Goal: Contribute content: Contribute content

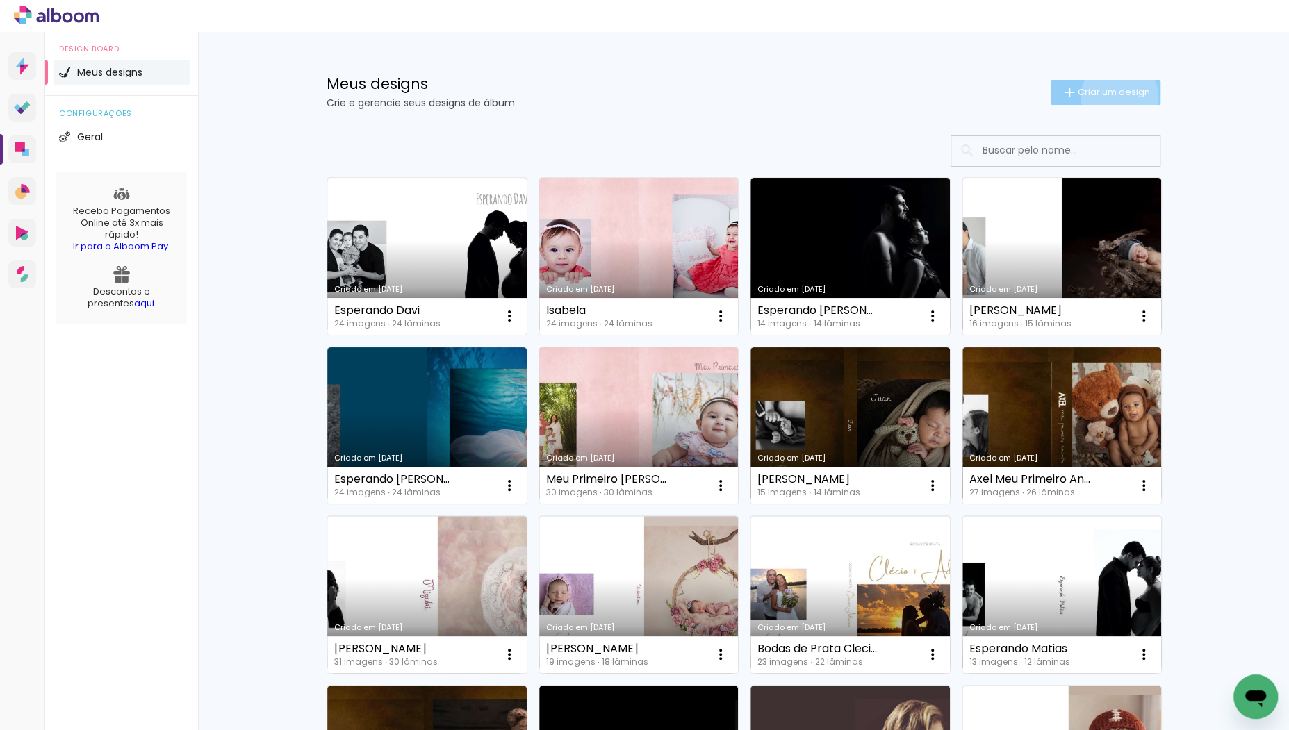
click at [1117, 97] on span "Criar um design" at bounding box center [1114, 92] width 72 height 9
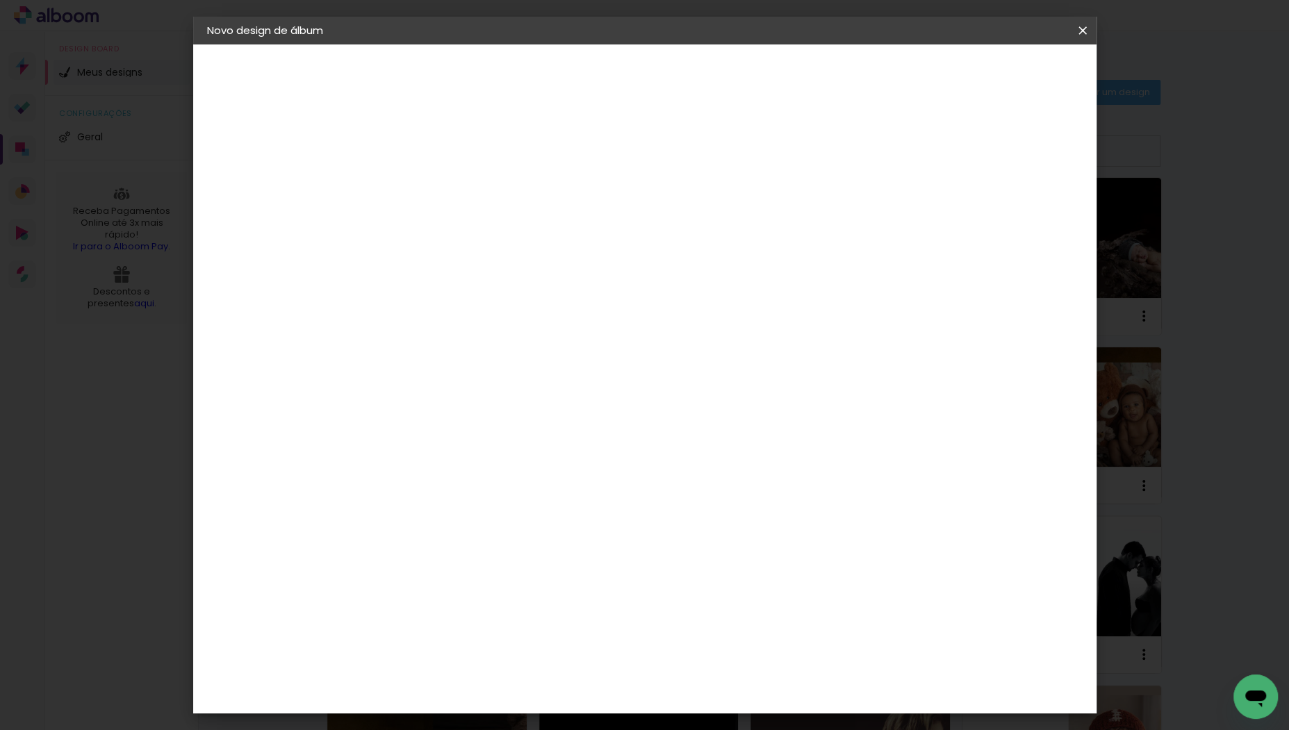
click at [434, 184] on input at bounding box center [434, 187] width 0 height 22
type input "Esperando [PERSON_NAME]"
type paper-input "Esperando [PERSON_NAME]"
click at [0, 0] on slot "Avançar" at bounding box center [0, 0] width 0 height 0
click at [498, 461] on div "AlfaFotoBook" at bounding box center [462, 465] width 74 height 11
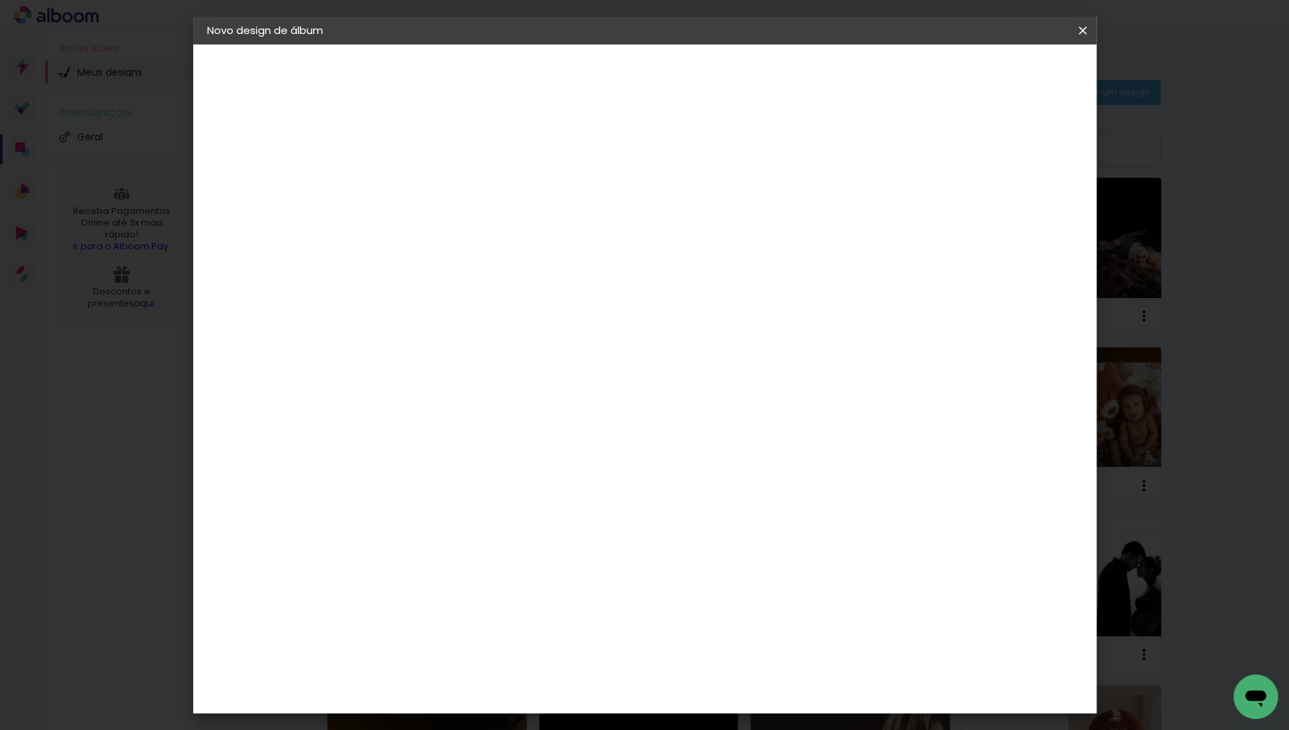
click at [0, 0] on slot "Avançar" at bounding box center [0, 0] width 0 height 0
click at [580, 675] on span "30 × 30 cm" at bounding box center [553, 693] width 51 height 37
click at [661, 74] on paper-button "Avançar" at bounding box center [627, 74] width 68 height 24
click at [1006, 74] on span "Iniciar design" at bounding box center [974, 74] width 63 height 10
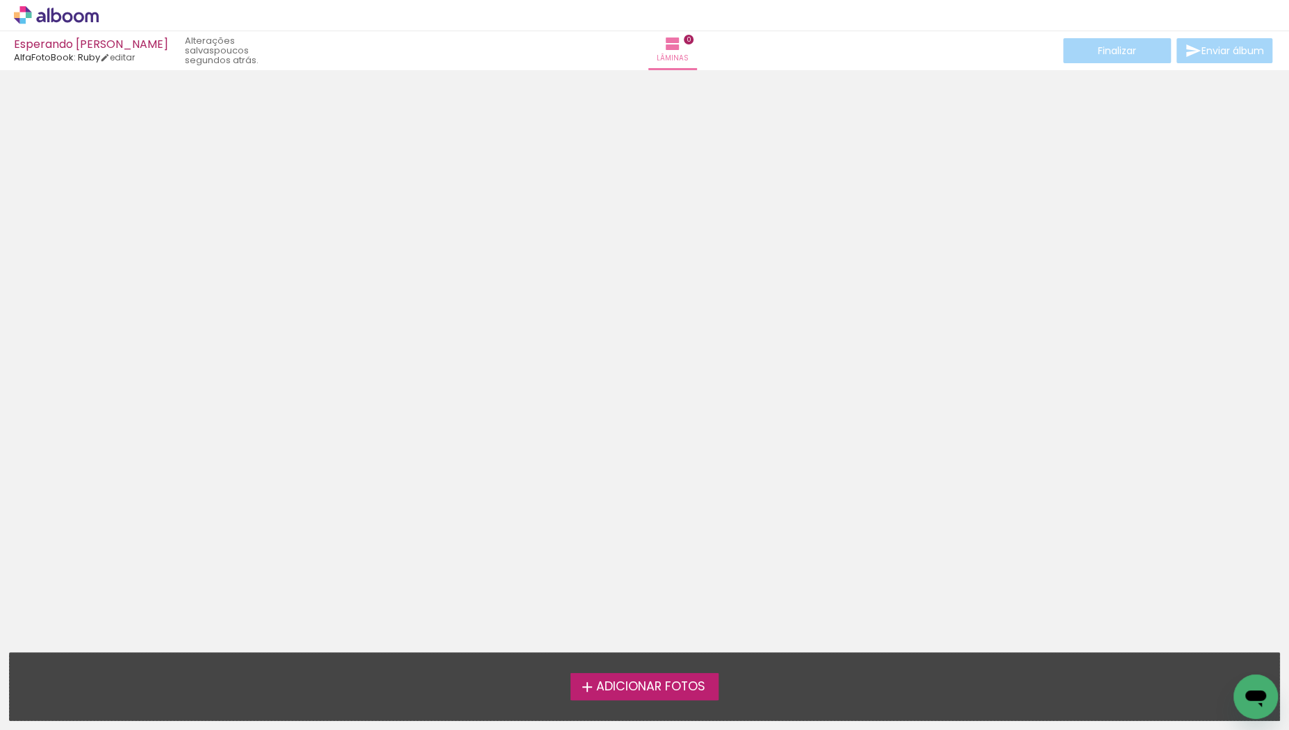
click at [676, 681] on span "Adicionar Fotos" at bounding box center [650, 687] width 109 height 13
click at [0, 0] on input "file" at bounding box center [0, 0] width 0 height 0
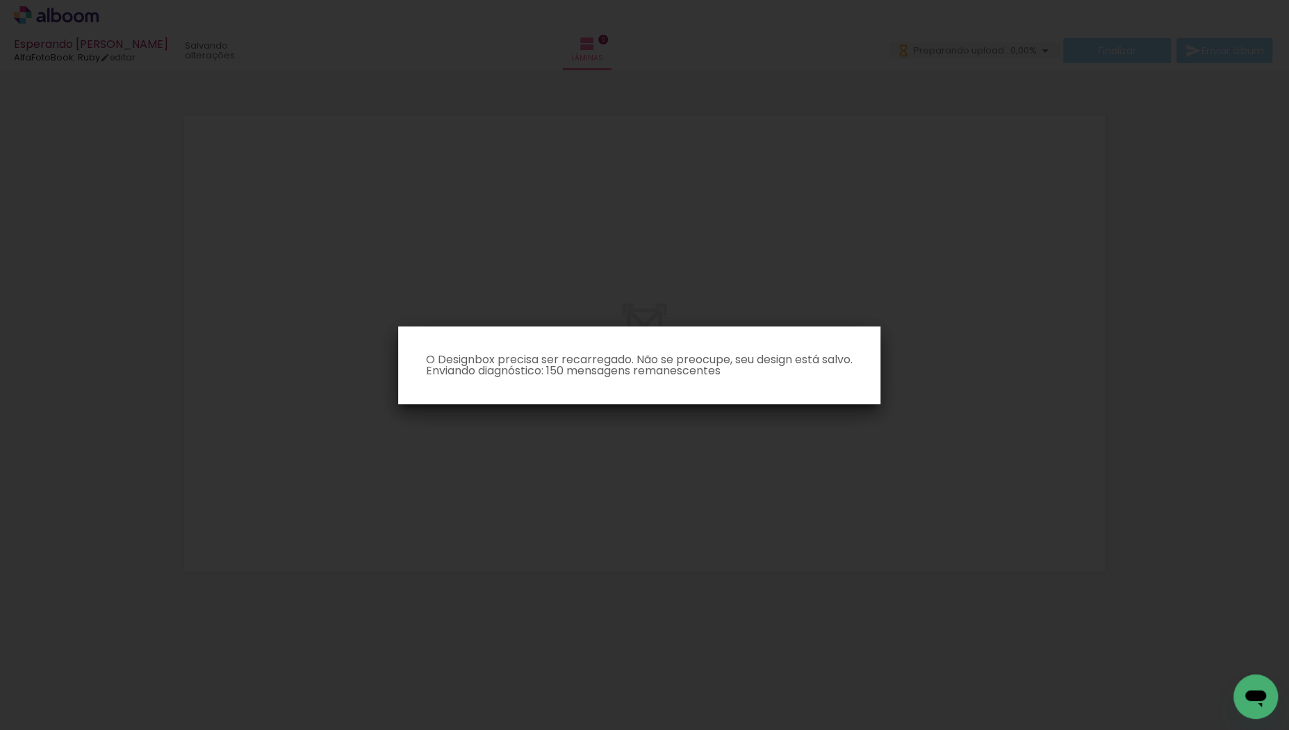
click at [853, 475] on iron-overlay-backdrop at bounding box center [644, 365] width 1289 height 730
click at [738, 406] on iron-overlay-backdrop at bounding box center [644, 365] width 1289 height 730
click at [717, 390] on paper-dialog "O Designbox precisa ser recarregado. Não se preocupe, seu design está salvo. En…" at bounding box center [639, 366] width 482 height 78
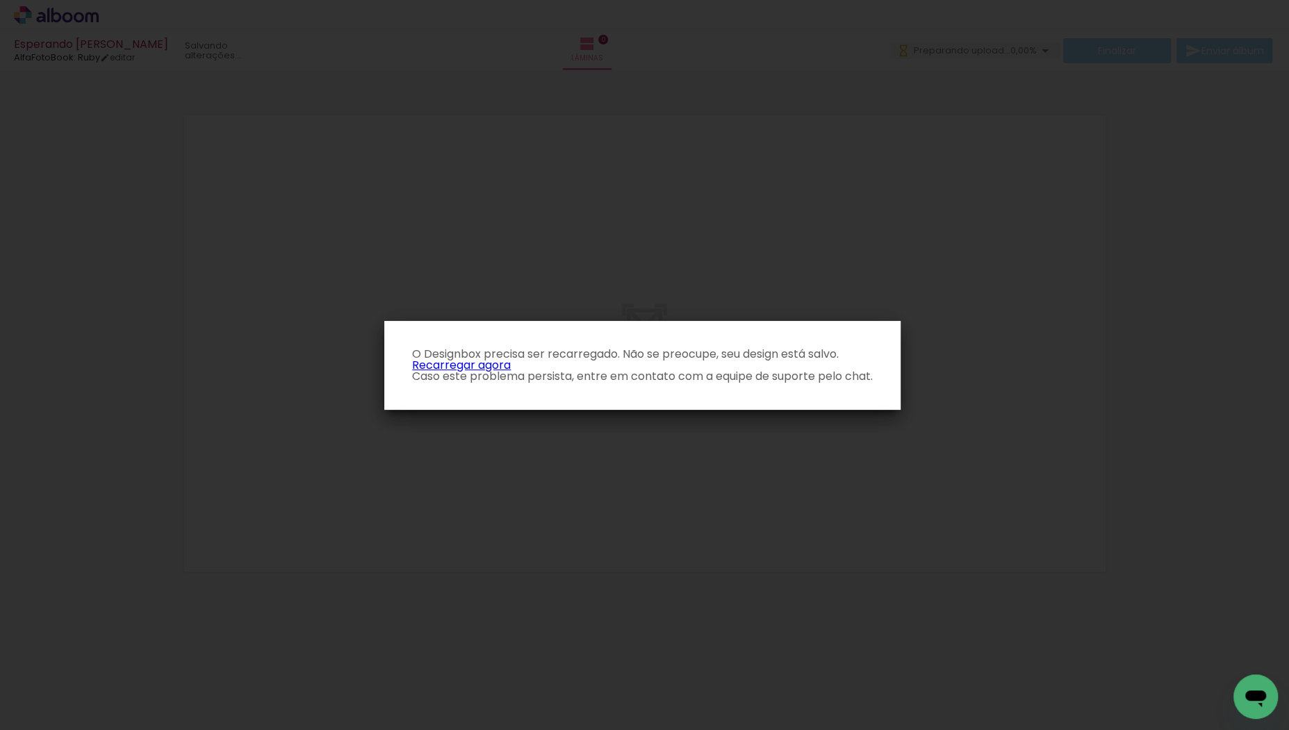
click at [461, 362] on link "Recarregar agora" at bounding box center [461, 365] width 99 height 16
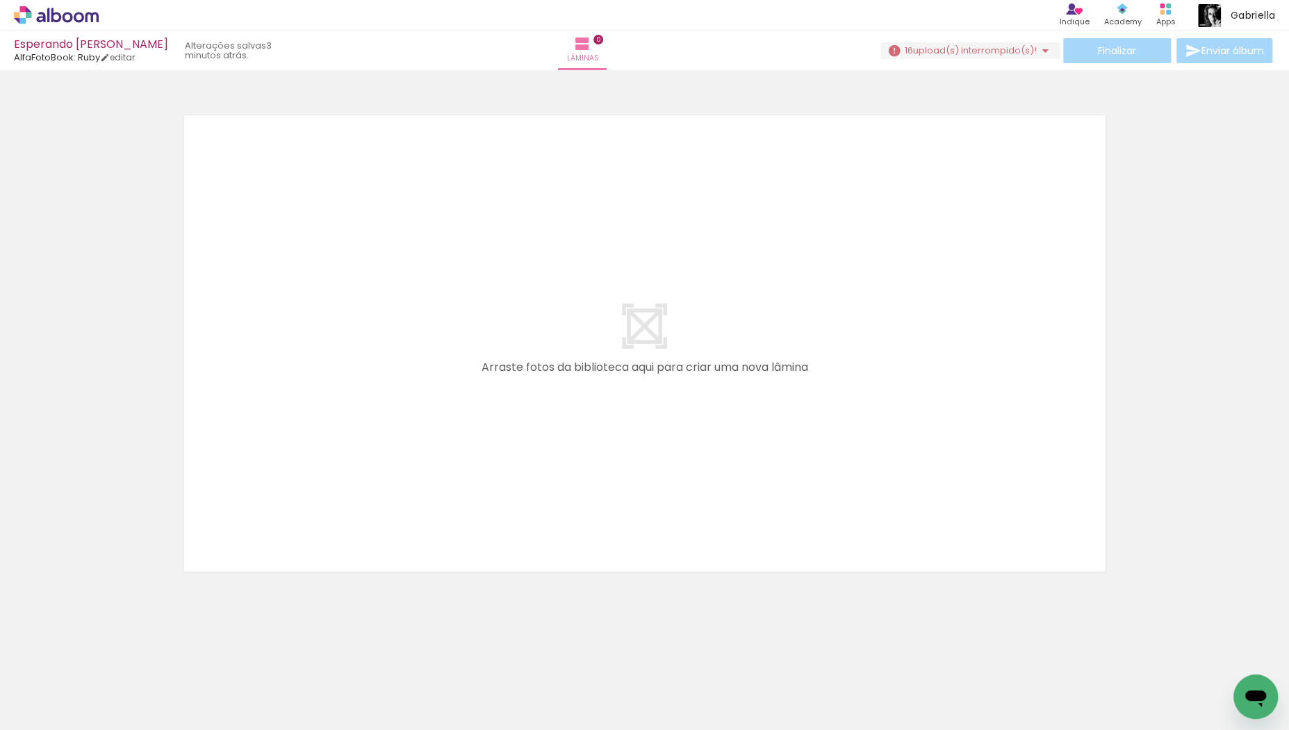
click at [42, 705] on span "Adicionar Fotos" at bounding box center [49, 711] width 42 height 15
click at [0, 0] on input "file" at bounding box center [0, 0] width 0 height 0
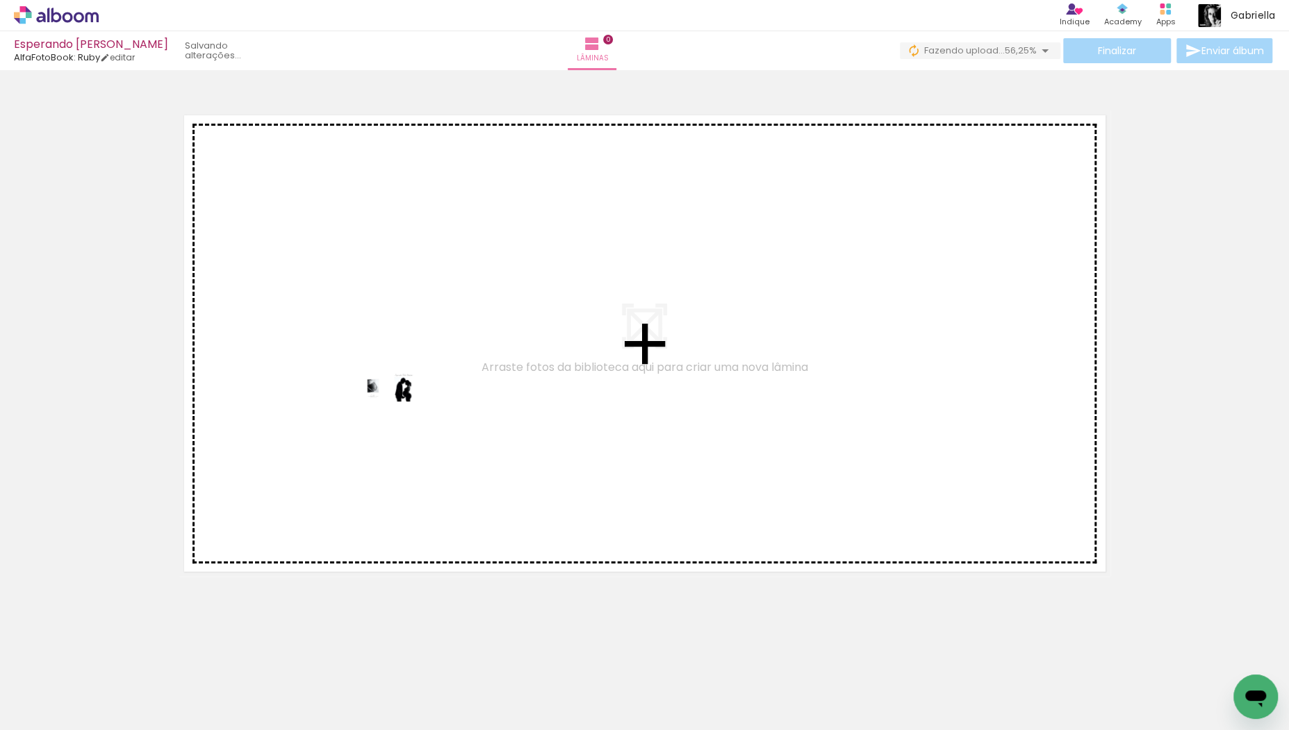
drag, startPoint x: 149, startPoint y: 687, endPoint x: 414, endPoint y: 399, distance: 391.0
click at [415, 399] on quentale-workspace at bounding box center [644, 365] width 1289 height 730
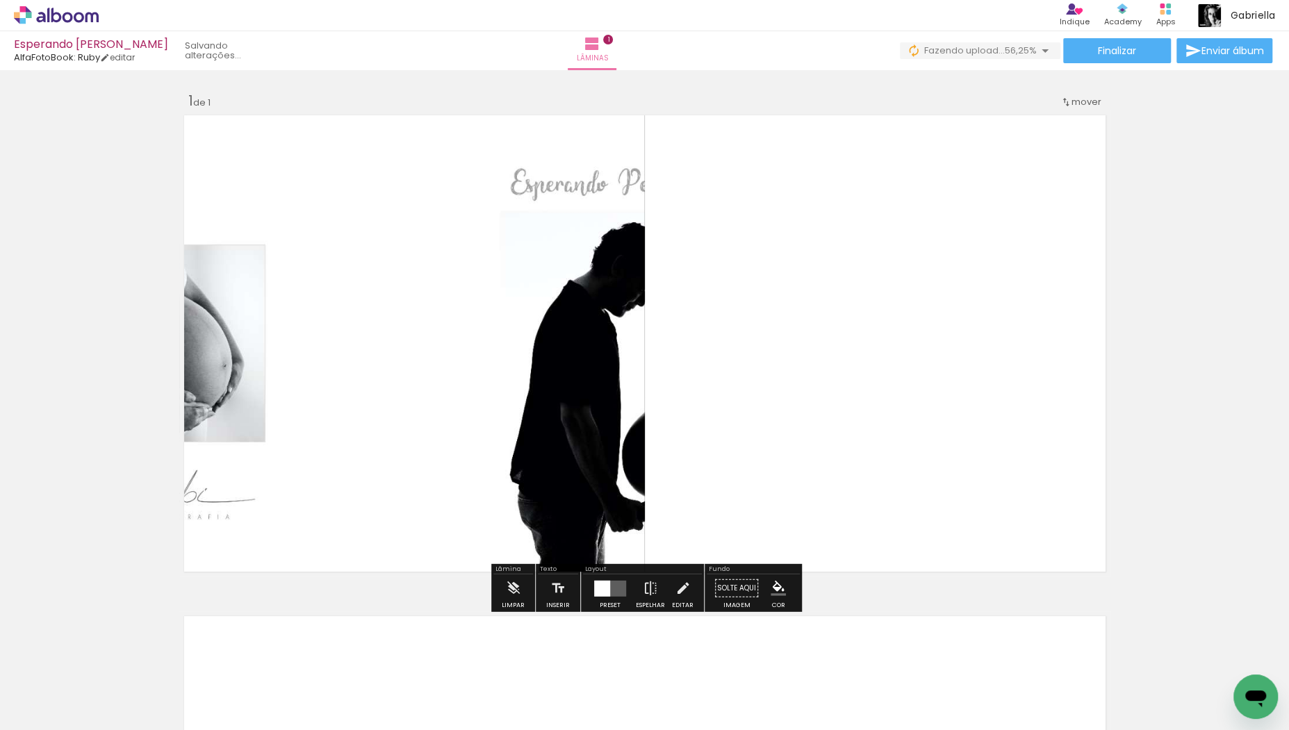
click at [611, 586] on quentale-layouter at bounding box center [610, 588] width 32 height 16
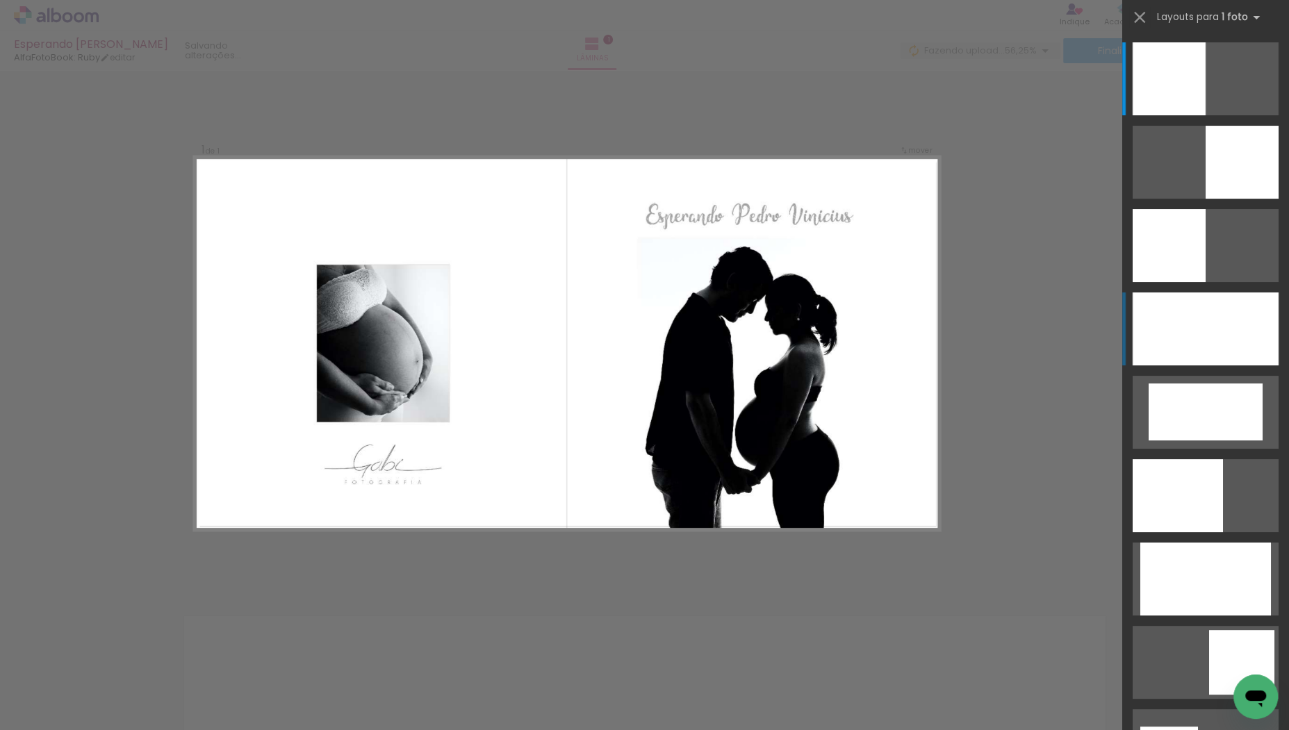
click at [1233, 315] on div at bounding box center [1206, 329] width 146 height 73
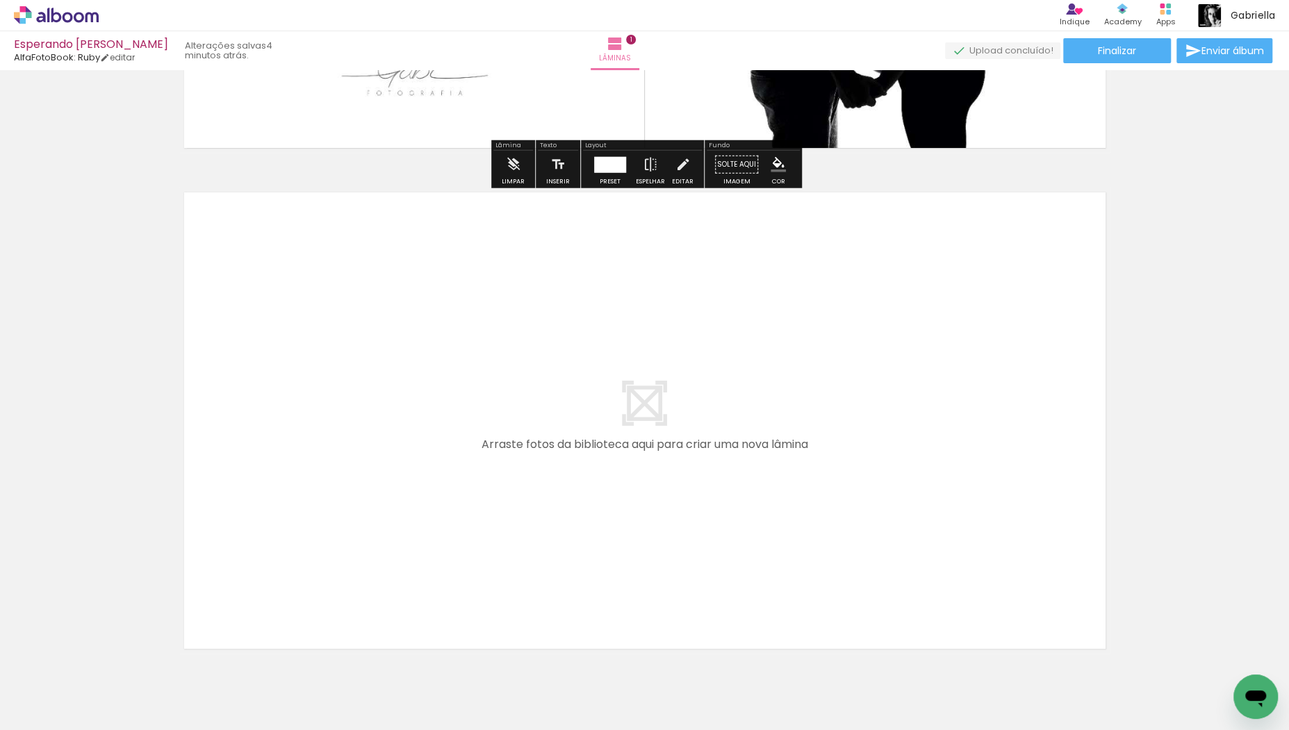
scroll to position [465, 0]
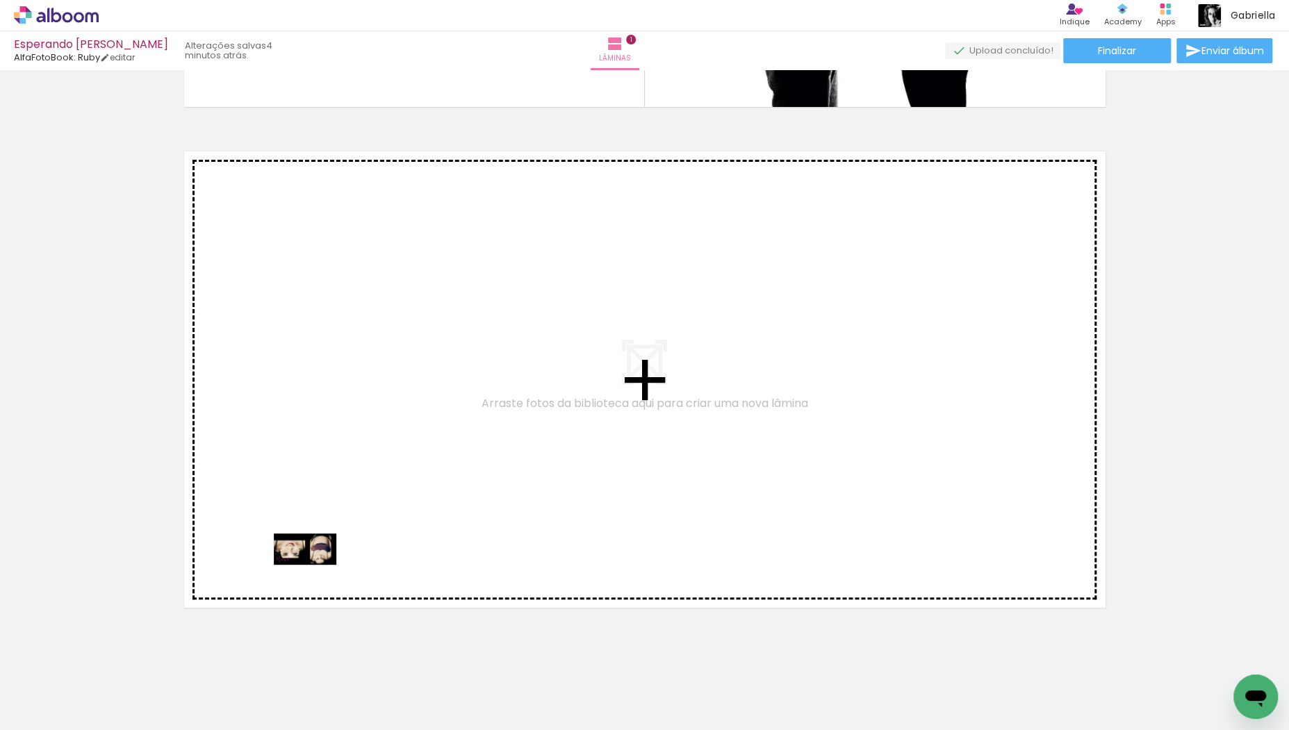
drag, startPoint x: 228, startPoint y: 675, endPoint x: 315, endPoint y: 575, distance: 132.4
click at [315, 575] on quentale-workspace at bounding box center [644, 365] width 1289 height 730
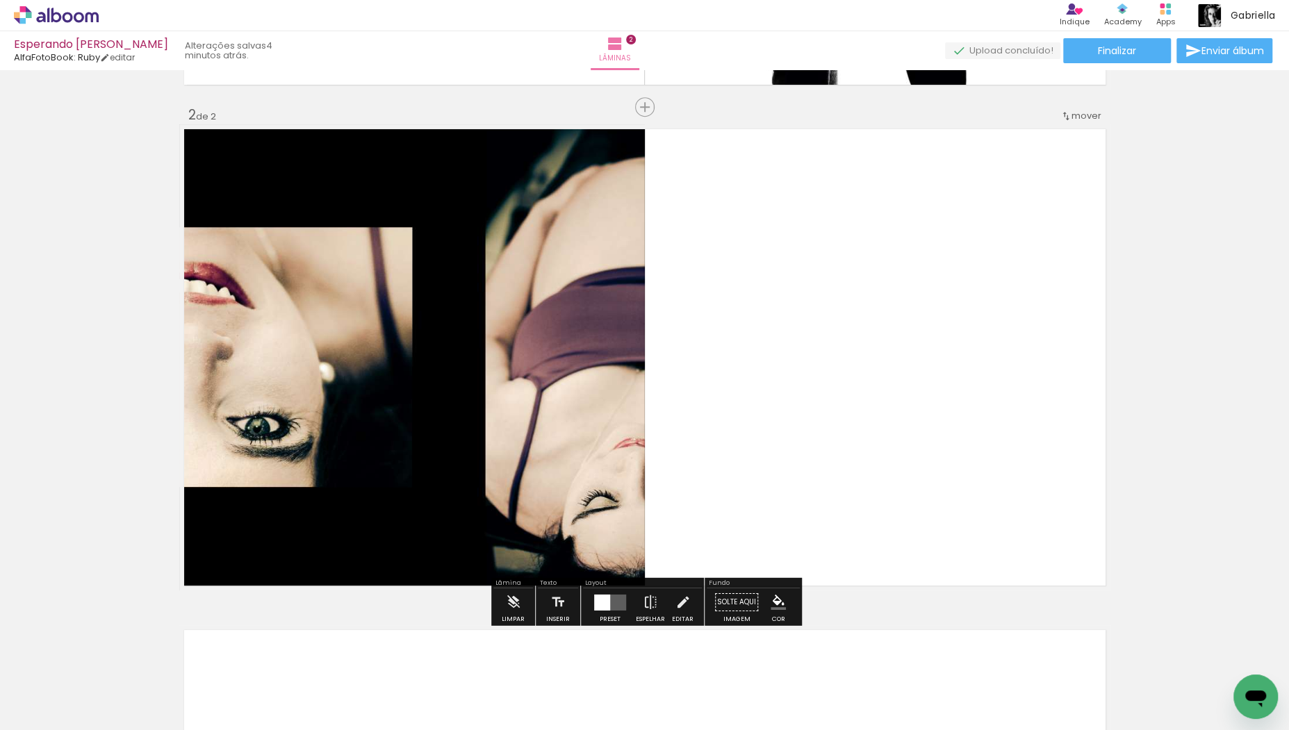
scroll to position [488, 0]
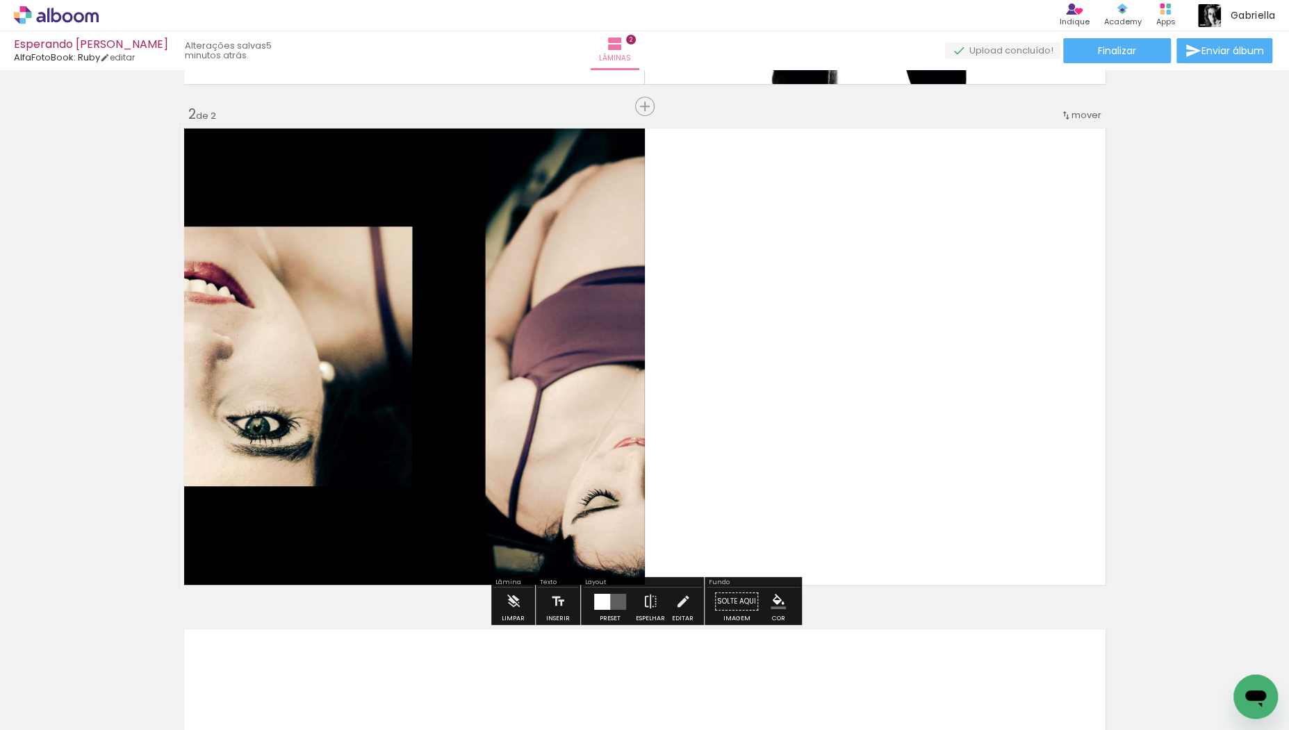
click at [602, 598] on div at bounding box center [602, 601] width 16 height 16
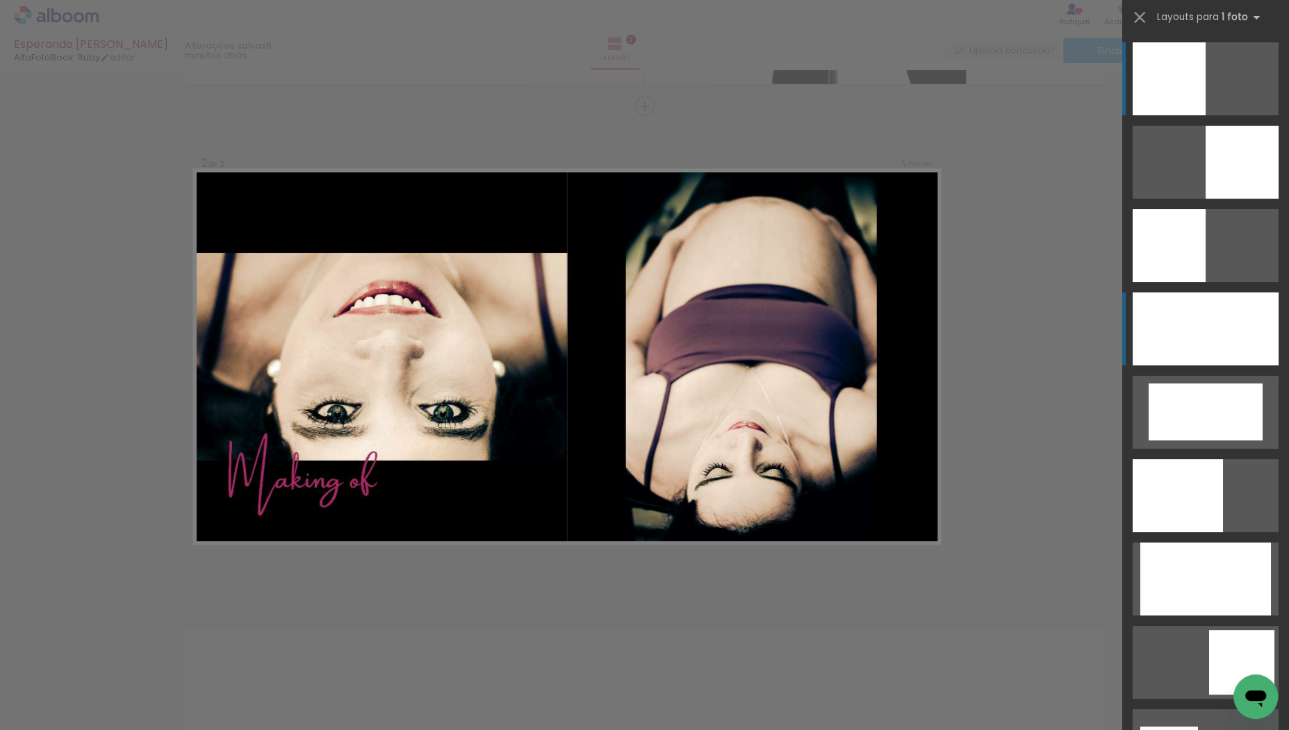
click at [1213, 320] on div at bounding box center [1206, 329] width 146 height 73
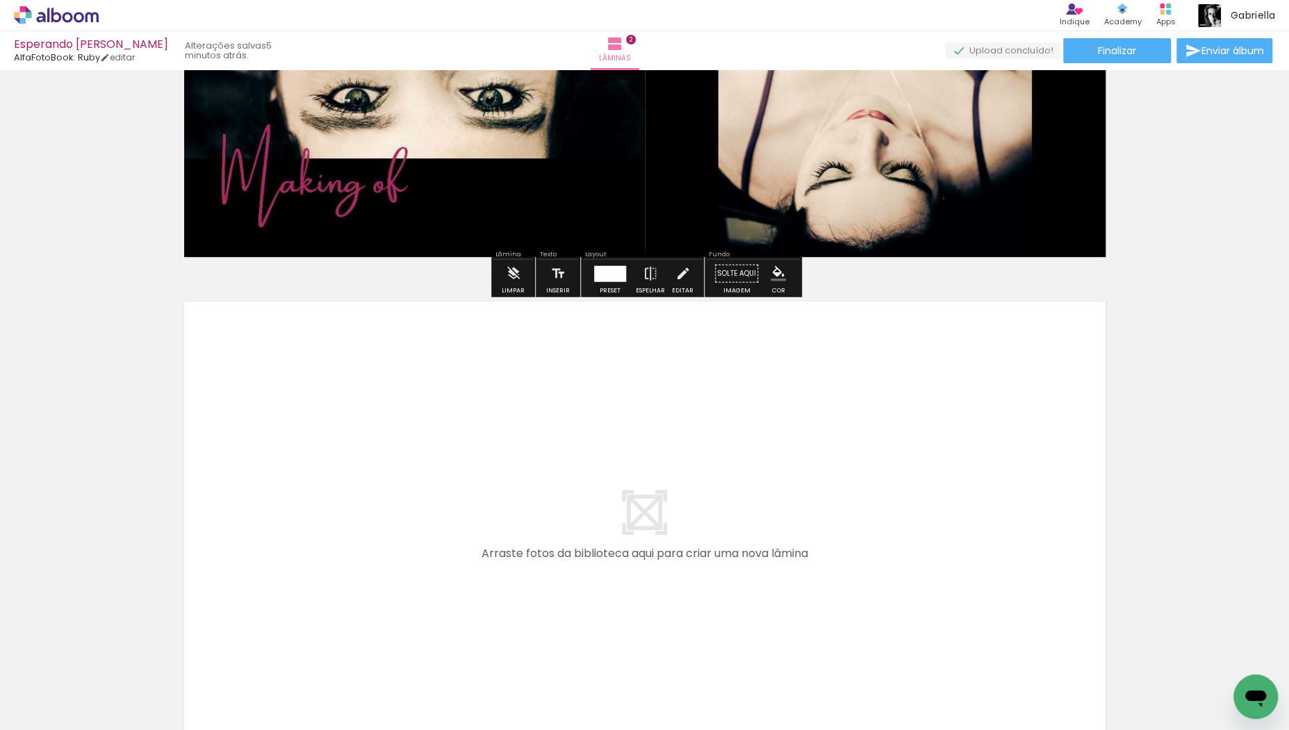
scroll to position [828, 0]
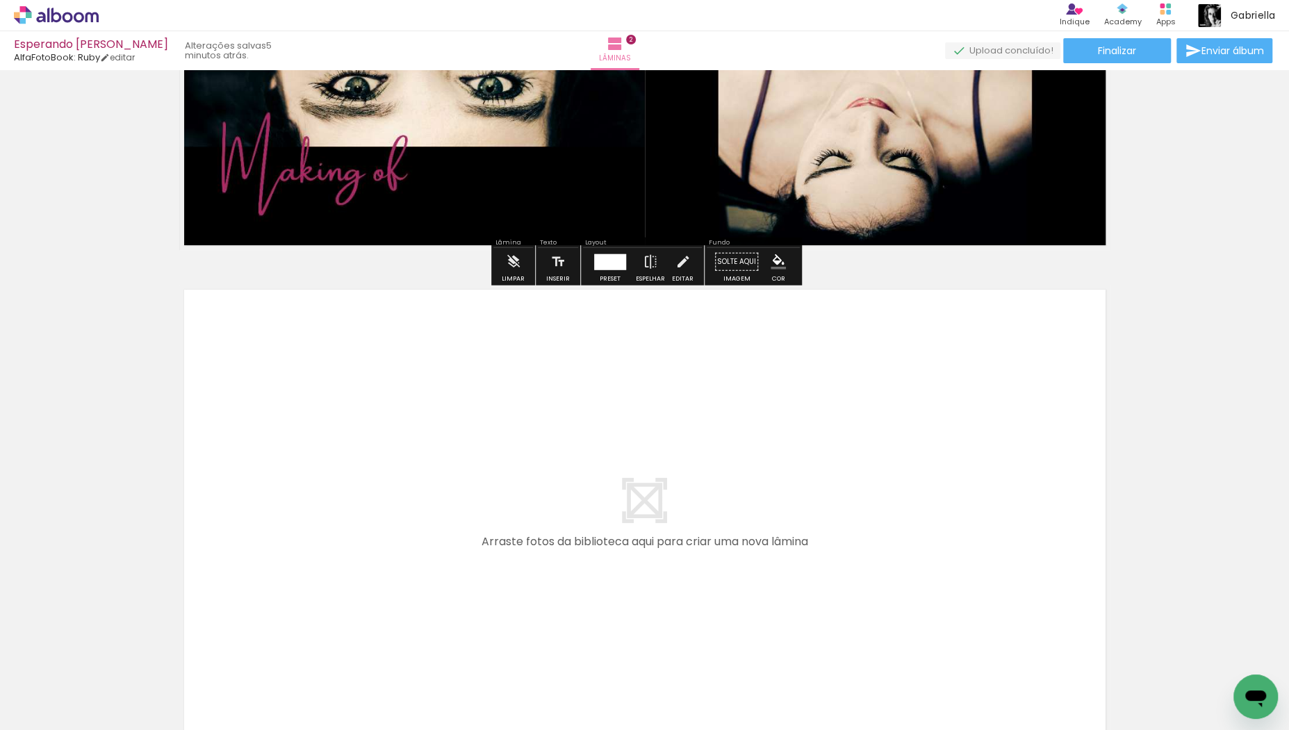
click at [756, 434] on quentale-layouter at bounding box center [644, 518] width 931 height 466
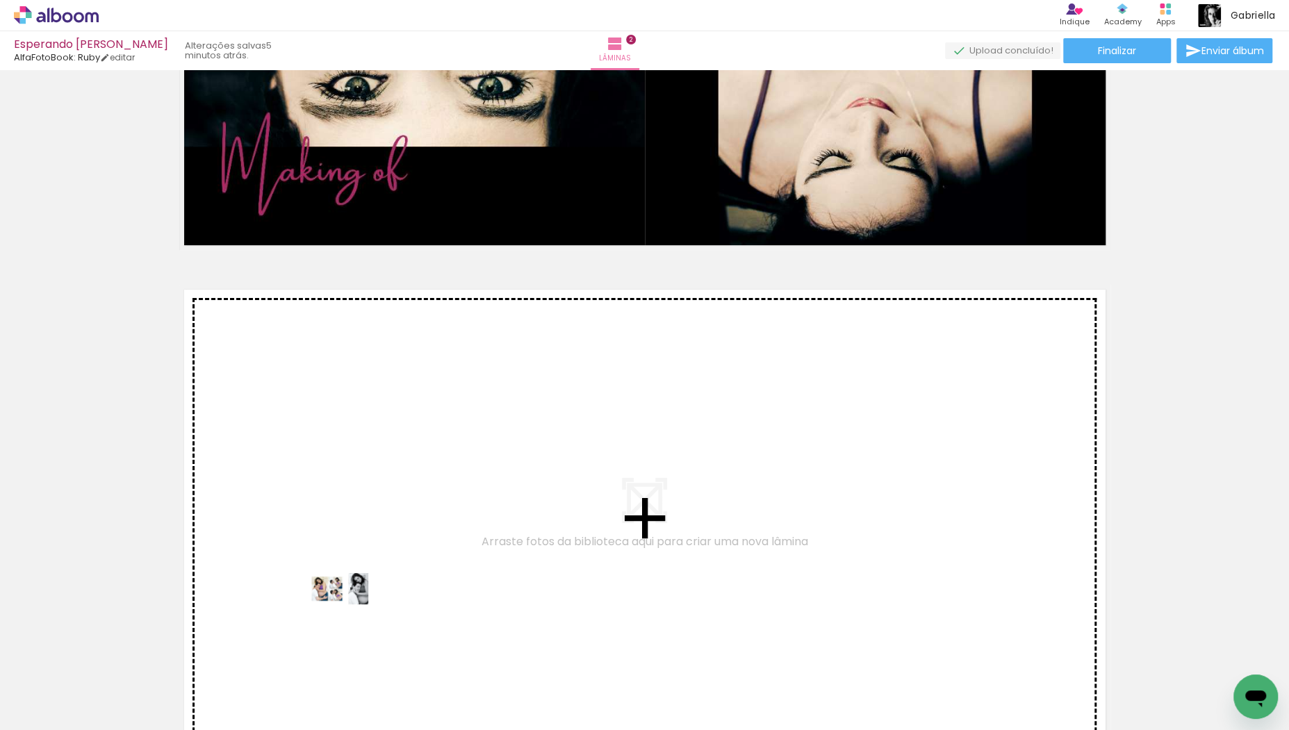
drag, startPoint x: 286, startPoint y: 678, endPoint x: 347, endPoint y: 615, distance: 88.5
click at [347, 615] on quentale-workspace at bounding box center [644, 365] width 1289 height 730
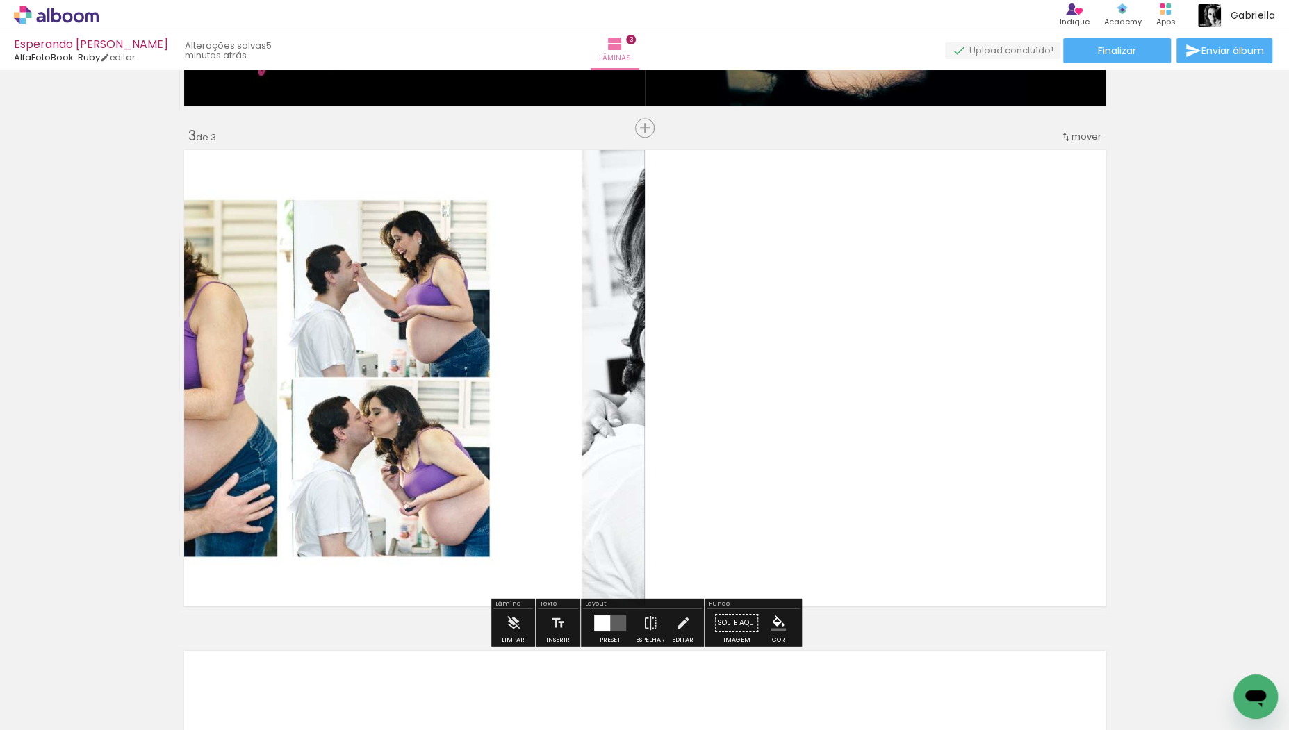
scroll to position [989, 0]
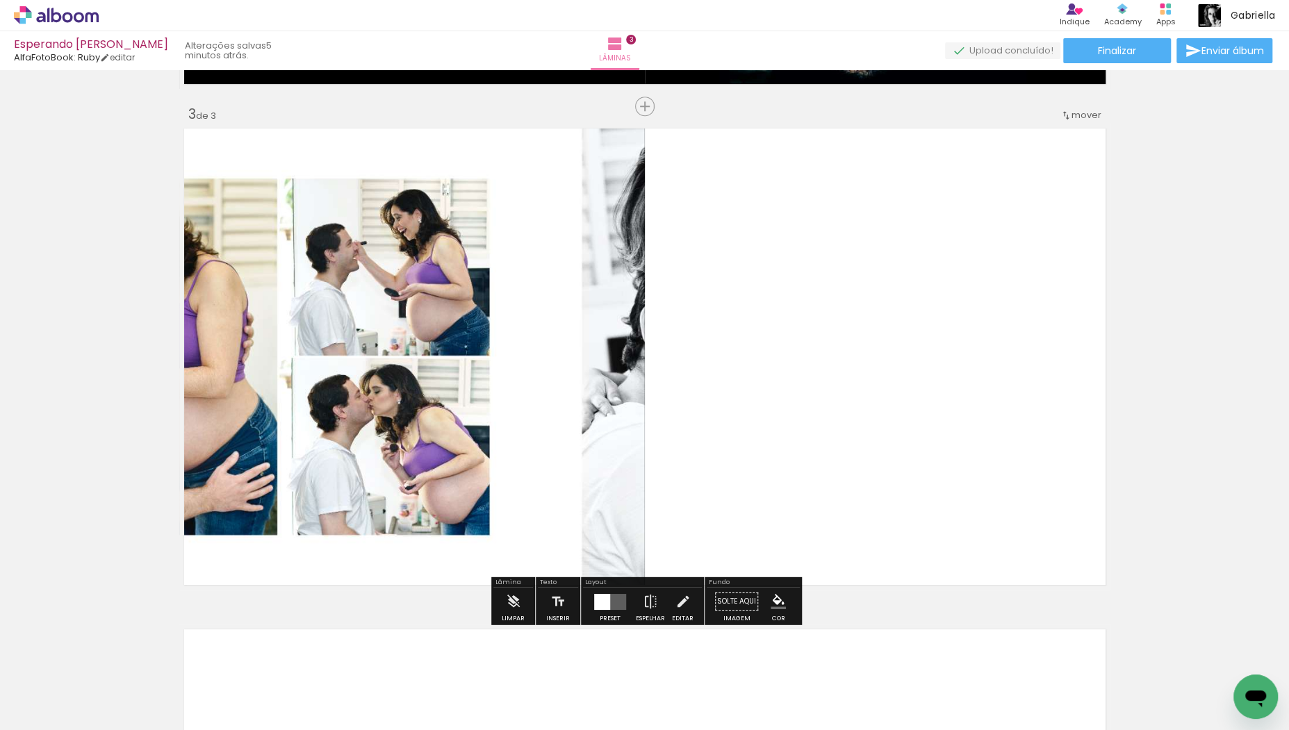
click at [608, 602] on quentale-layouter at bounding box center [610, 601] width 32 height 16
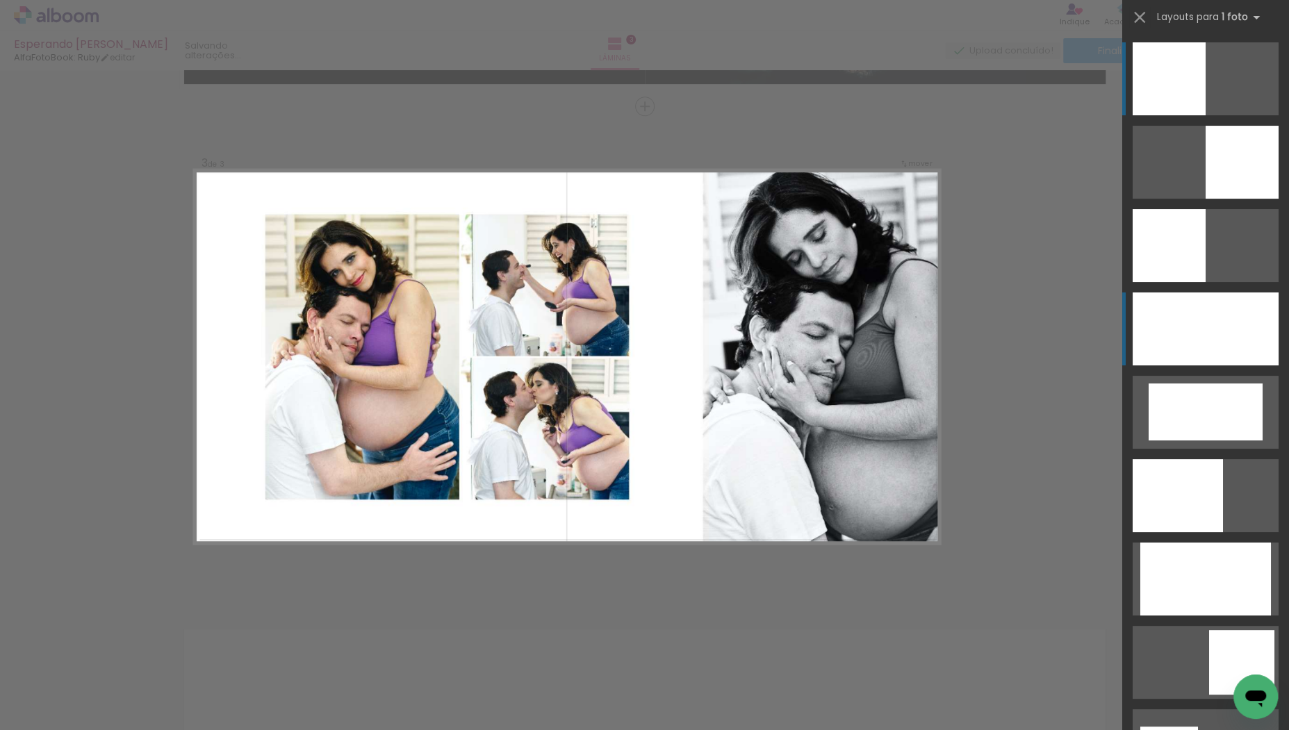
click at [1208, 304] on div at bounding box center [1206, 329] width 146 height 73
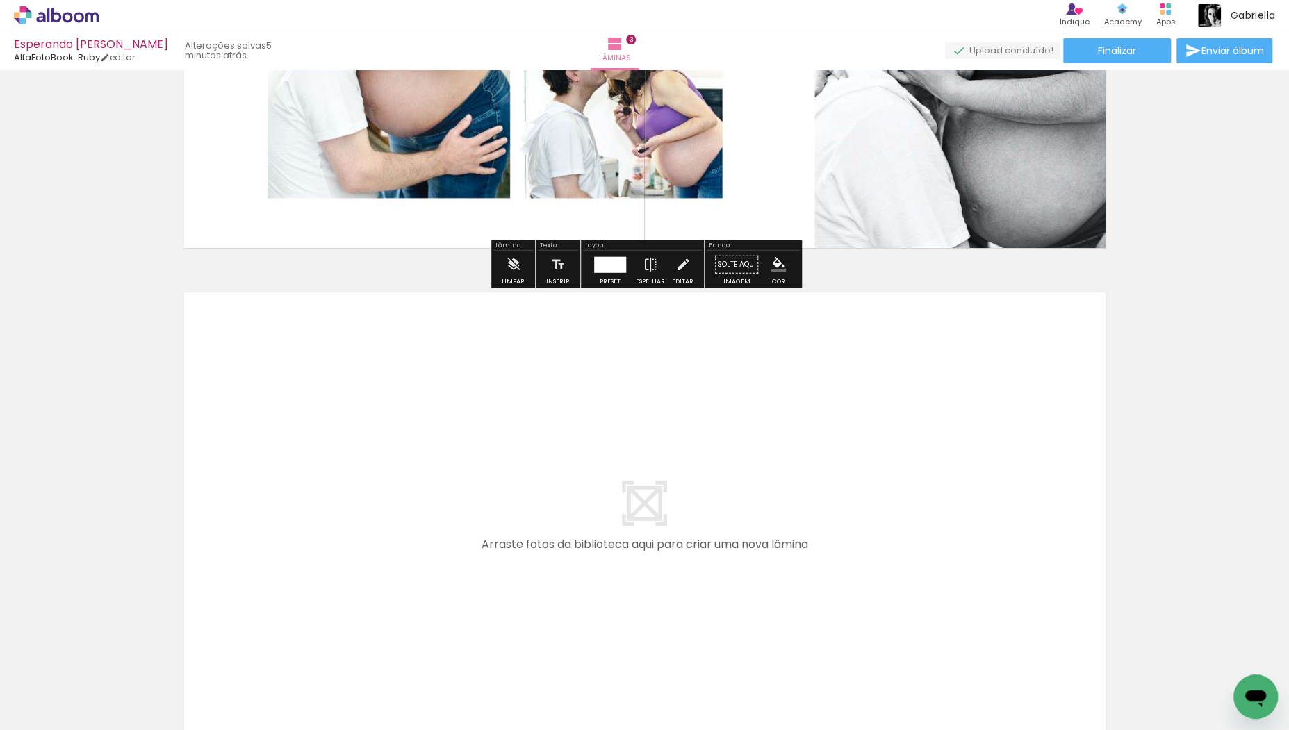
scroll to position [1331, 0]
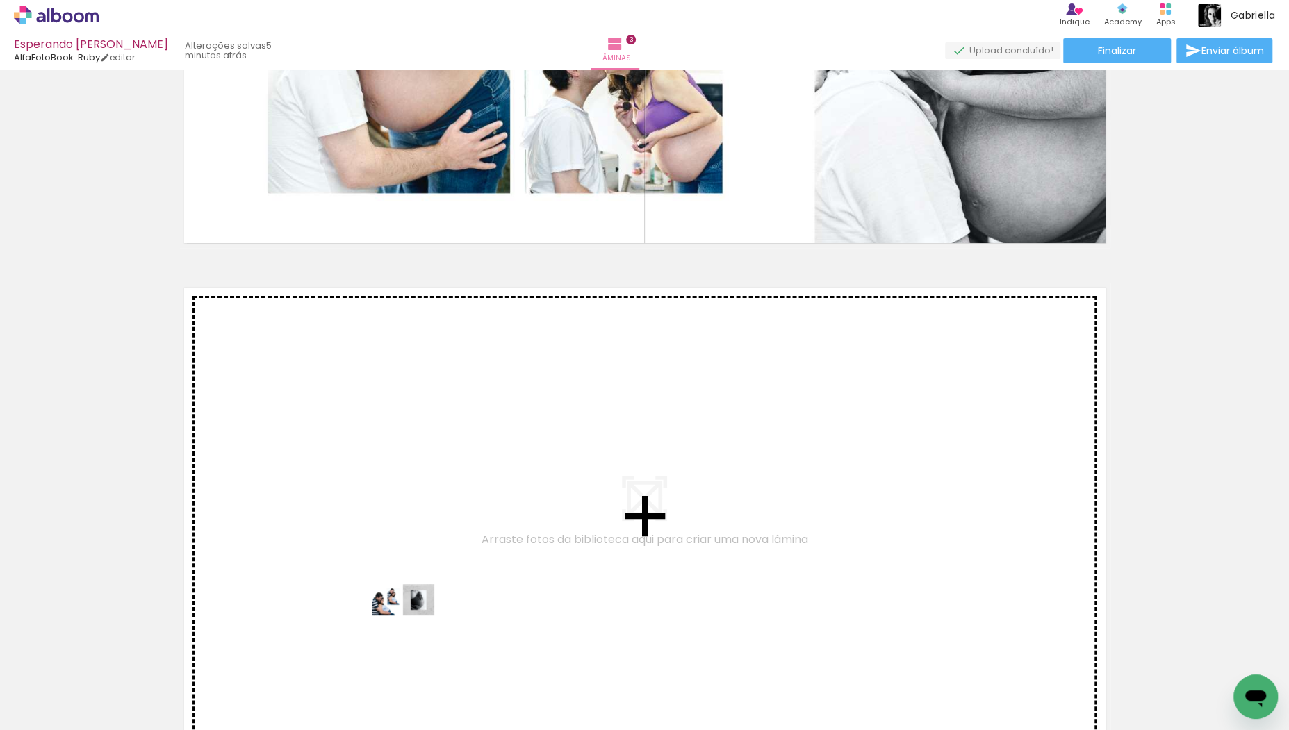
drag, startPoint x: 391, startPoint y: 678, endPoint x: 413, endPoint y: 626, distance: 56.9
click at [413, 626] on quentale-workspace at bounding box center [644, 365] width 1289 height 730
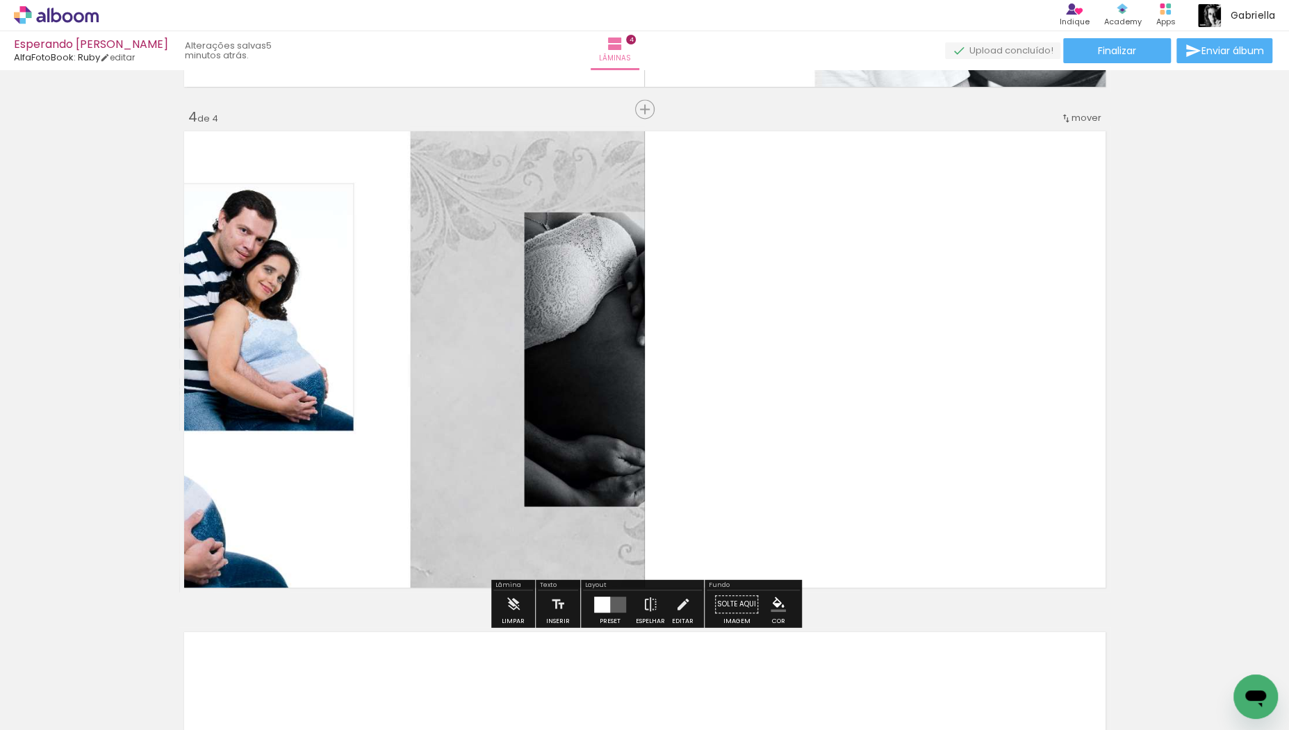
scroll to position [1490, 0]
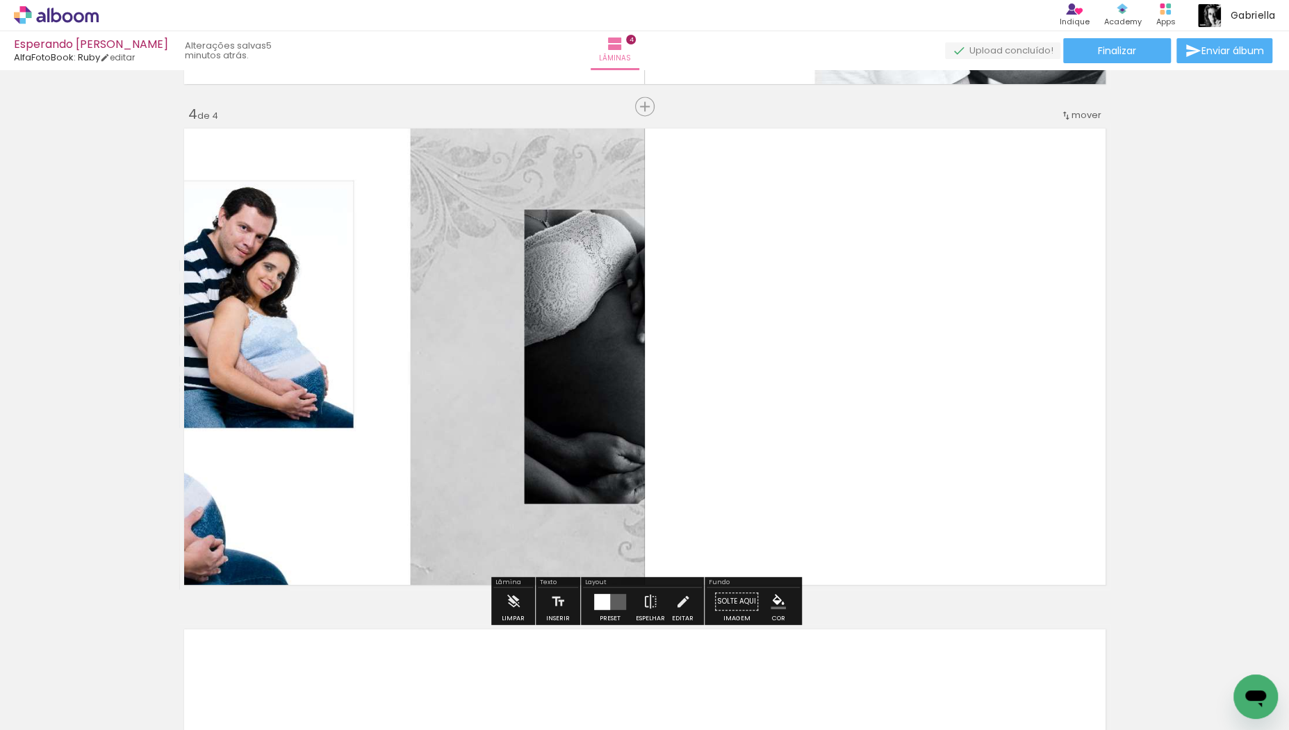
click at [611, 602] on quentale-layouter at bounding box center [610, 601] width 32 height 16
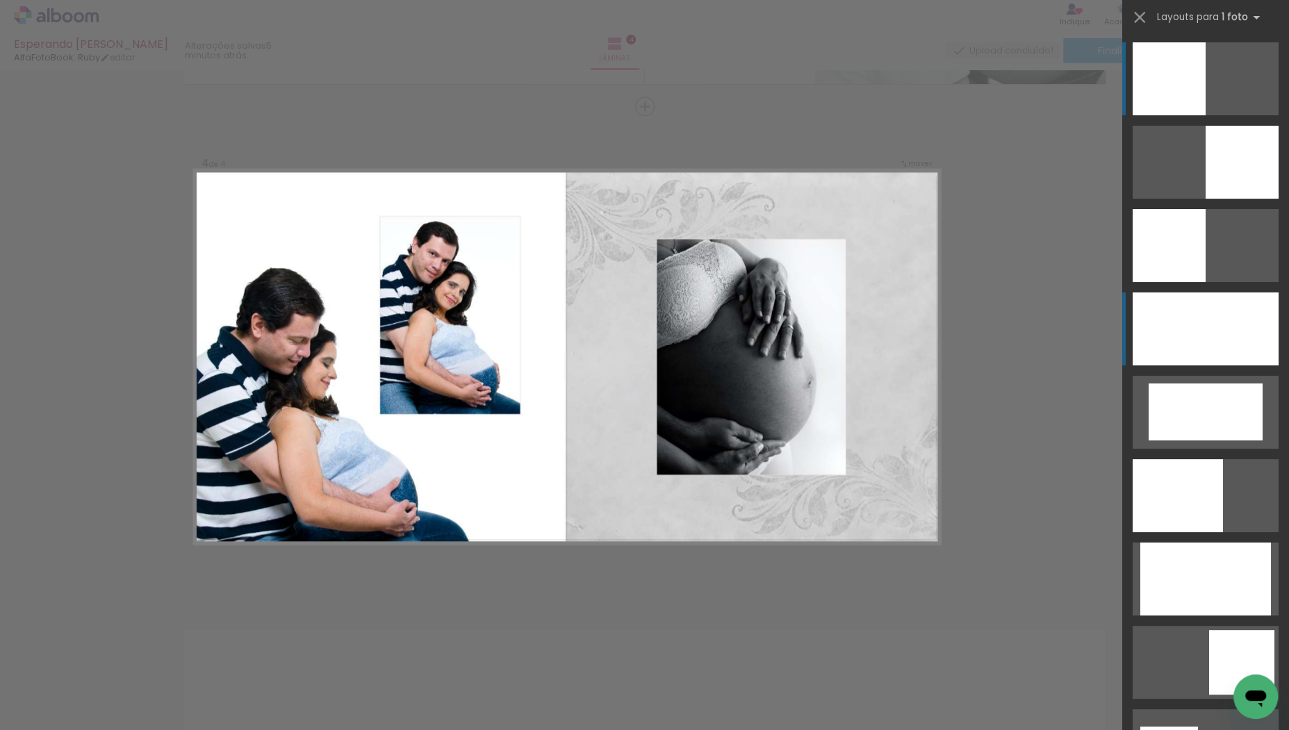
click at [1209, 332] on div at bounding box center [1206, 329] width 146 height 73
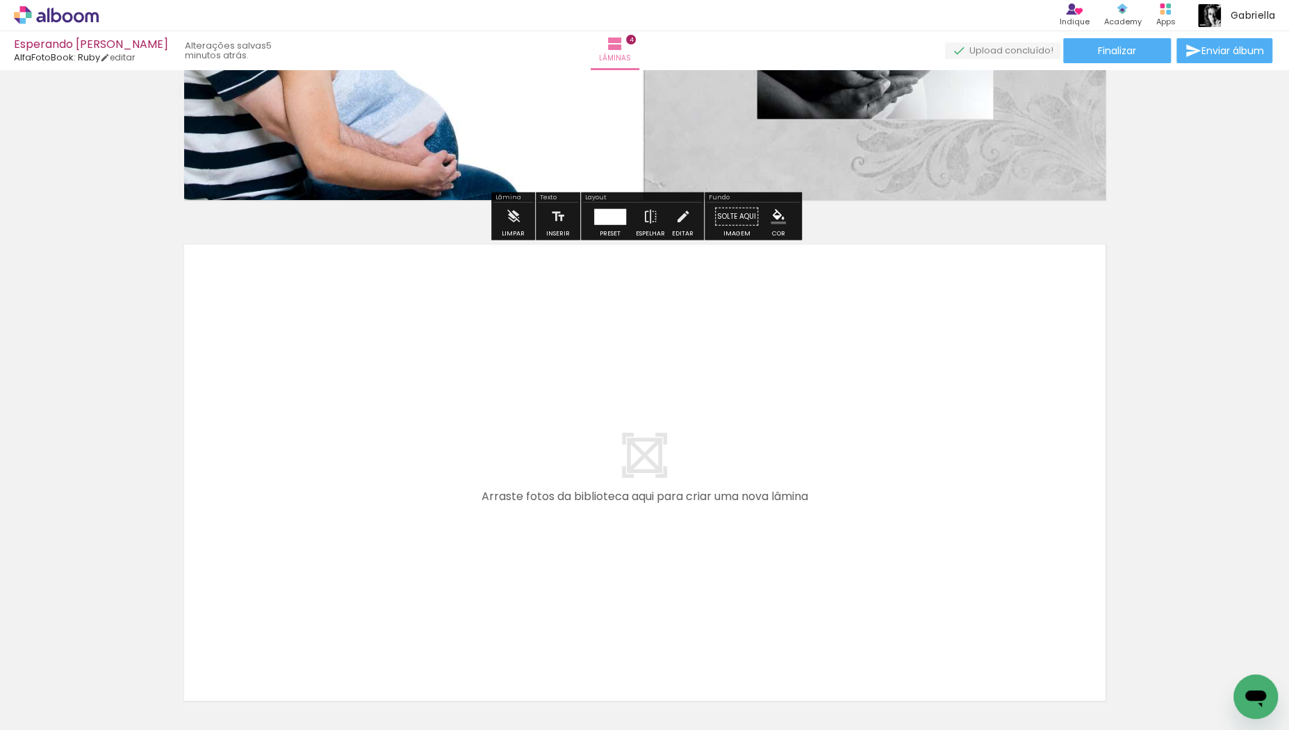
scroll to position [1907, 0]
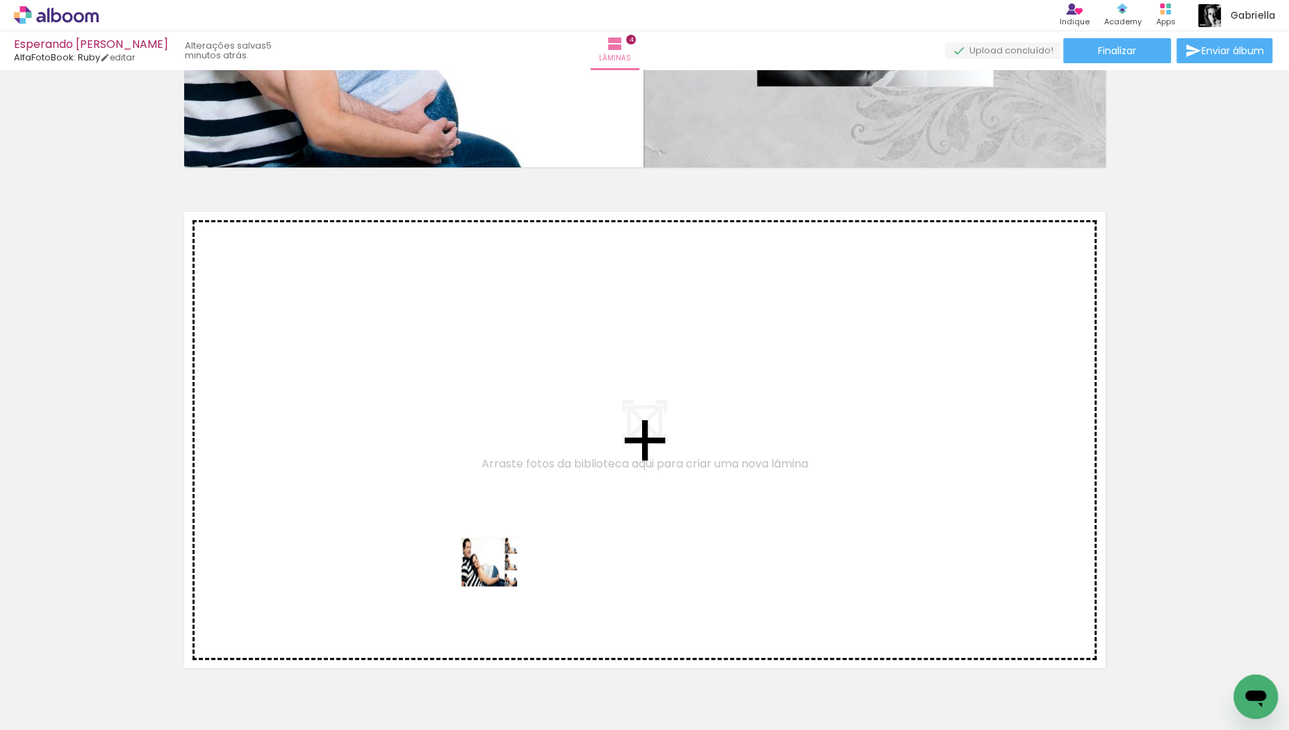
drag, startPoint x: 448, startPoint y: 677, endPoint x: 504, endPoint y: 564, distance: 126.8
click at [504, 564] on quentale-workspace at bounding box center [644, 365] width 1289 height 730
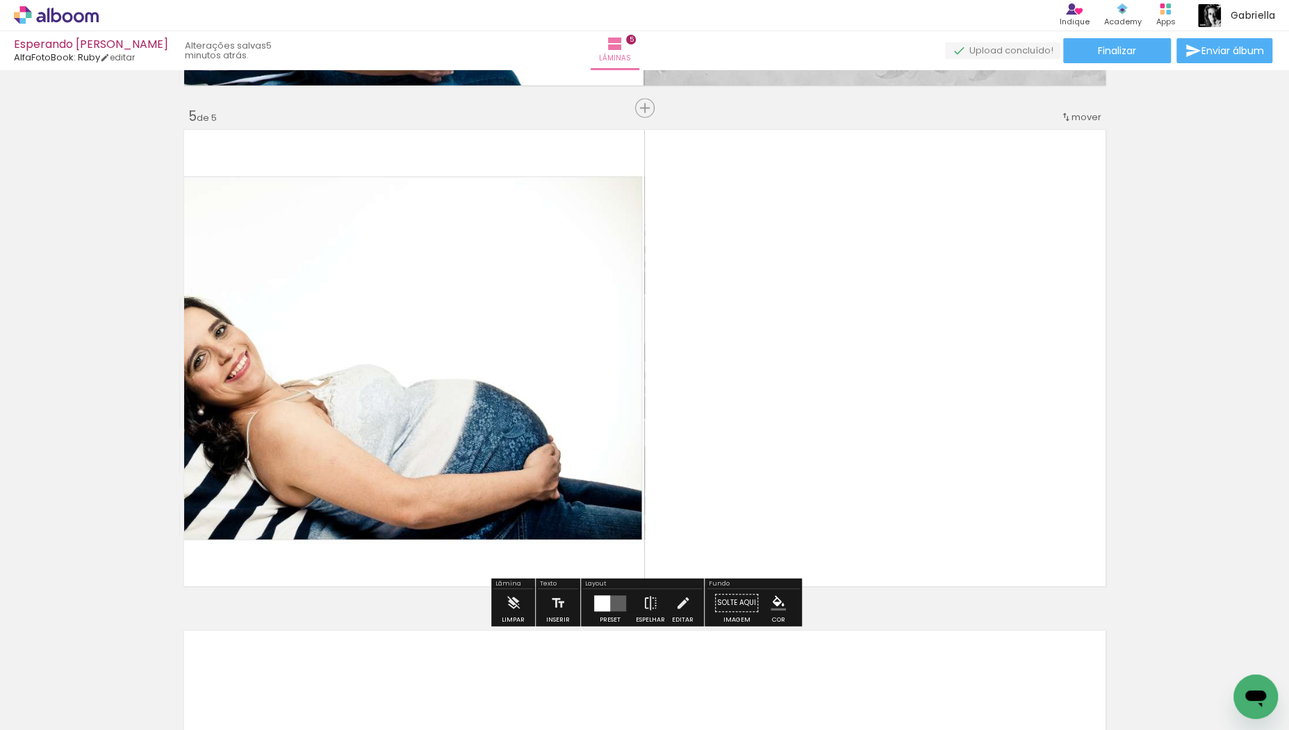
scroll to position [1991, 0]
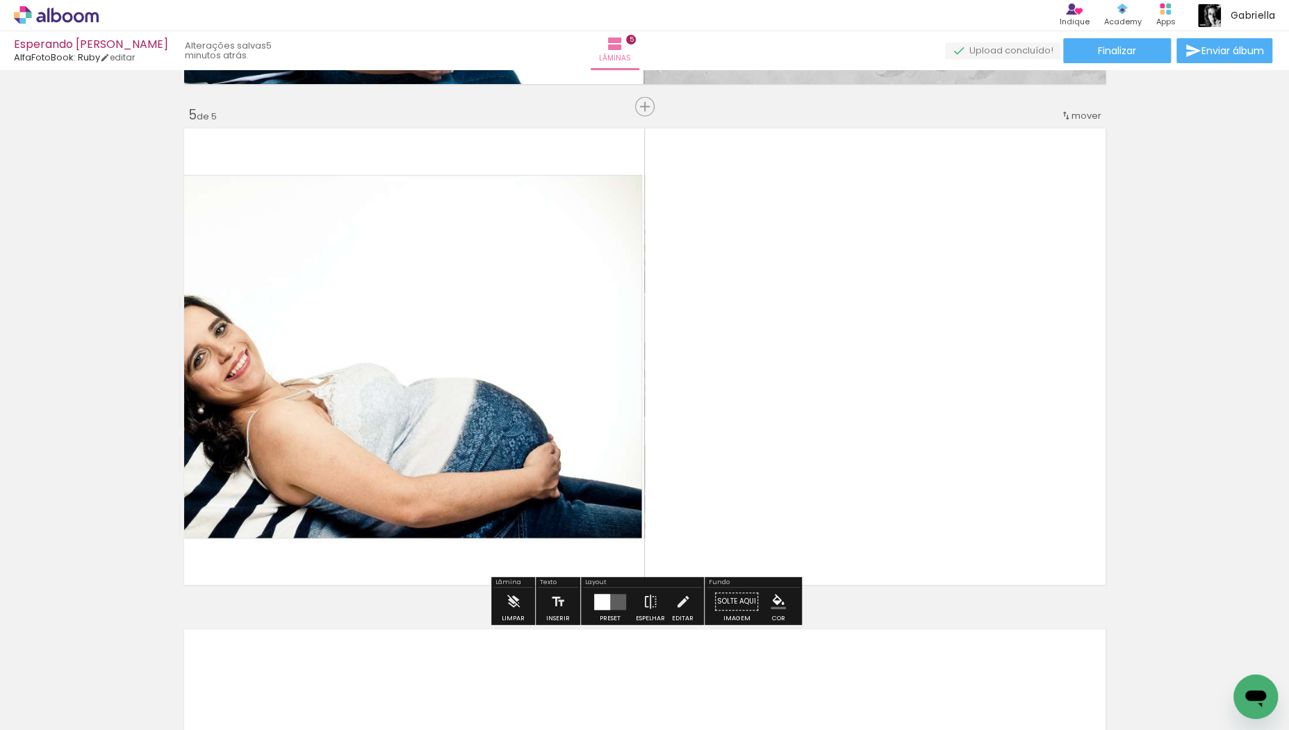
click at [609, 596] on quentale-layouter at bounding box center [610, 601] width 32 height 16
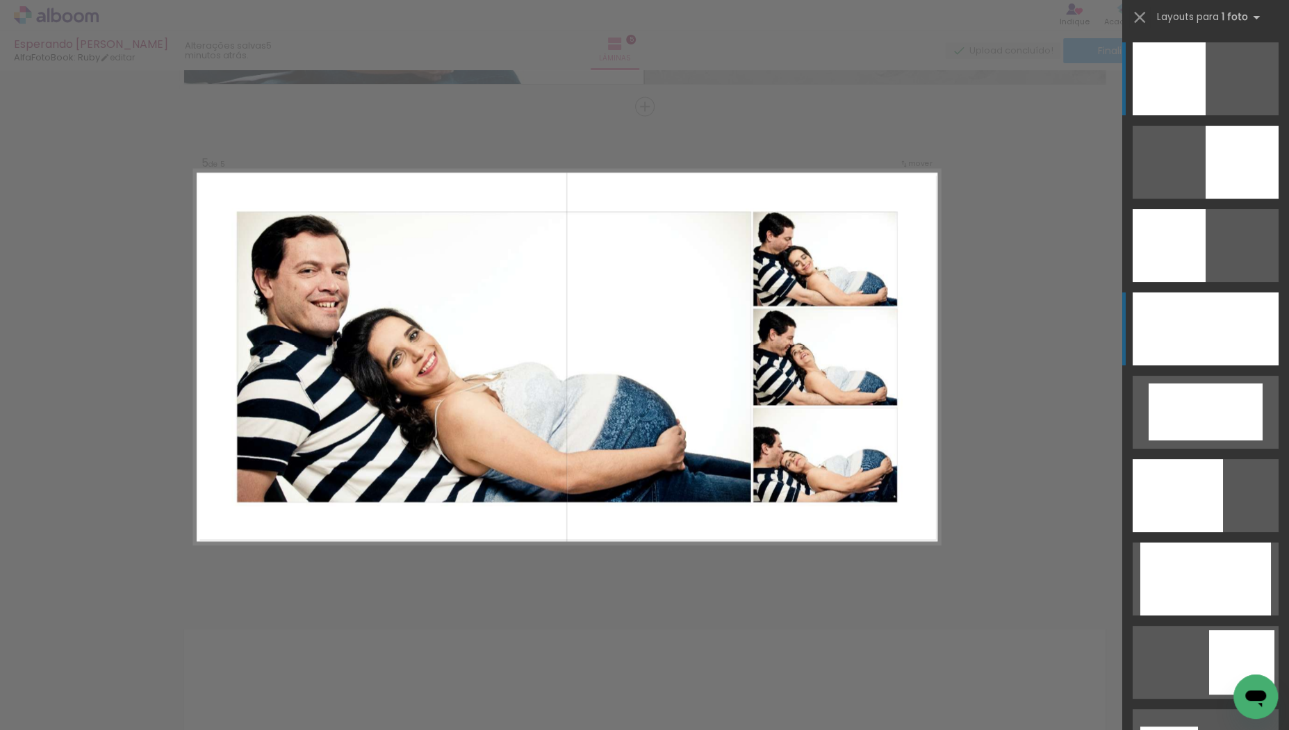
click at [1156, 333] on div at bounding box center [1206, 329] width 146 height 73
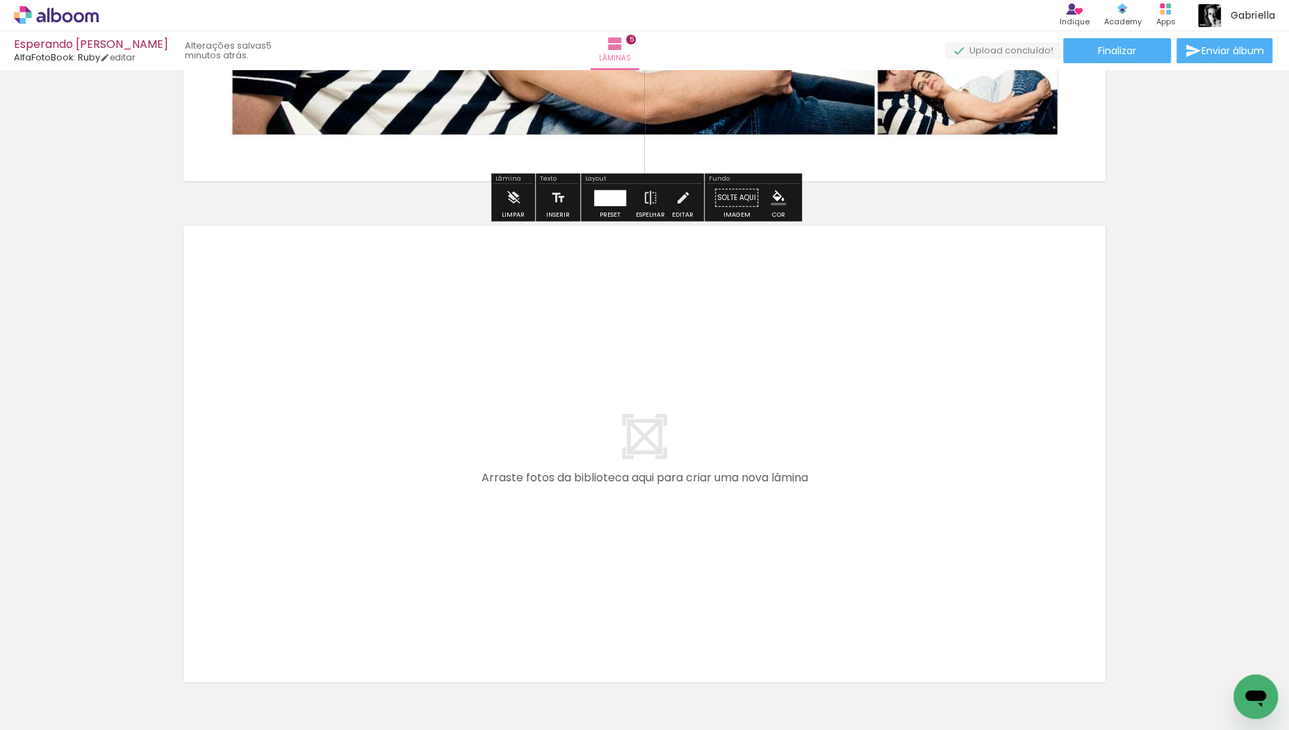
scroll to position [2410, 0]
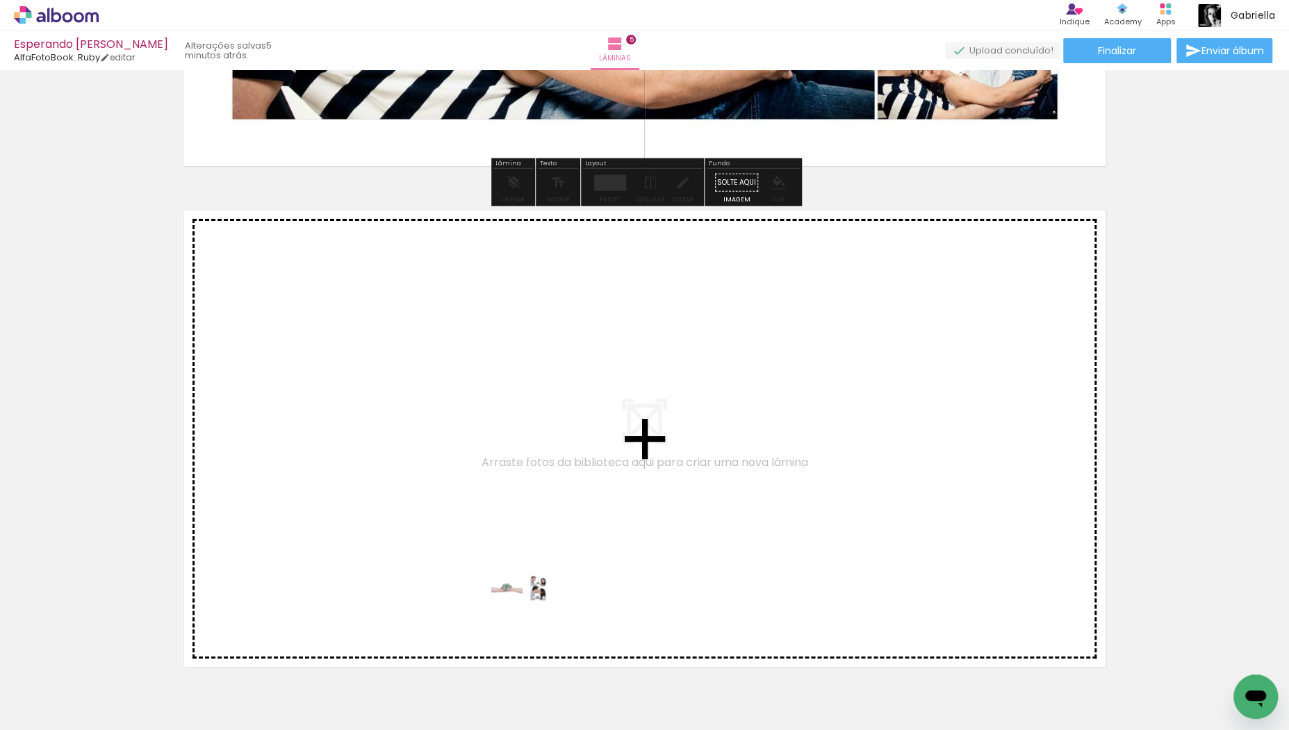
drag, startPoint x: 515, startPoint y: 682, endPoint x: 533, endPoint y: 598, distance: 86.0
click at [533, 598] on quentale-workspace at bounding box center [644, 365] width 1289 height 730
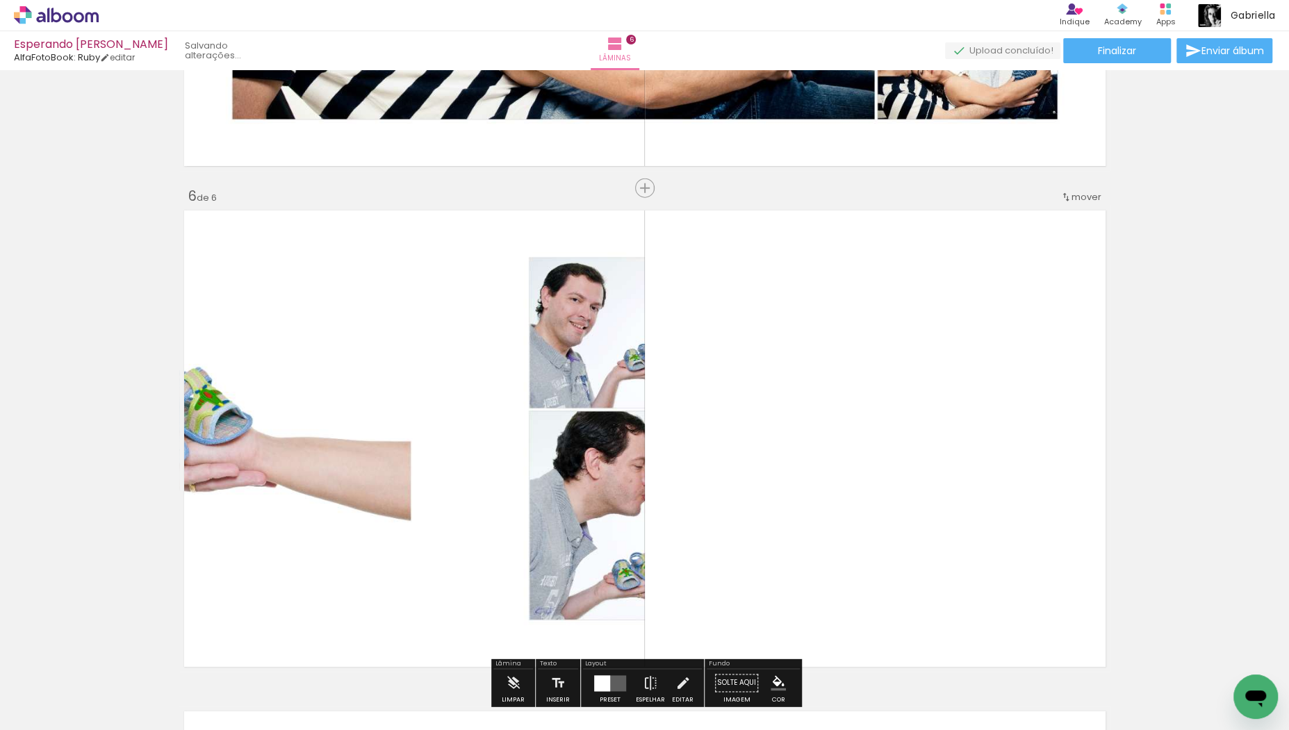
scroll to position [2492, 0]
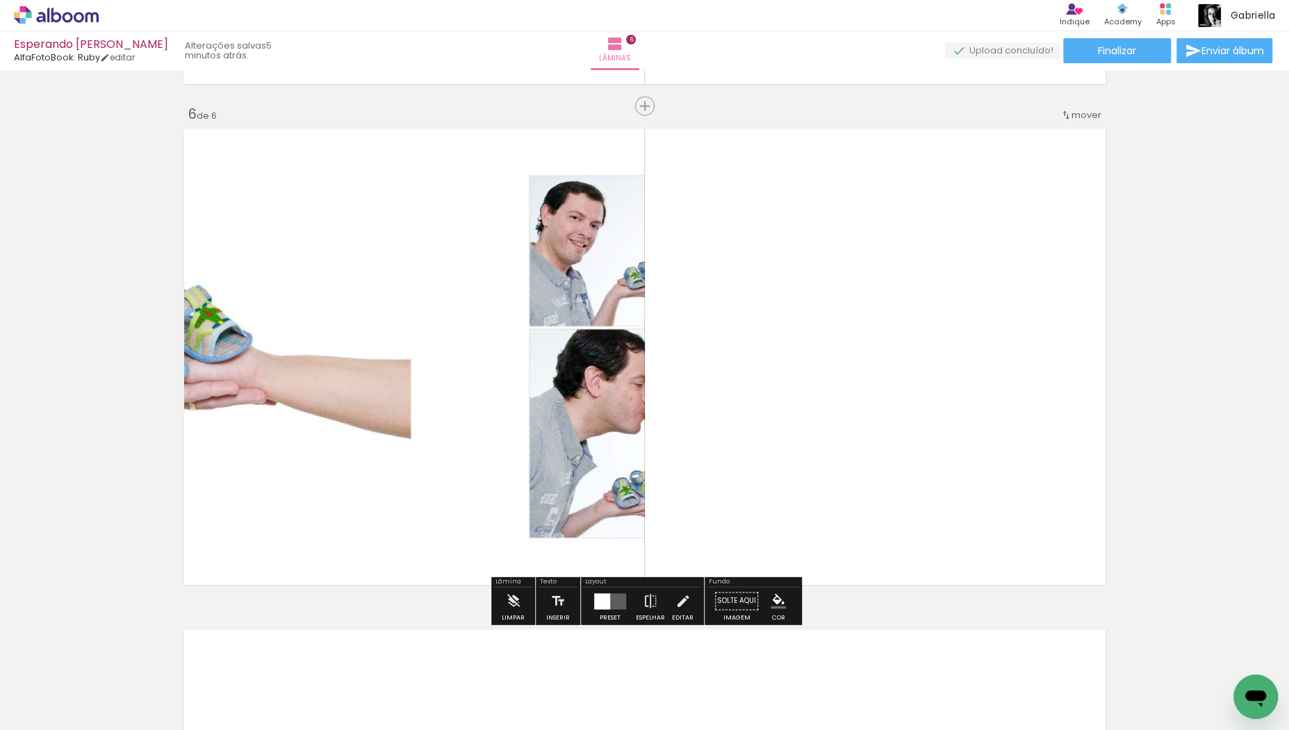
click at [598, 599] on div at bounding box center [602, 601] width 16 height 16
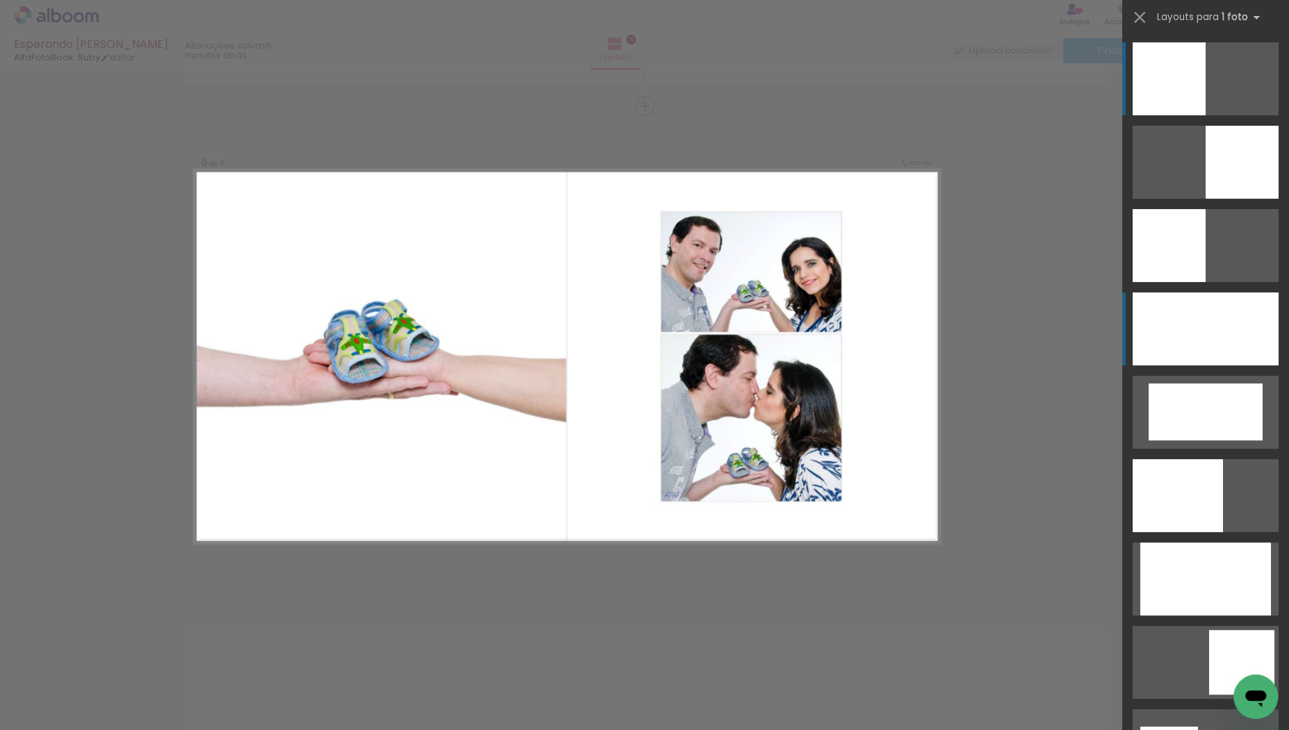
click at [1173, 326] on div at bounding box center [1206, 329] width 146 height 73
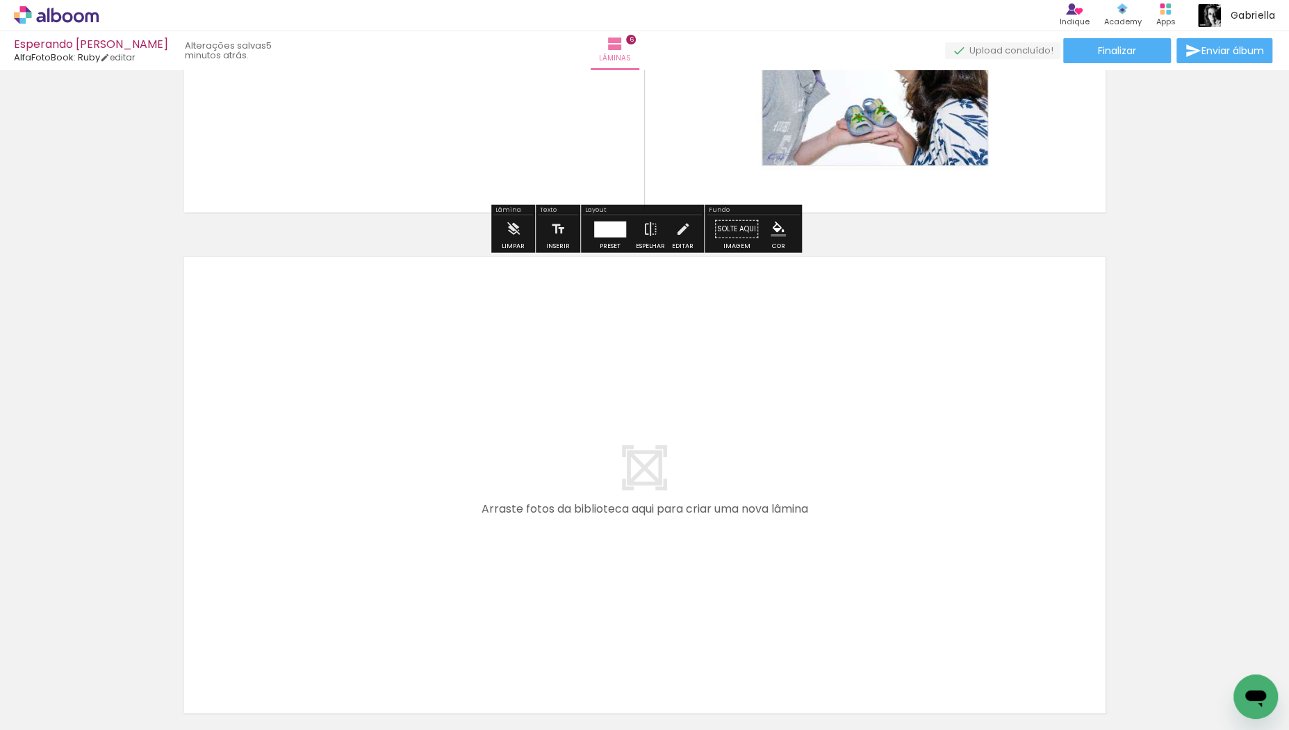
scroll to position [2870, 0]
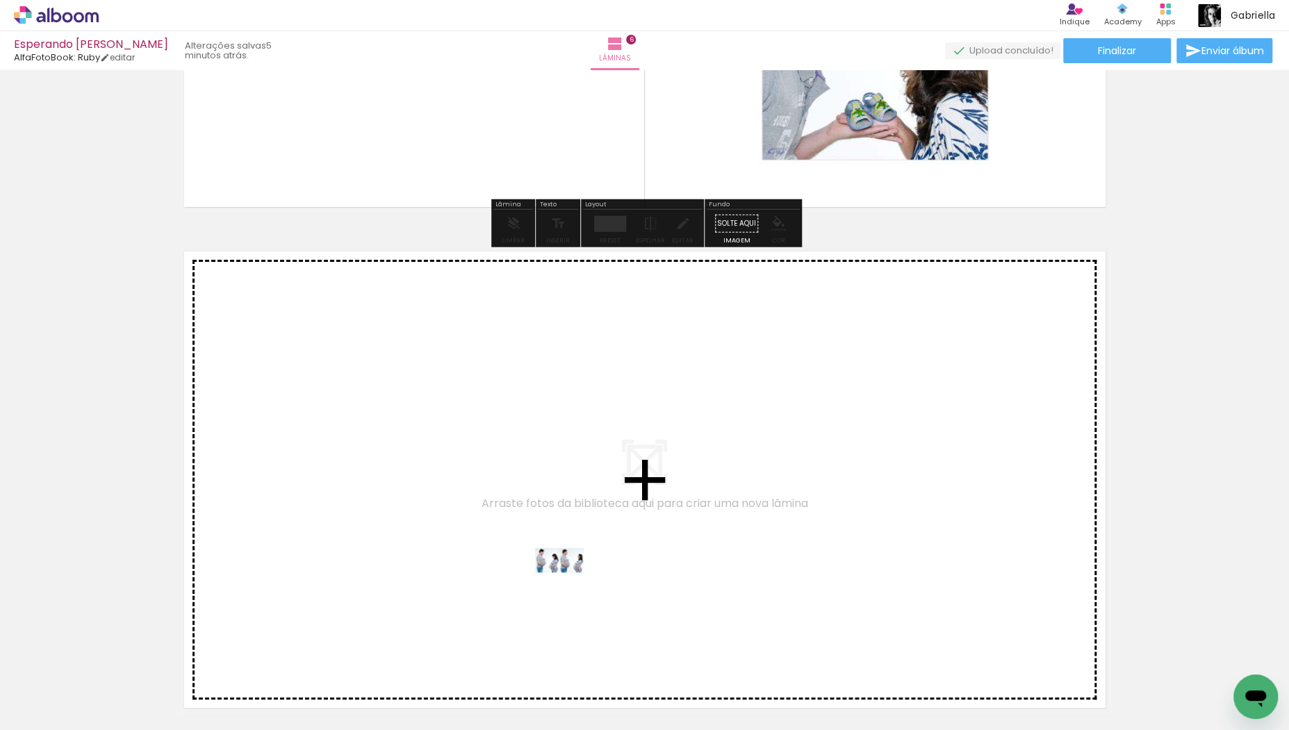
drag, startPoint x: 599, startPoint y: 682, endPoint x: 570, endPoint y: 586, distance: 100.2
click at [570, 586] on quentale-workspace at bounding box center [644, 365] width 1289 height 730
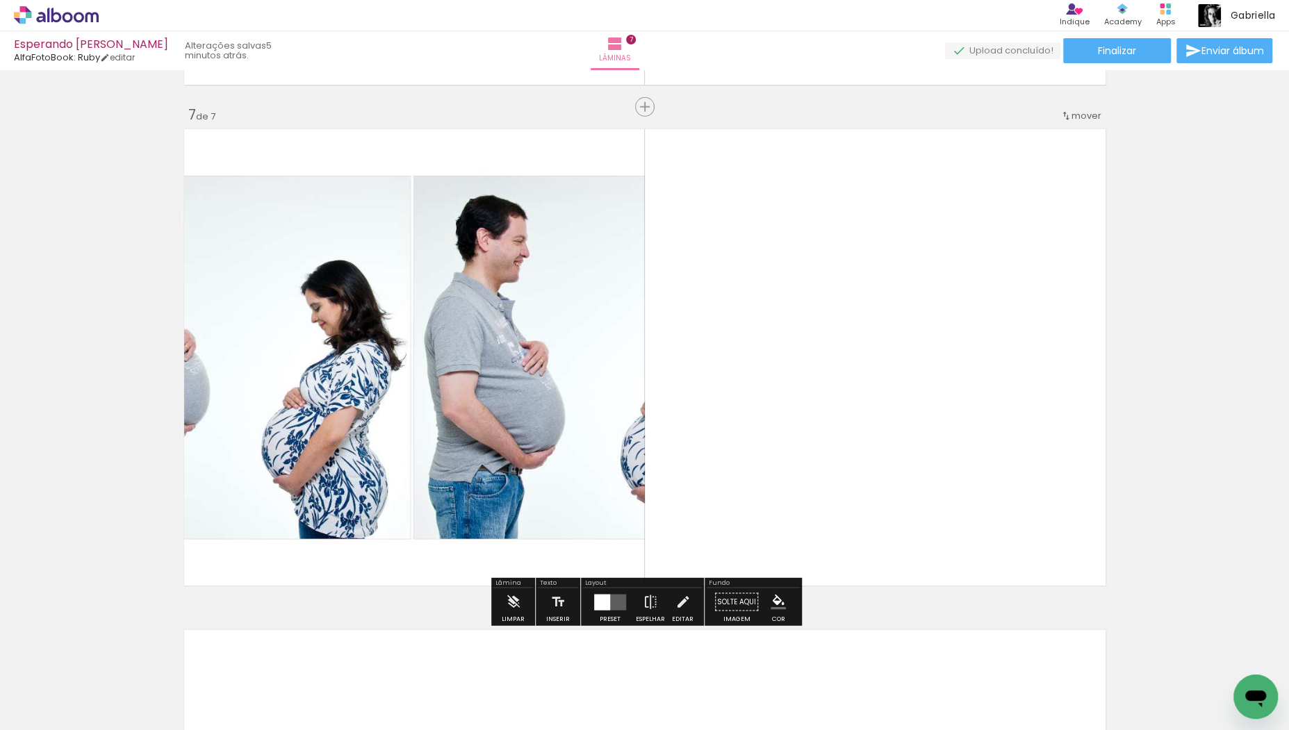
scroll to position [2993, 0]
click at [598, 605] on div at bounding box center [602, 601] width 16 height 16
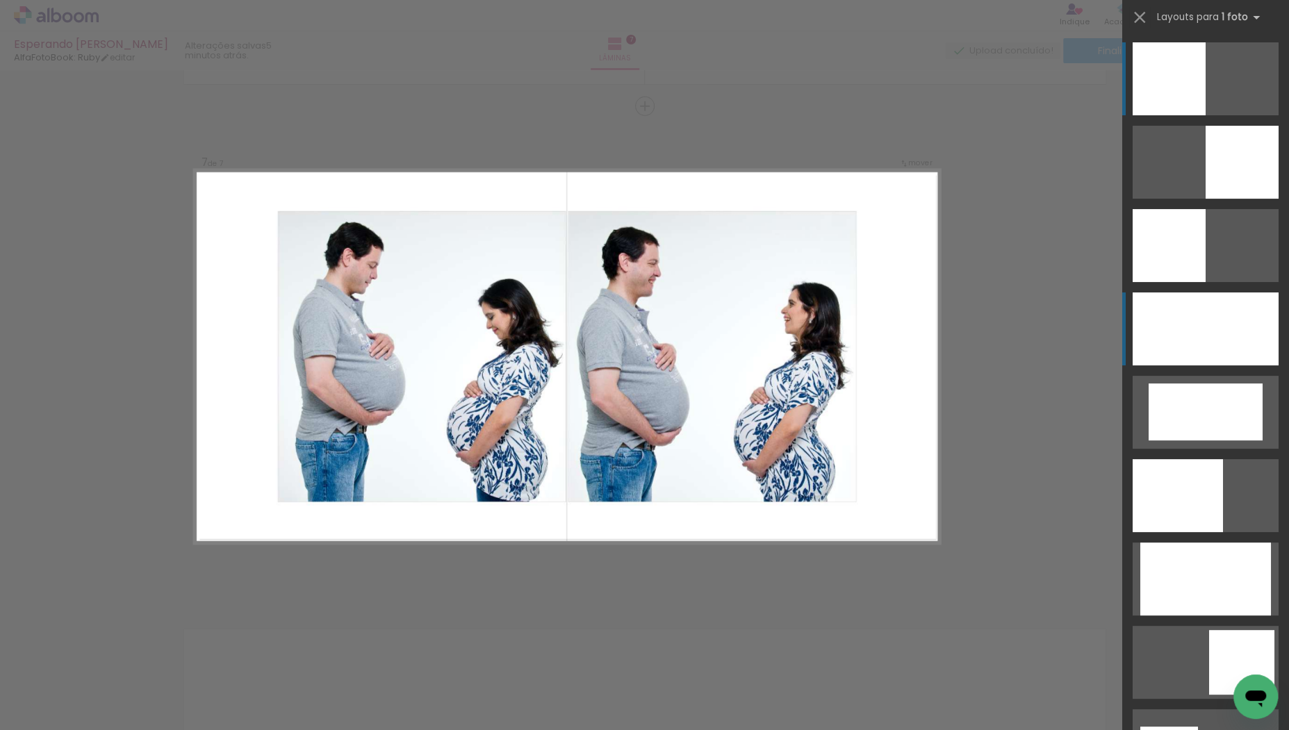
click at [1146, 344] on div at bounding box center [1206, 329] width 146 height 73
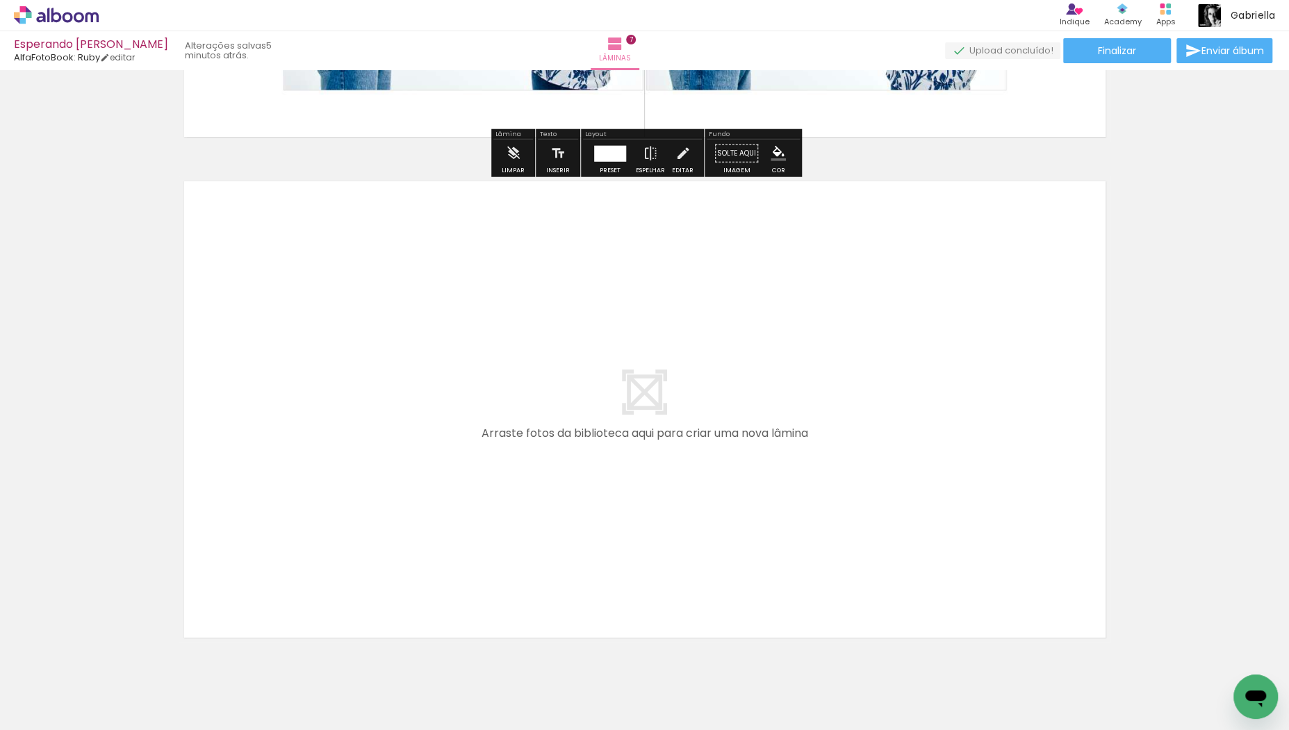
scroll to position [3489, 0]
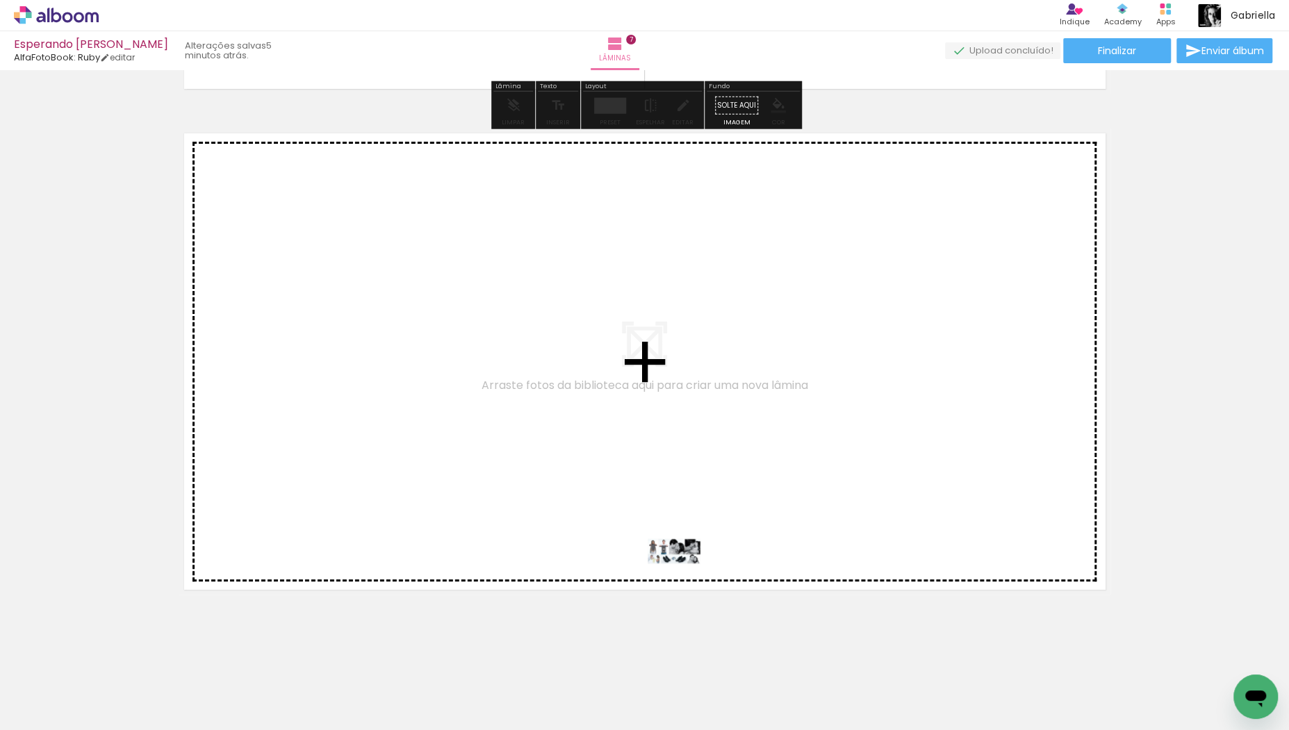
drag, startPoint x: 700, startPoint y: 691, endPoint x: 684, endPoint y: 577, distance: 114.4
click at [684, 577] on quentale-workspace at bounding box center [644, 365] width 1289 height 730
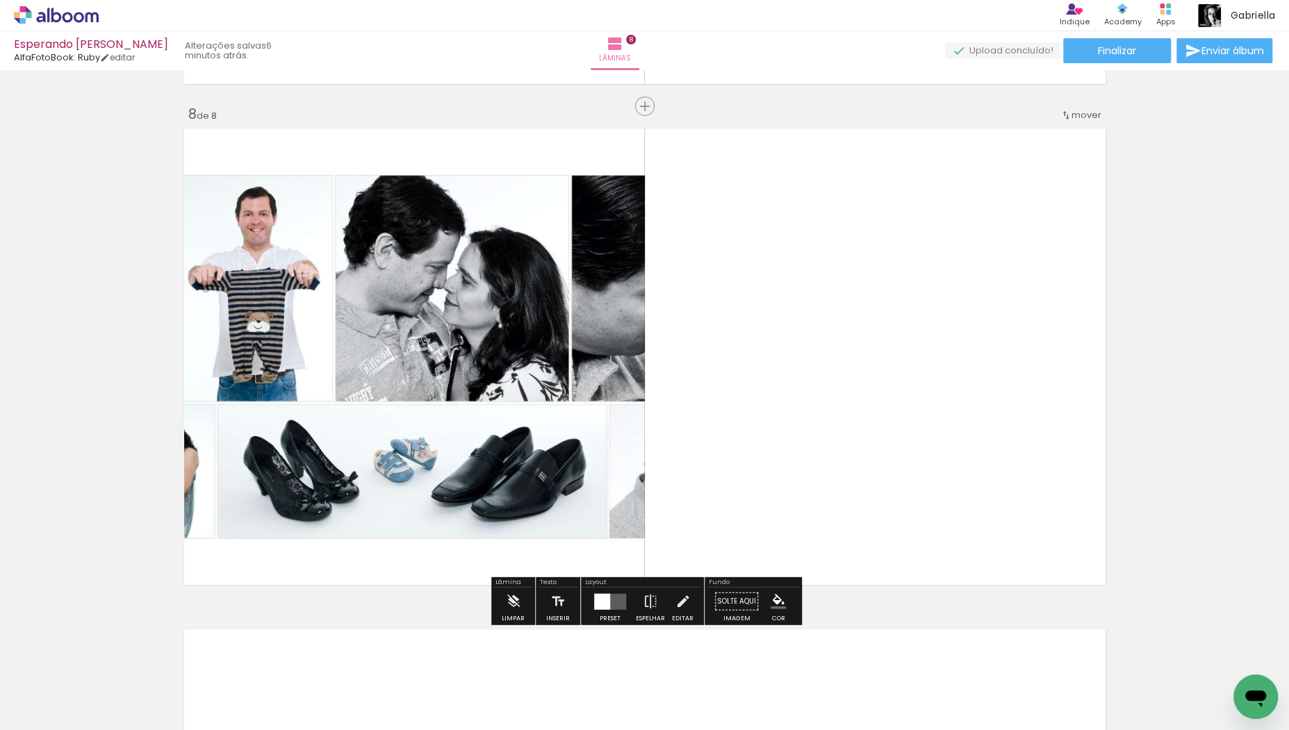
scroll to position [3486, 0]
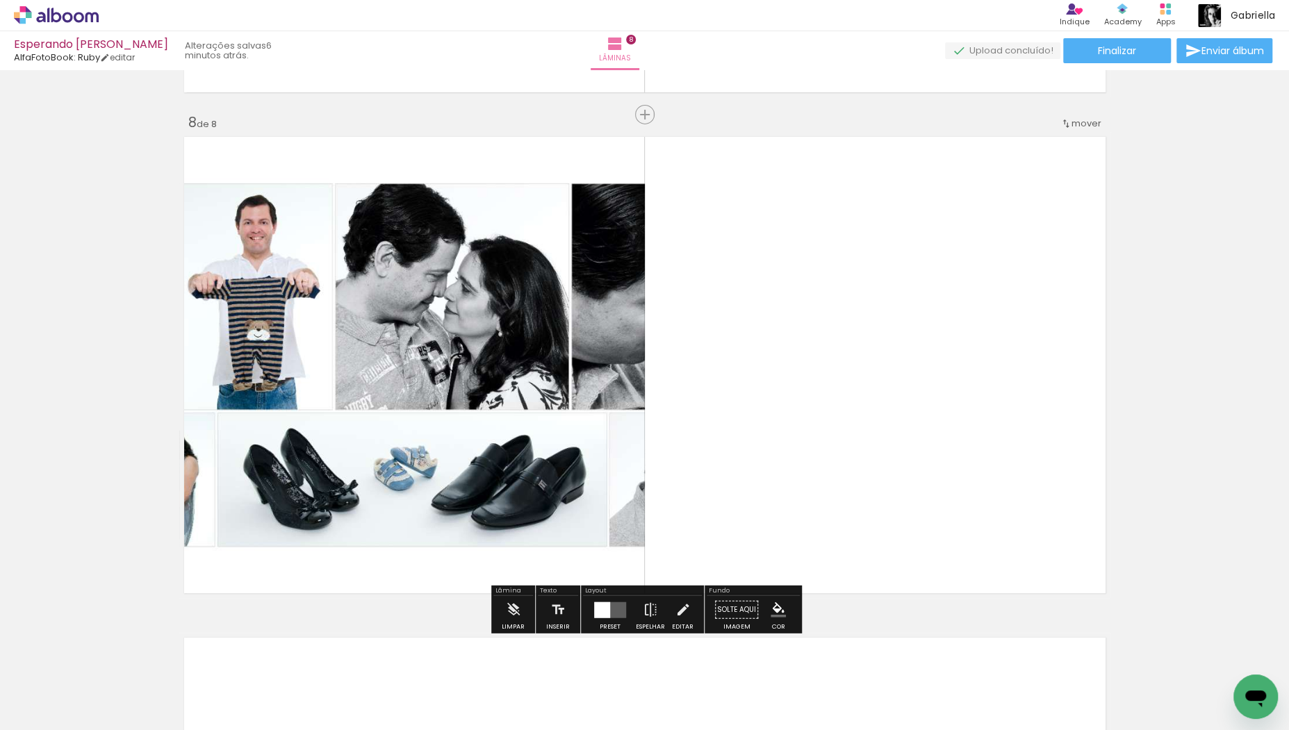
click at [608, 602] on quentale-layouter at bounding box center [610, 610] width 32 height 16
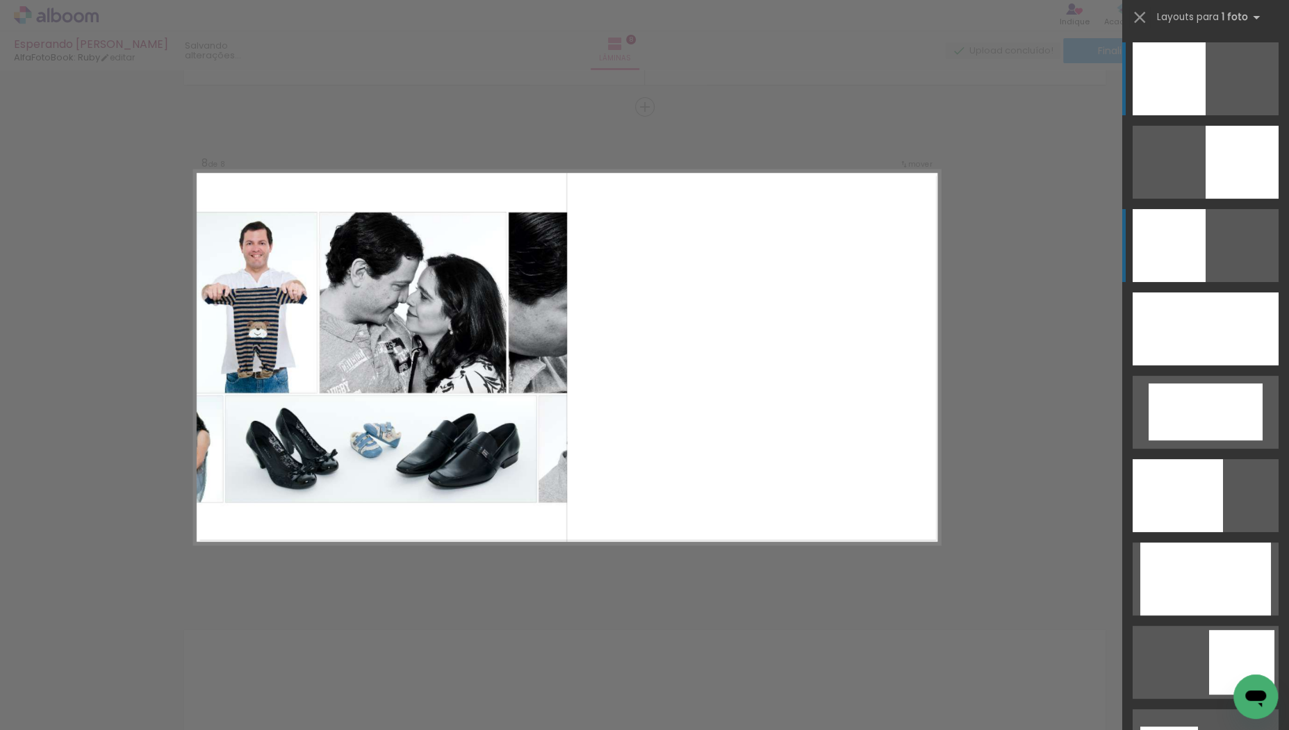
scroll to position [3494, 0]
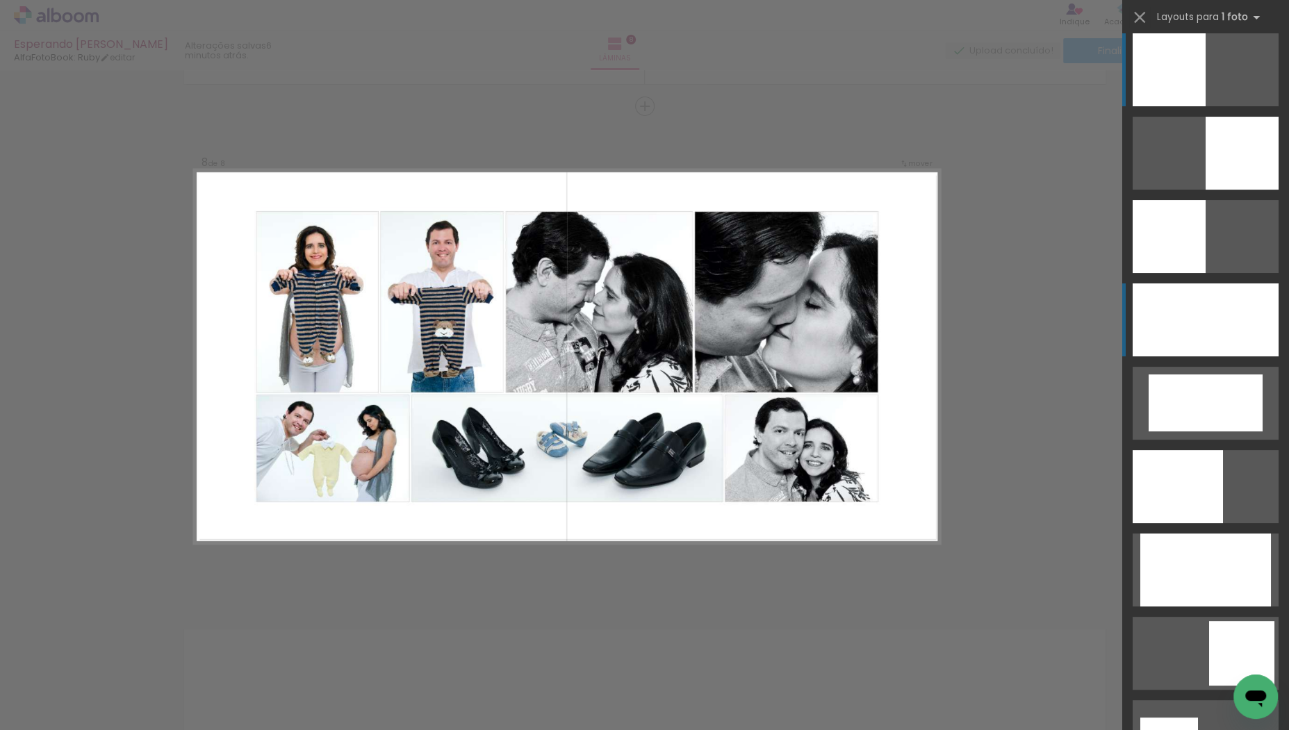
click at [1205, 318] on div at bounding box center [1206, 320] width 146 height 73
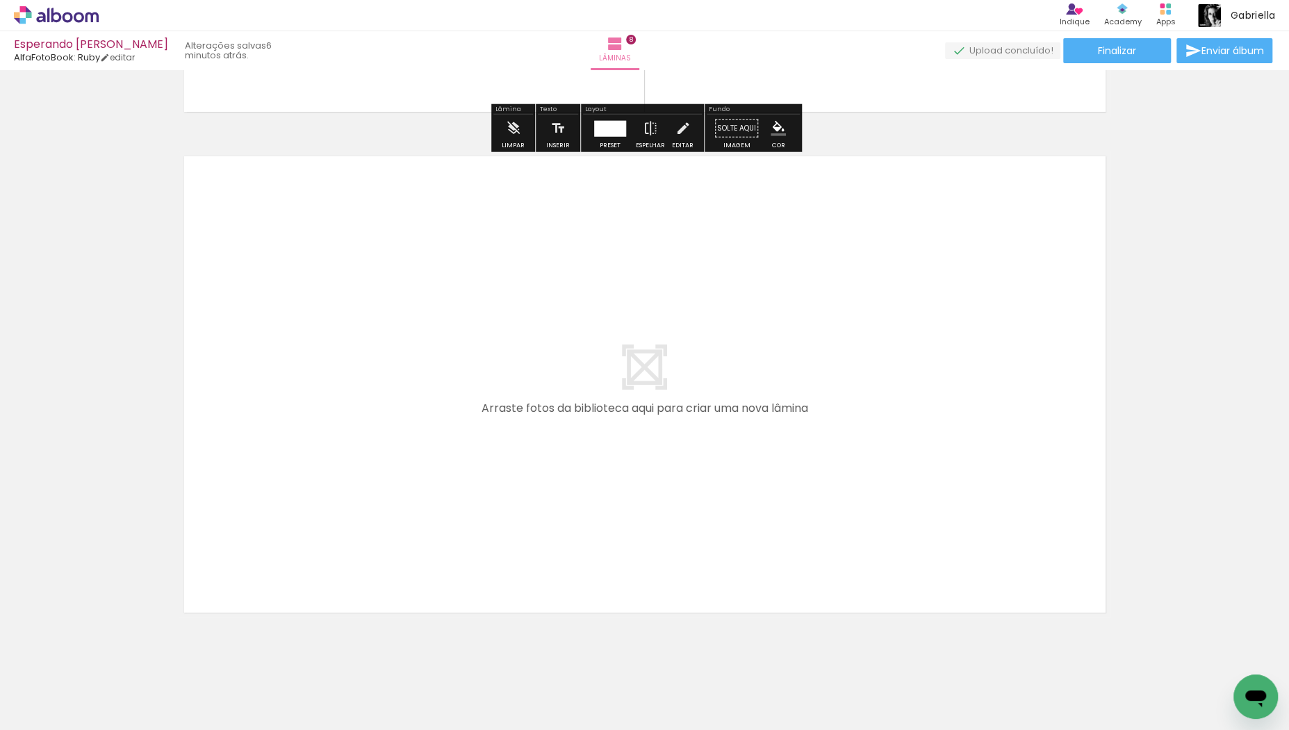
scroll to position [3990, 0]
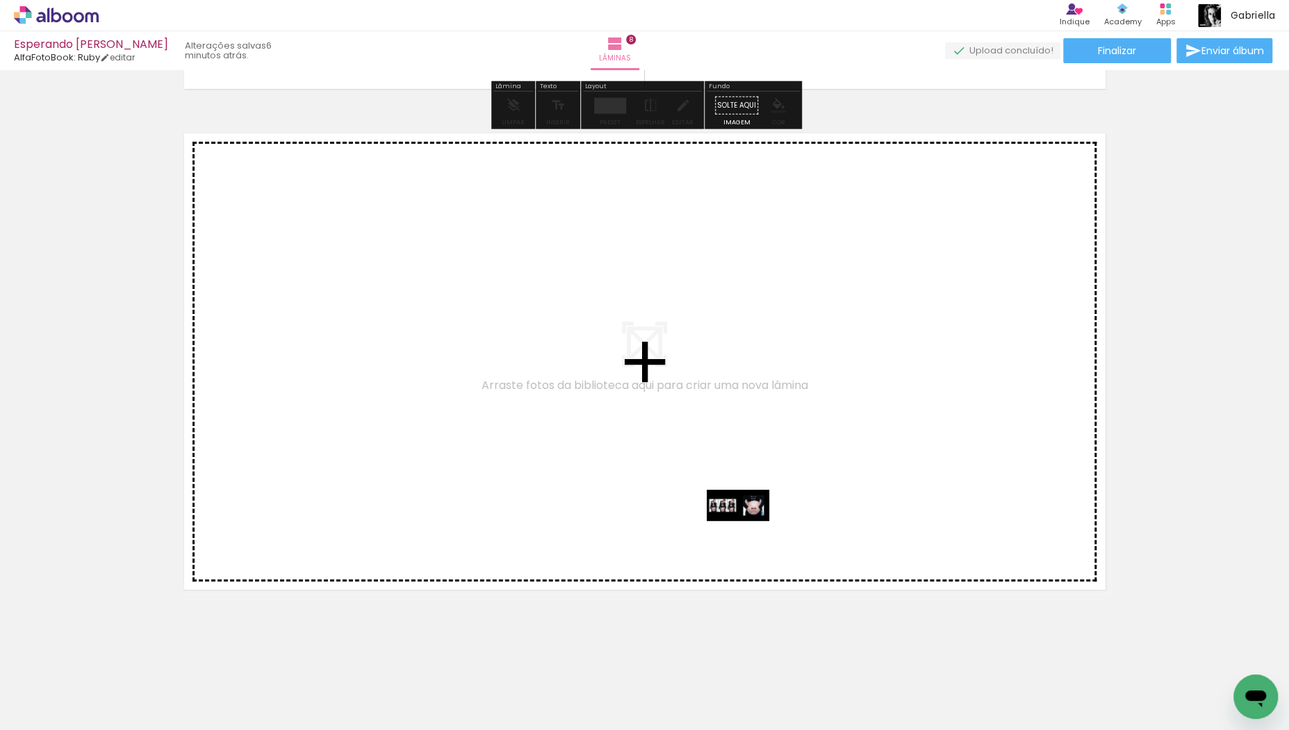
drag, startPoint x: 772, startPoint y: 682, endPoint x: 748, endPoint y: 532, distance: 152.6
click at [748, 532] on quentale-workspace at bounding box center [644, 365] width 1289 height 730
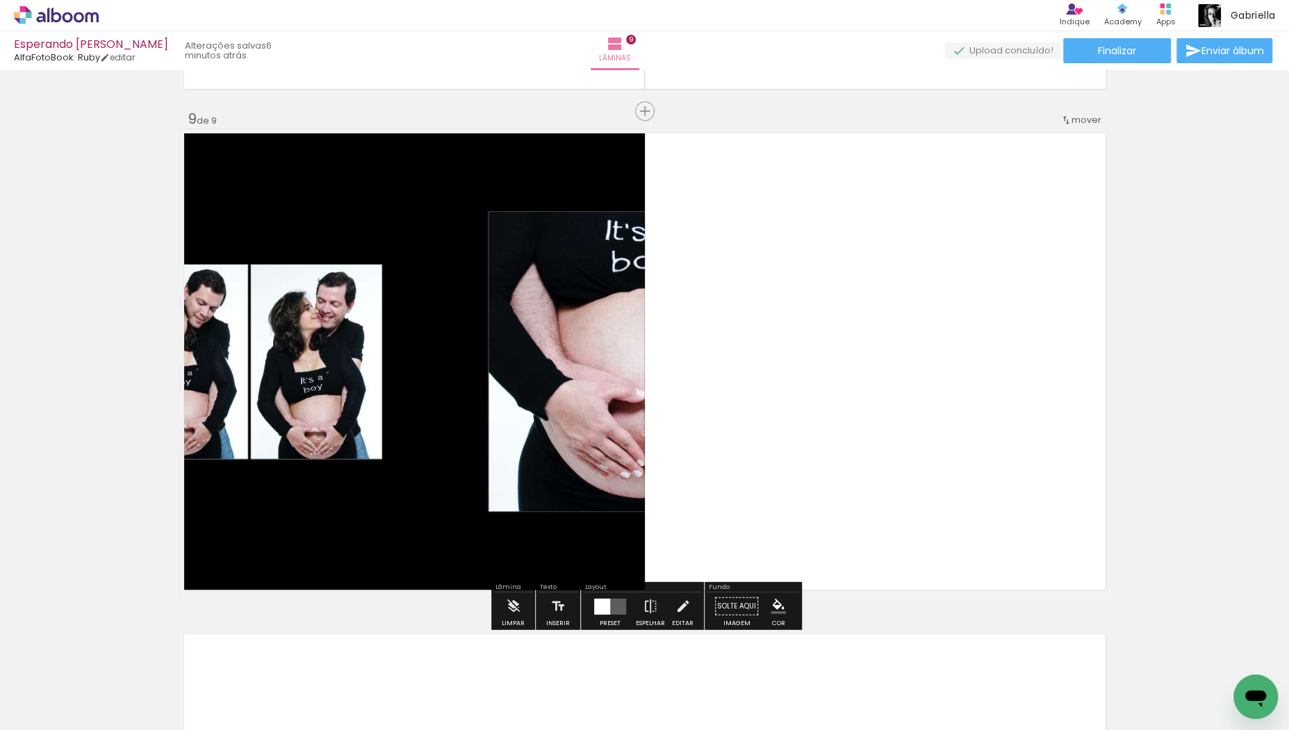
scroll to position [3995, 0]
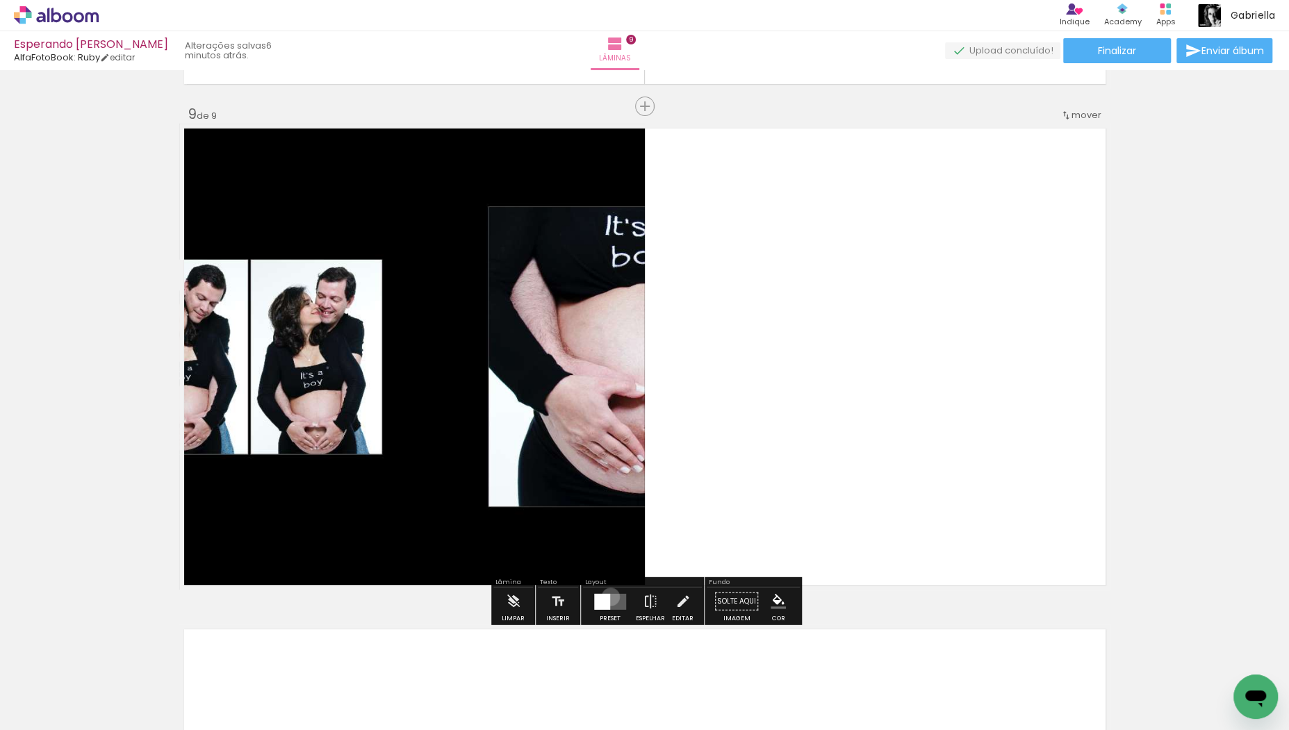
click at [607, 596] on quentale-layouter at bounding box center [610, 601] width 32 height 16
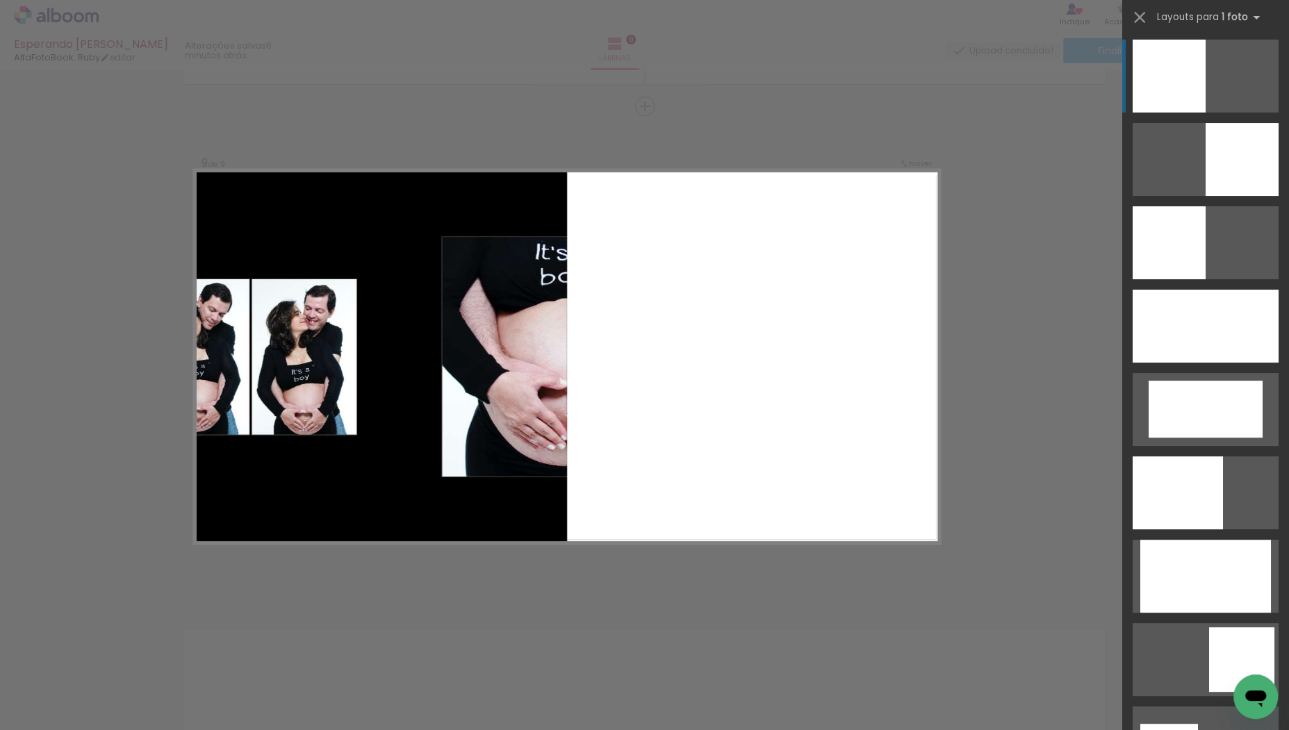
scroll to position [0, 0]
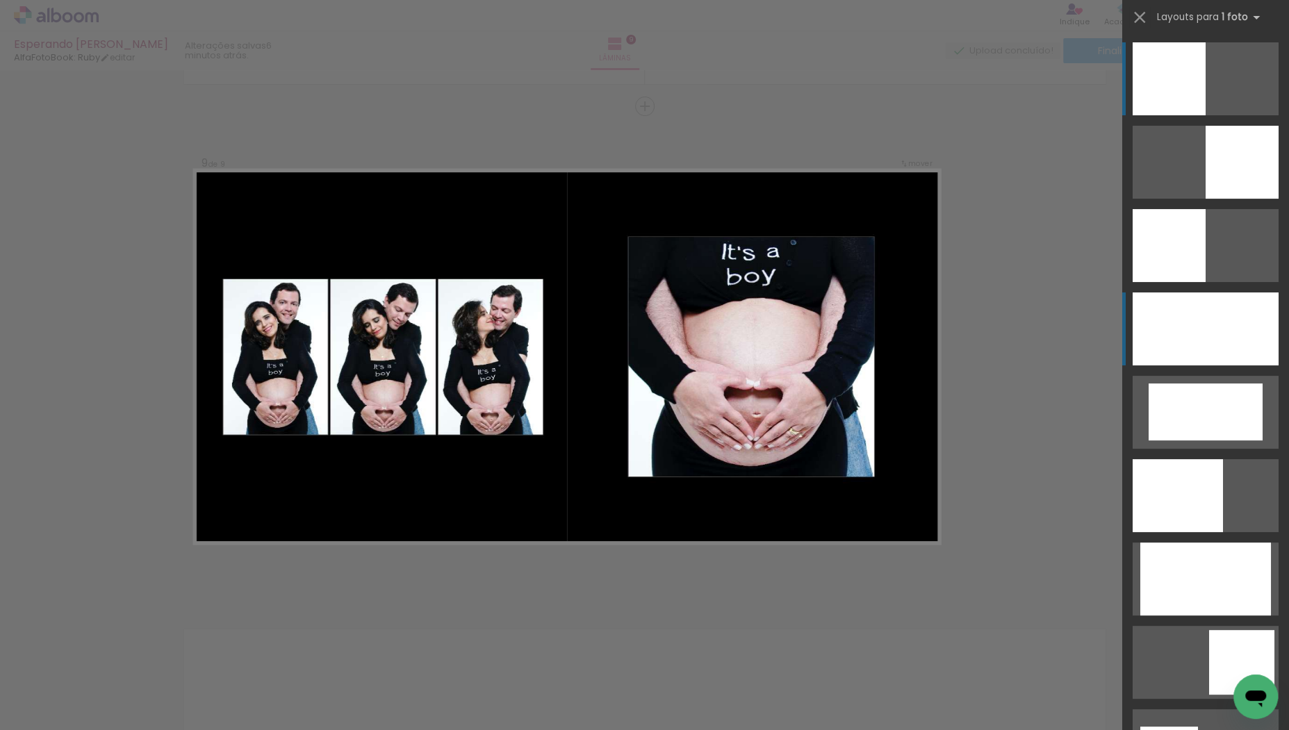
click at [1194, 328] on div at bounding box center [1206, 329] width 146 height 73
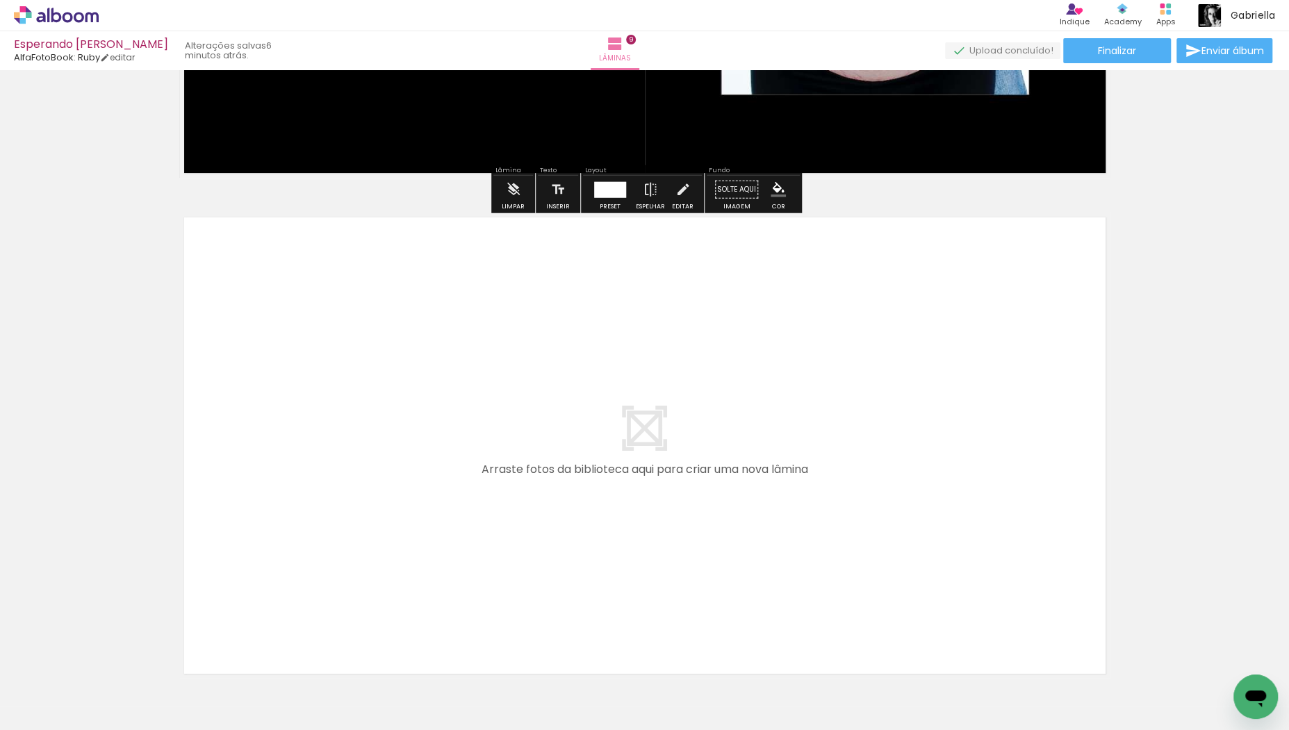
scroll to position [4409, 0]
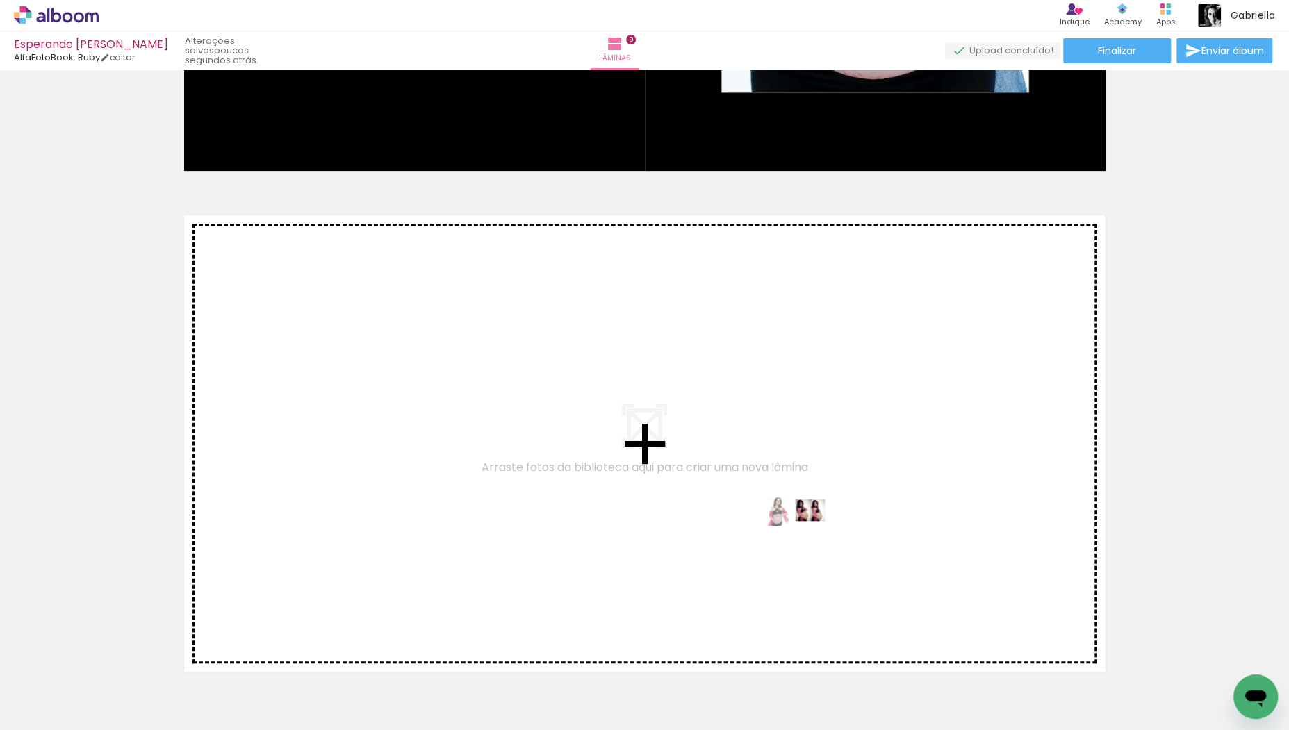
drag, startPoint x: 855, startPoint y: 683, endPoint x: 809, endPoint y: 536, distance: 153.6
click at [809, 536] on quentale-workspace at bounding box center [644, 365] width 1289 height 730
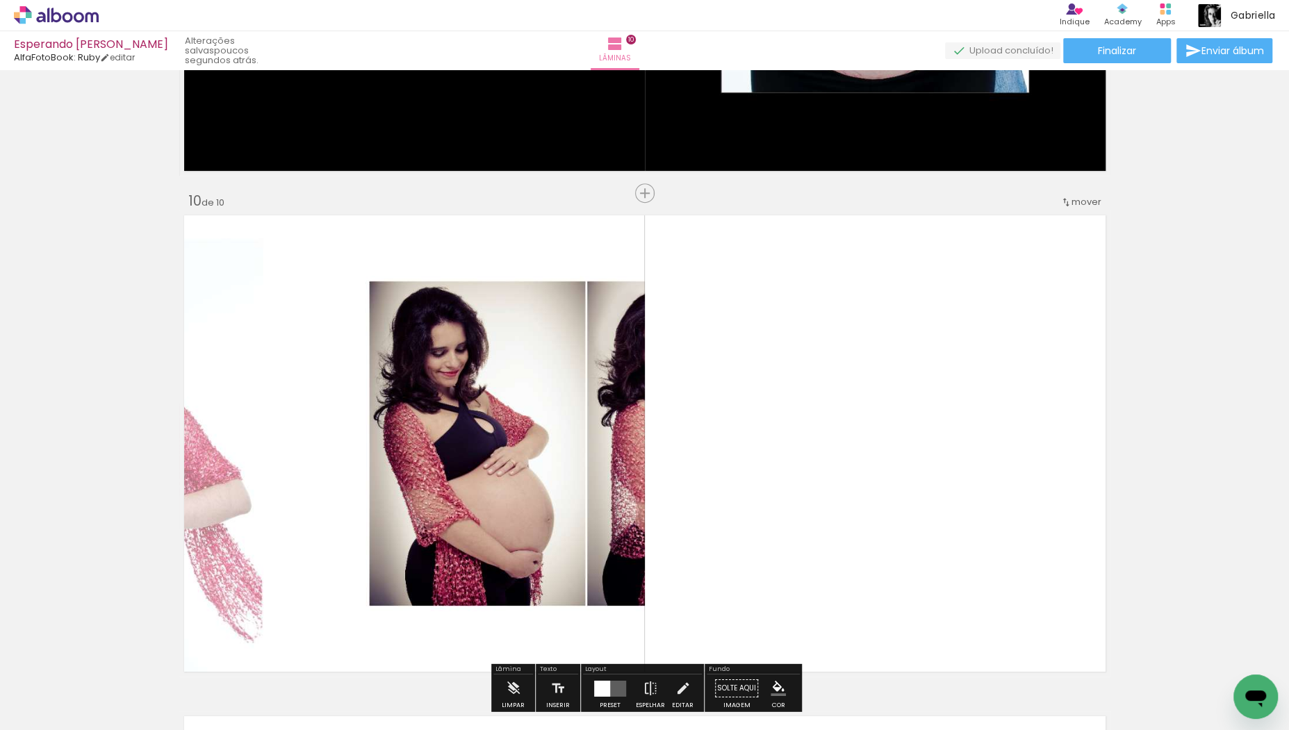
scroll to position [4496, 0]
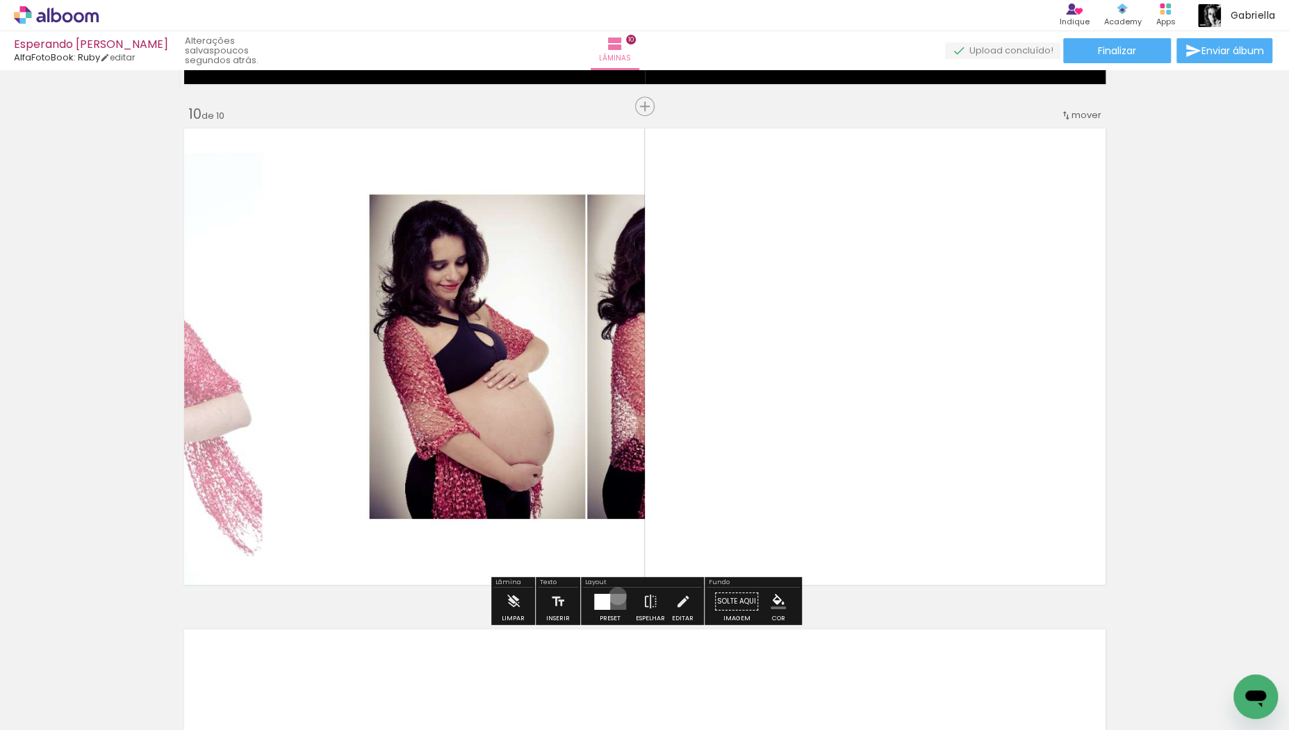
click at [614, 596] on quentale-layouter at bounding box center [610, 601] width 32 height 16
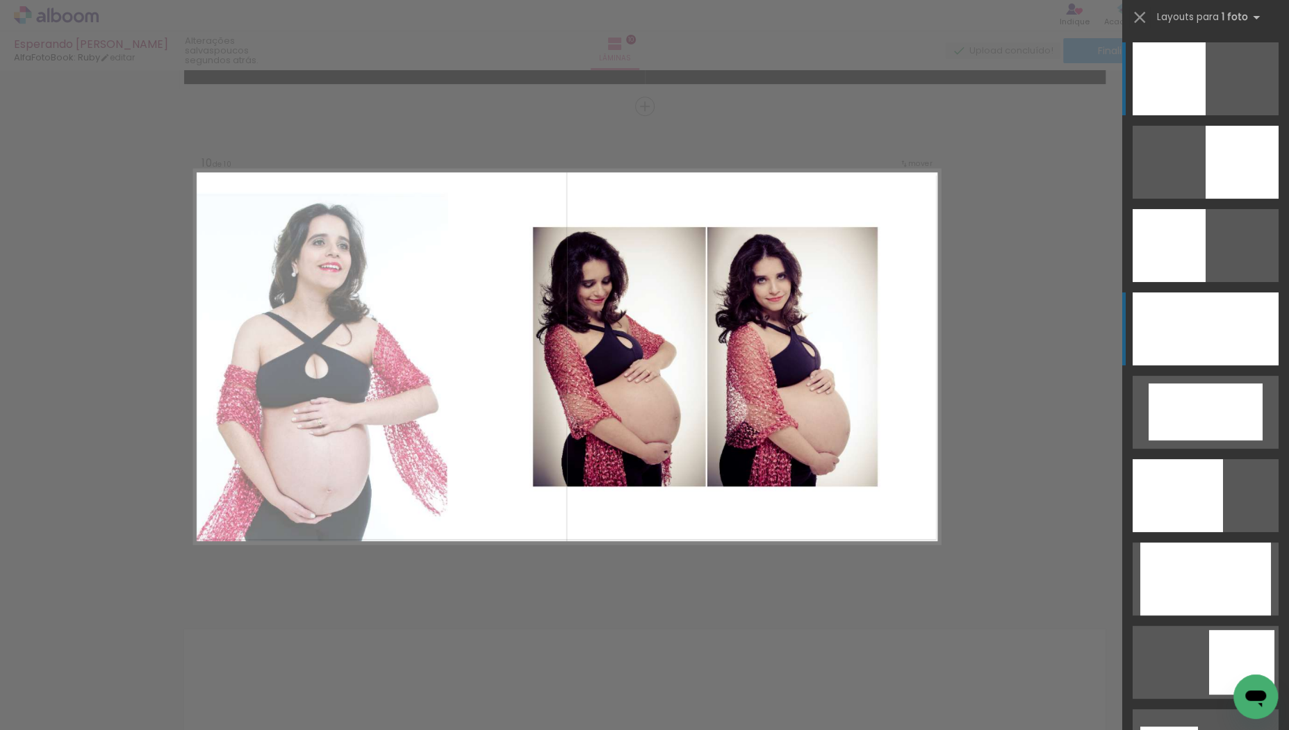
click at [1240, 328] on div at bounding box center [1206, 329] width 146 height 73
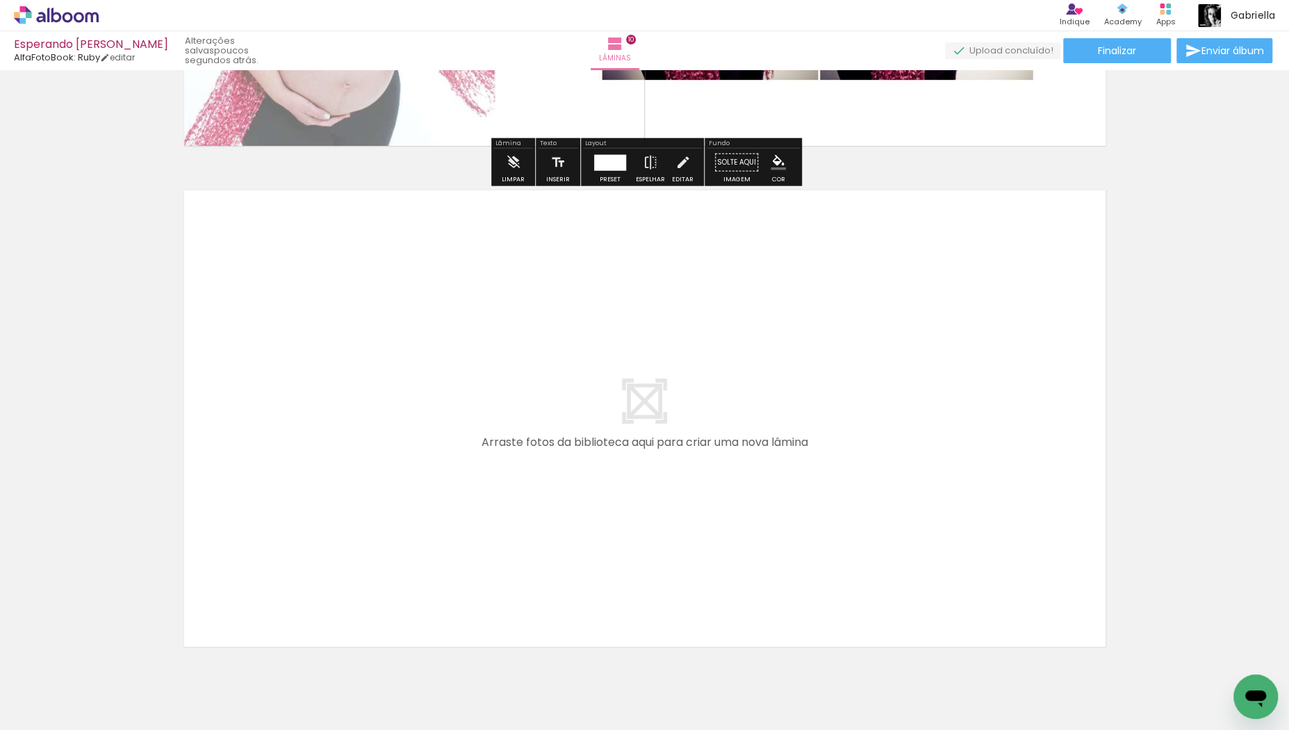
scroll to position [4946, 0]
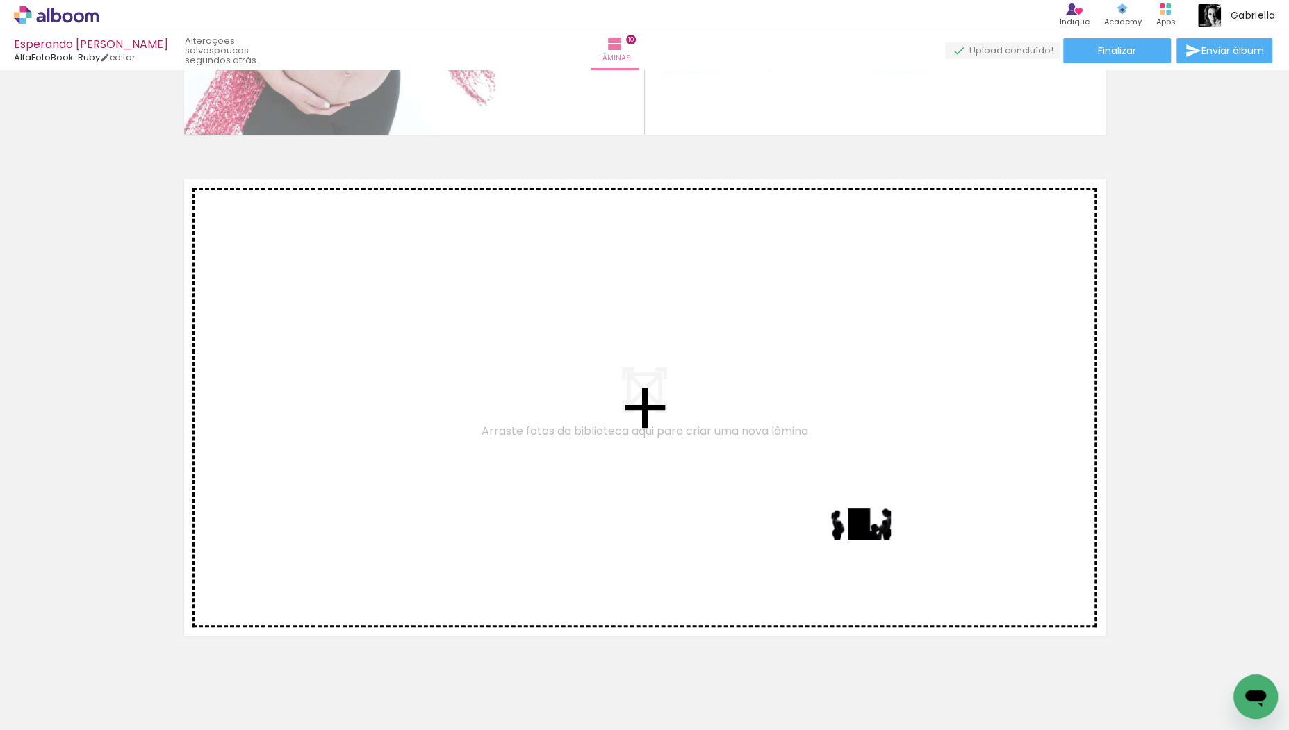
drag, startPoint x: 935, startPoint y: 691, endPoint x: 869, endPoint y: 546, distance: 158.9
click at [869, 546] on quentale-workspace at bounding box center [644, 365] width 1289 height 730
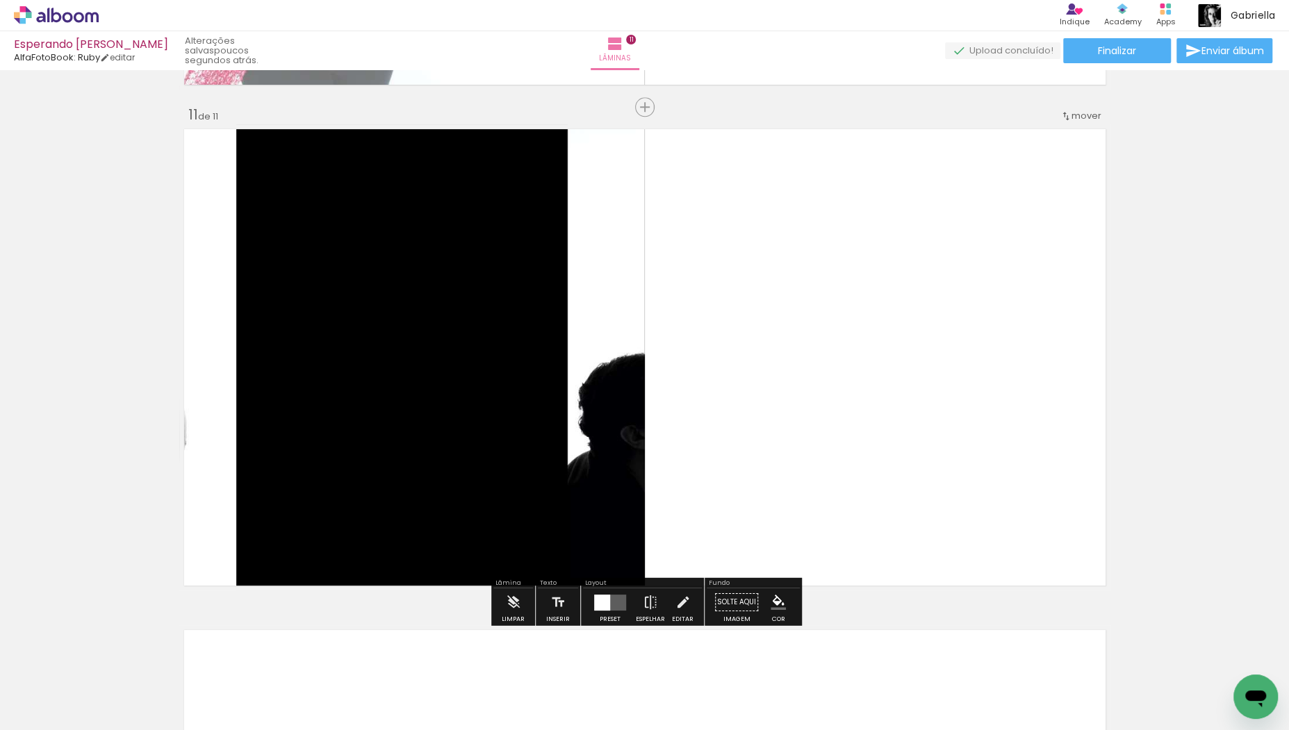
scroll to position [4997, 0]
click at [607, 598] on quentale-layouter at bounding box center [610, 601] width 32 height 16
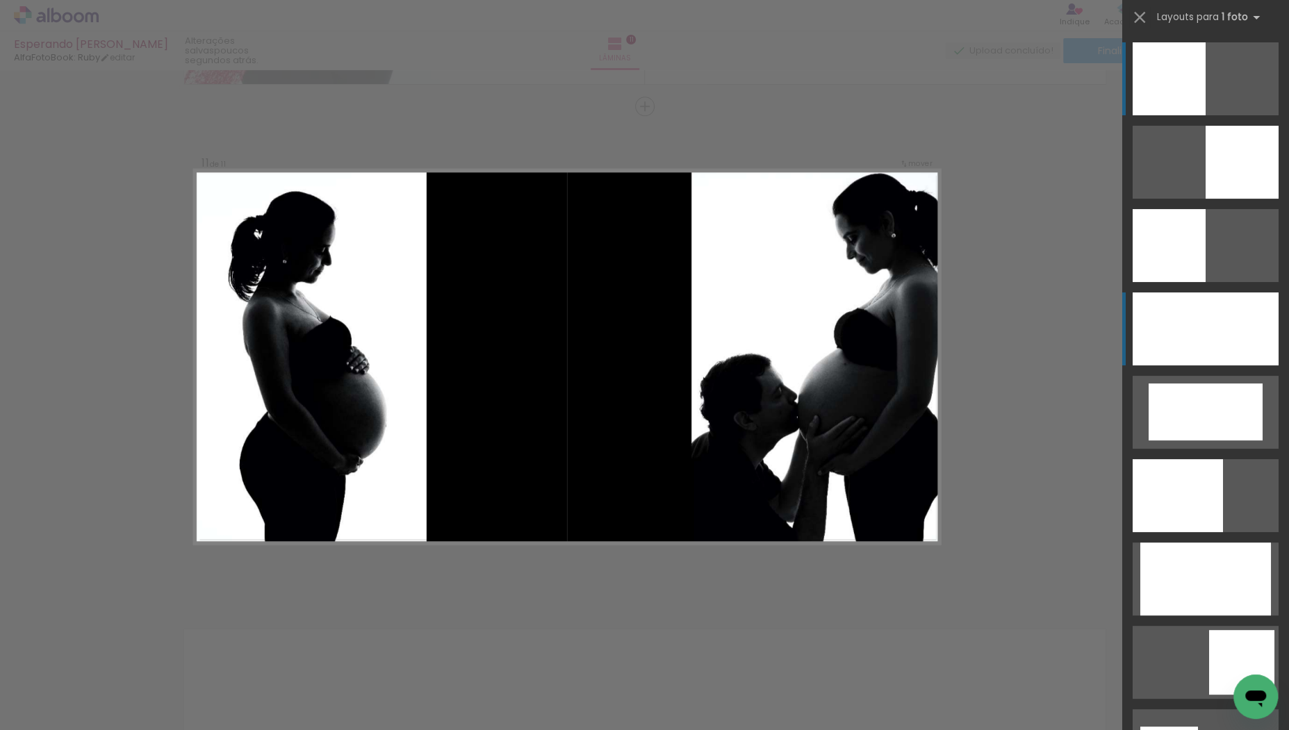
click at [1203, 334] on div at bounding box center [1206, 329] width 146 height 73
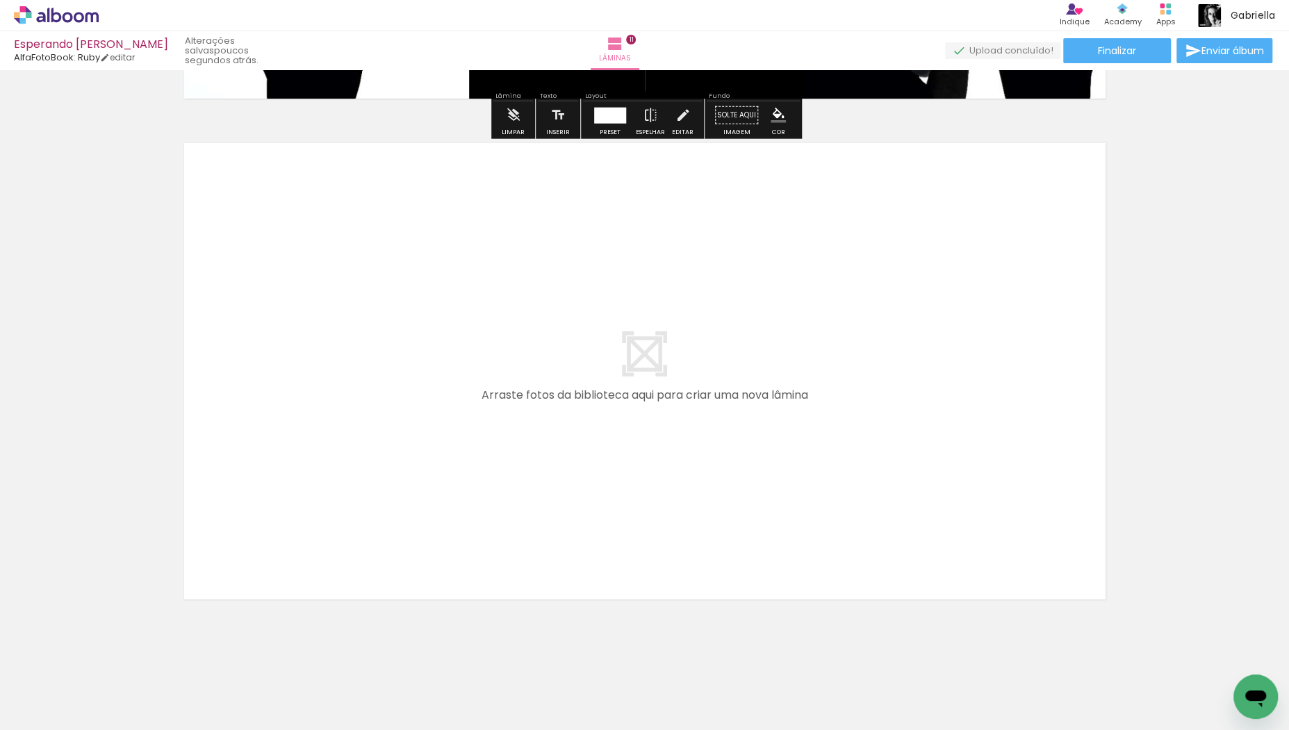
scroll to position [5486, 0]
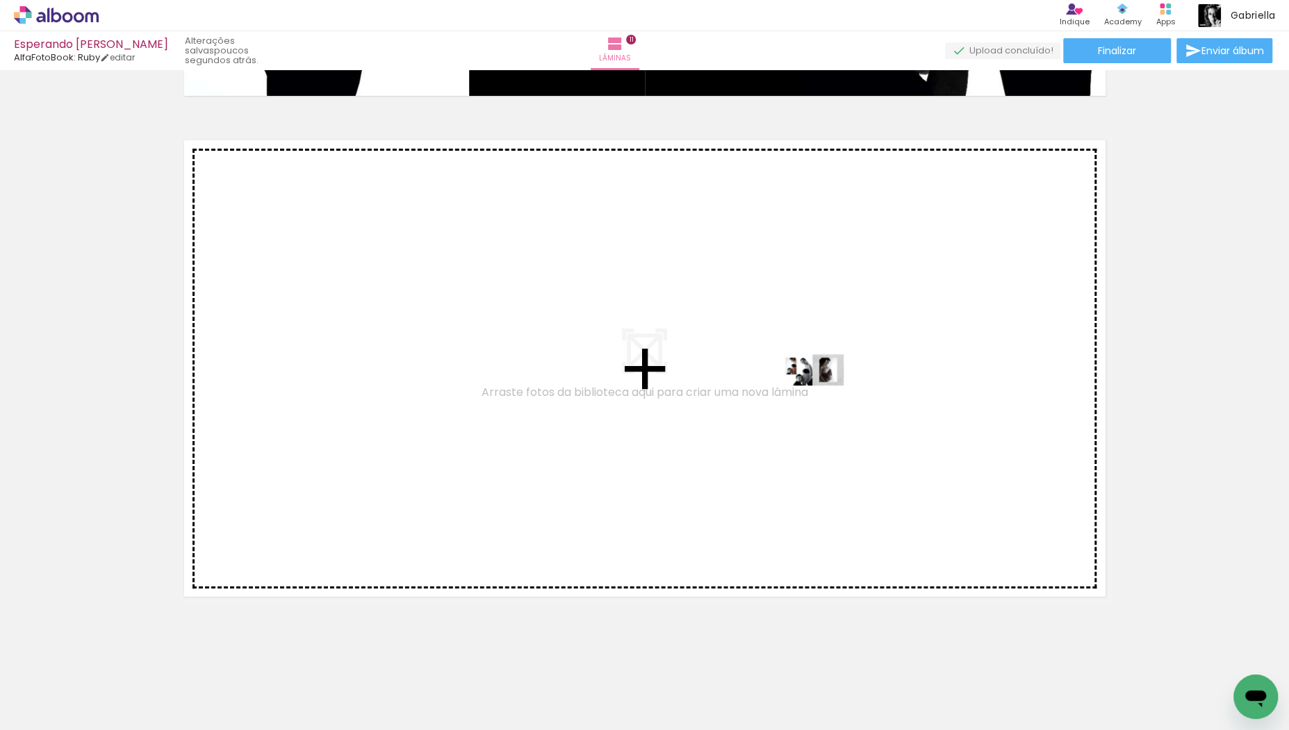
drag, startPoint x: 996, startPoint y: 687, endPoint x: 821, endPoint y: 392, distance: 343.1
click at [821, 392] on quentale-workspace at bounding box center [644, 365] width 1289 height 730
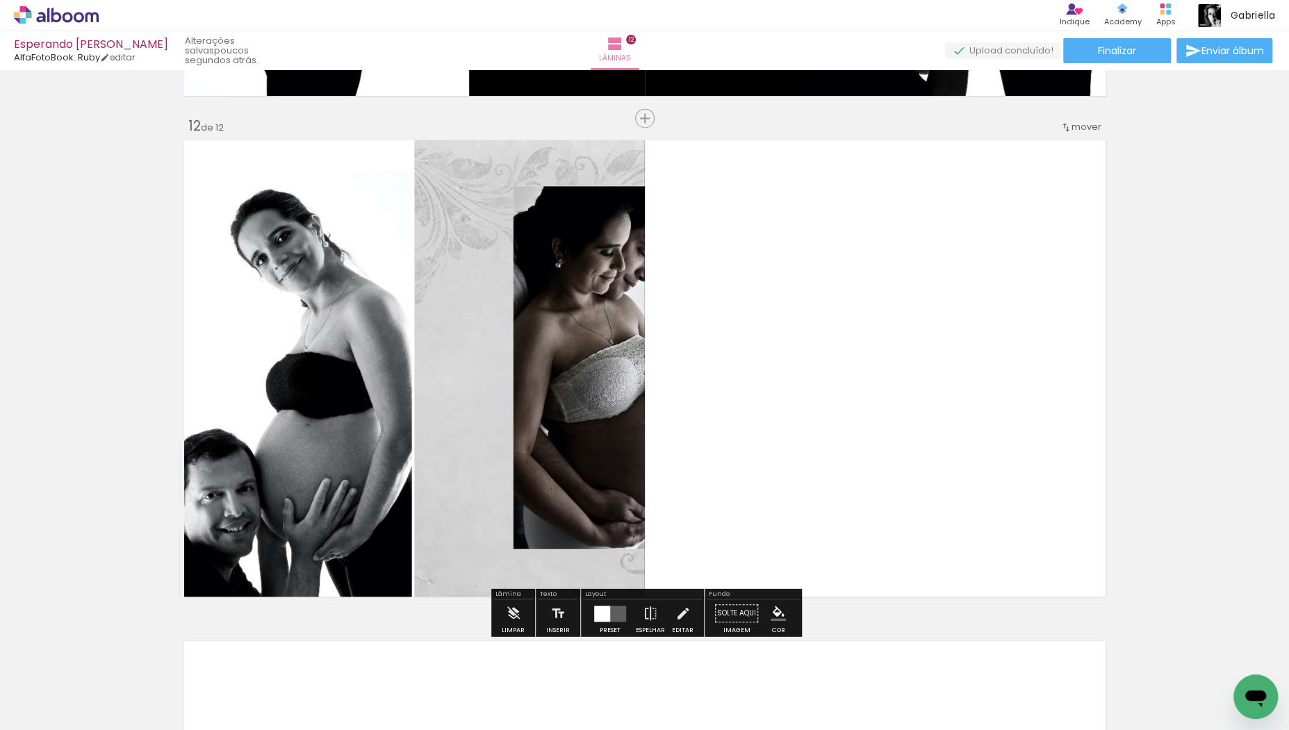
scroll to position [5498, 0]
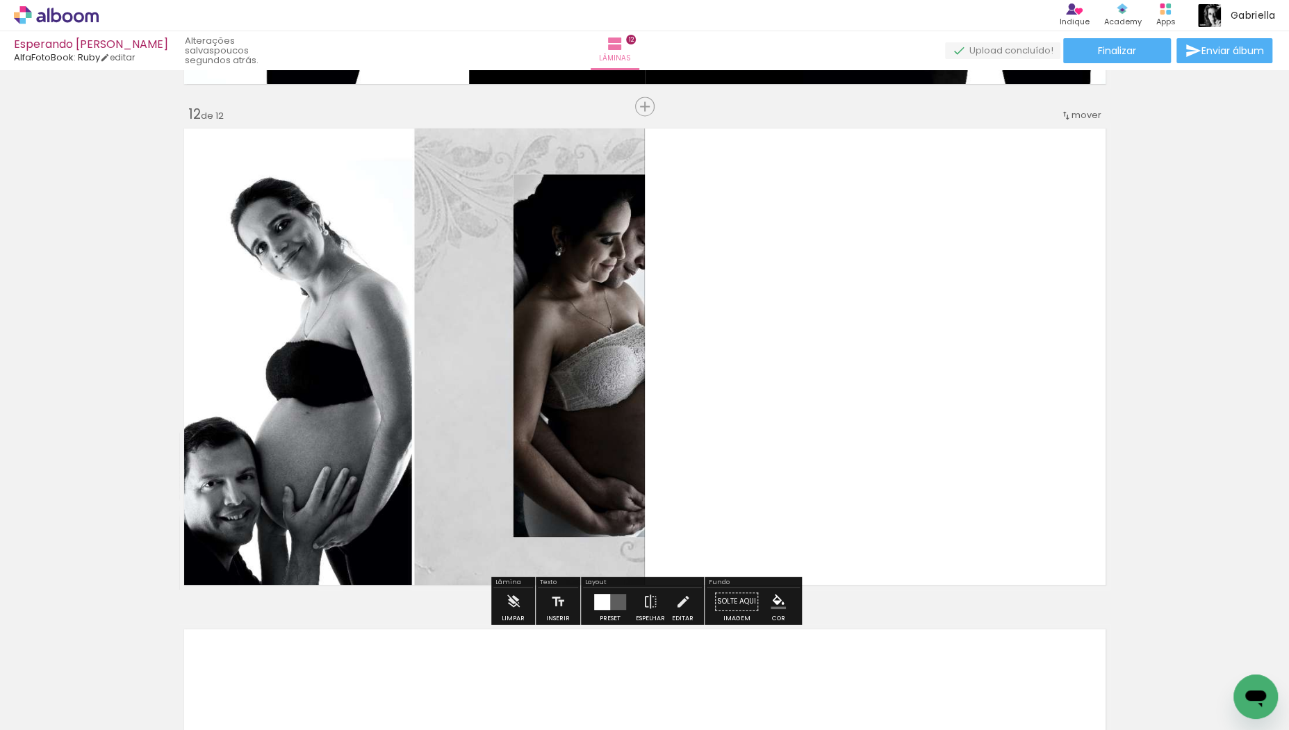
click at [602, 602] on div at bounding box center [602, 601] width 16 height 16
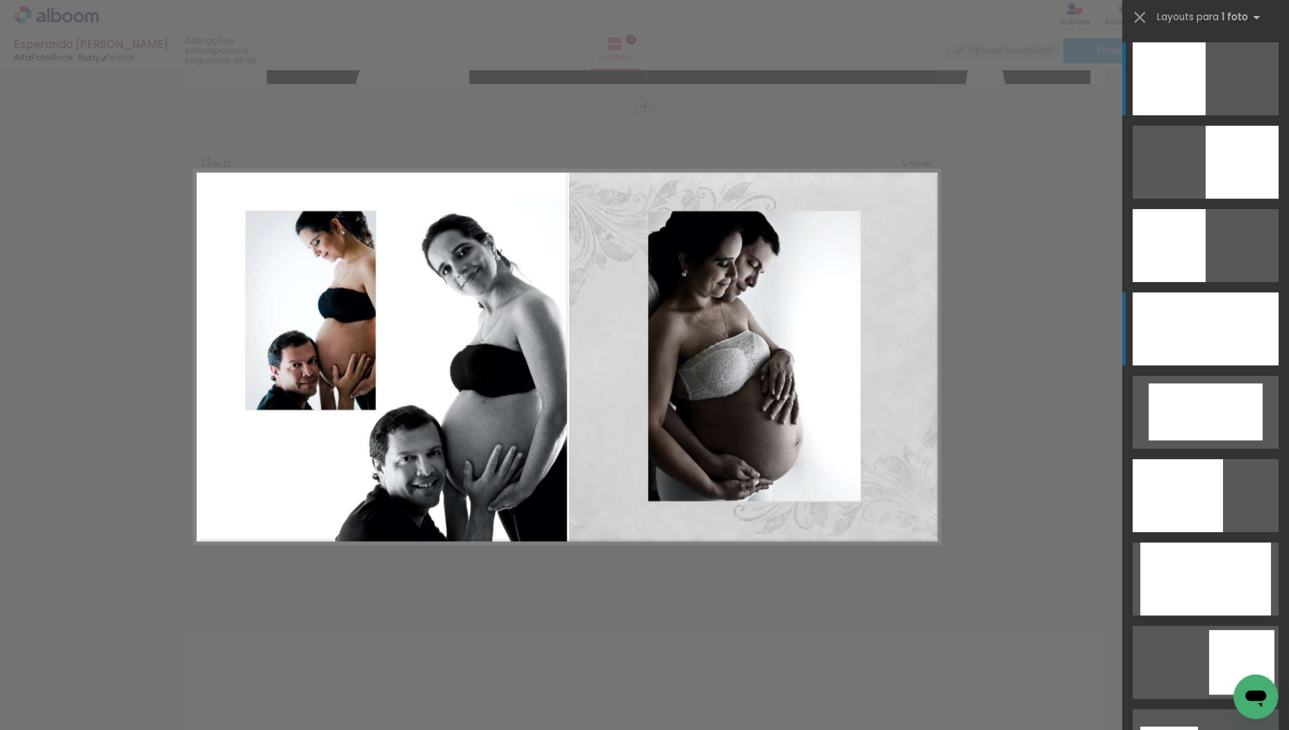
click at [1162, 338] on div at bounding box center [1206, 329] width 146 height 73
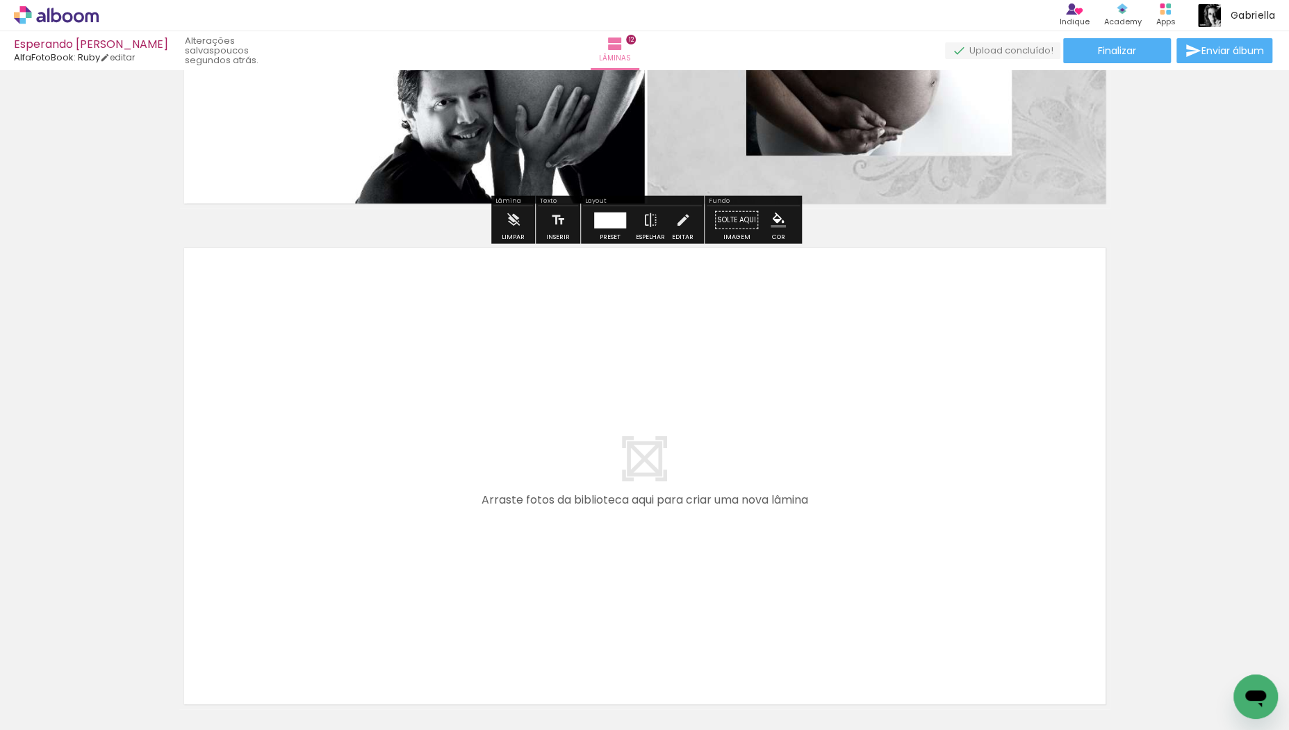
scroll to position [5885, 0]
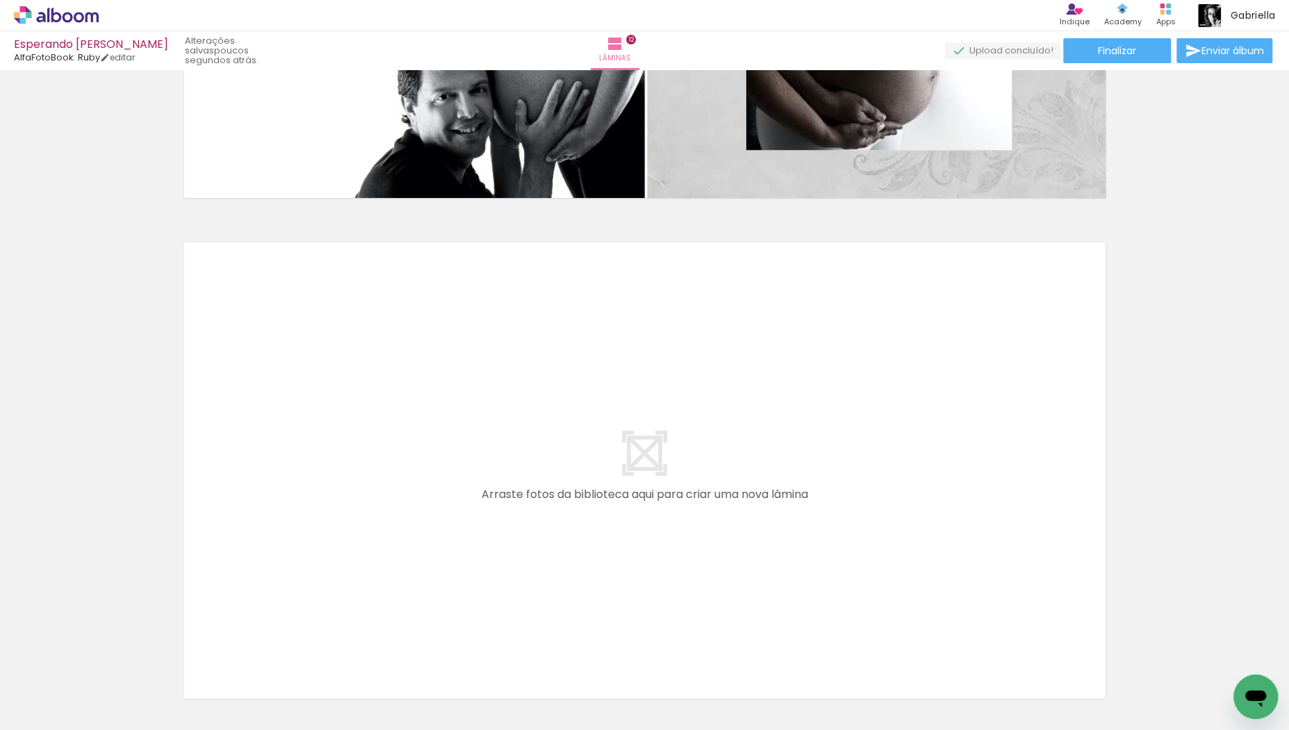
drag, startPoint x: 1085, startPoint y: 684, endPoint x: 1020, endPoint y: 643, distance: 76.5
click at [170, 668] on div at bounding box center [139, 683] width 63 height 31
drag, startPoint x: 969, startPoint y: 595, endPoint x: 982, endPoint y: 605, distance: 15.8
click at [969, 594] on quentale-layouter at bounding box center [644, 471] width 931 height 466
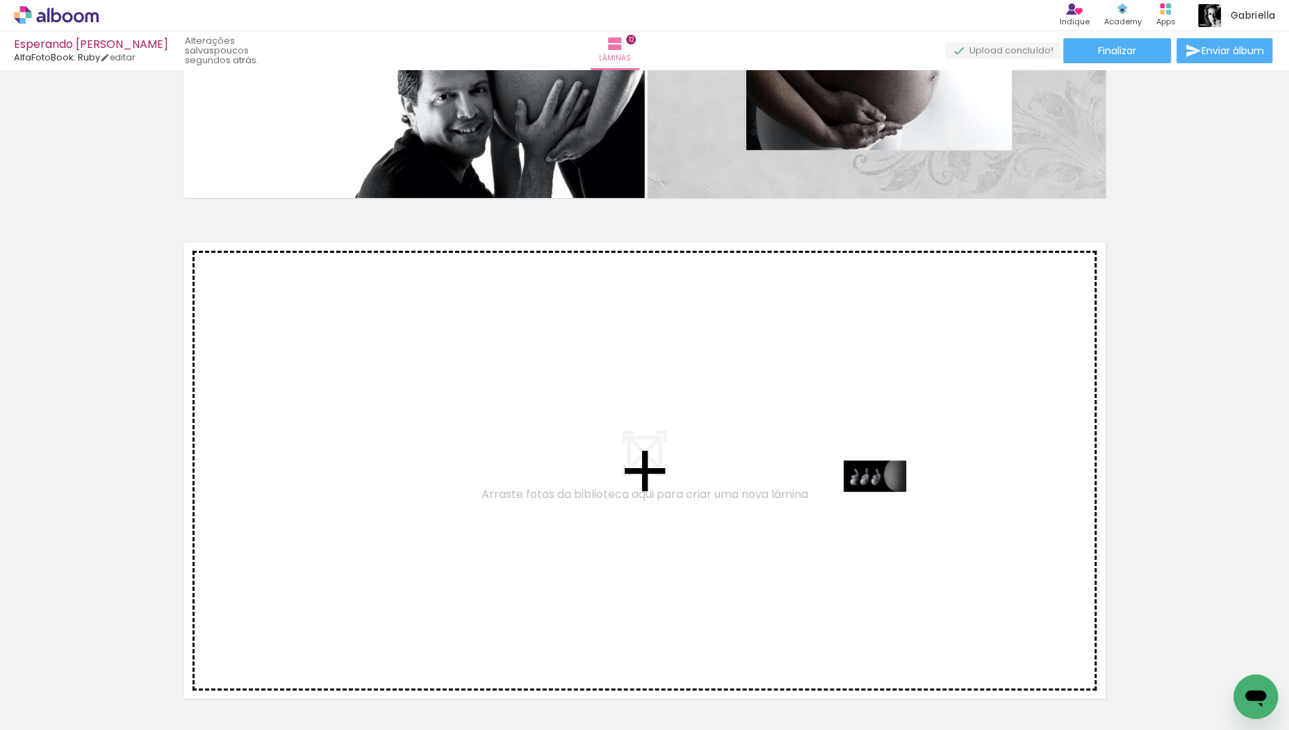
drag, startPoint x: 1075, startPoint y: 682, endPoint x: 885, endPoint y: 502, distance: 261.0
click at [885, 502] on quentale-workspace at bounding box center [644, 365] width 1289 height 730
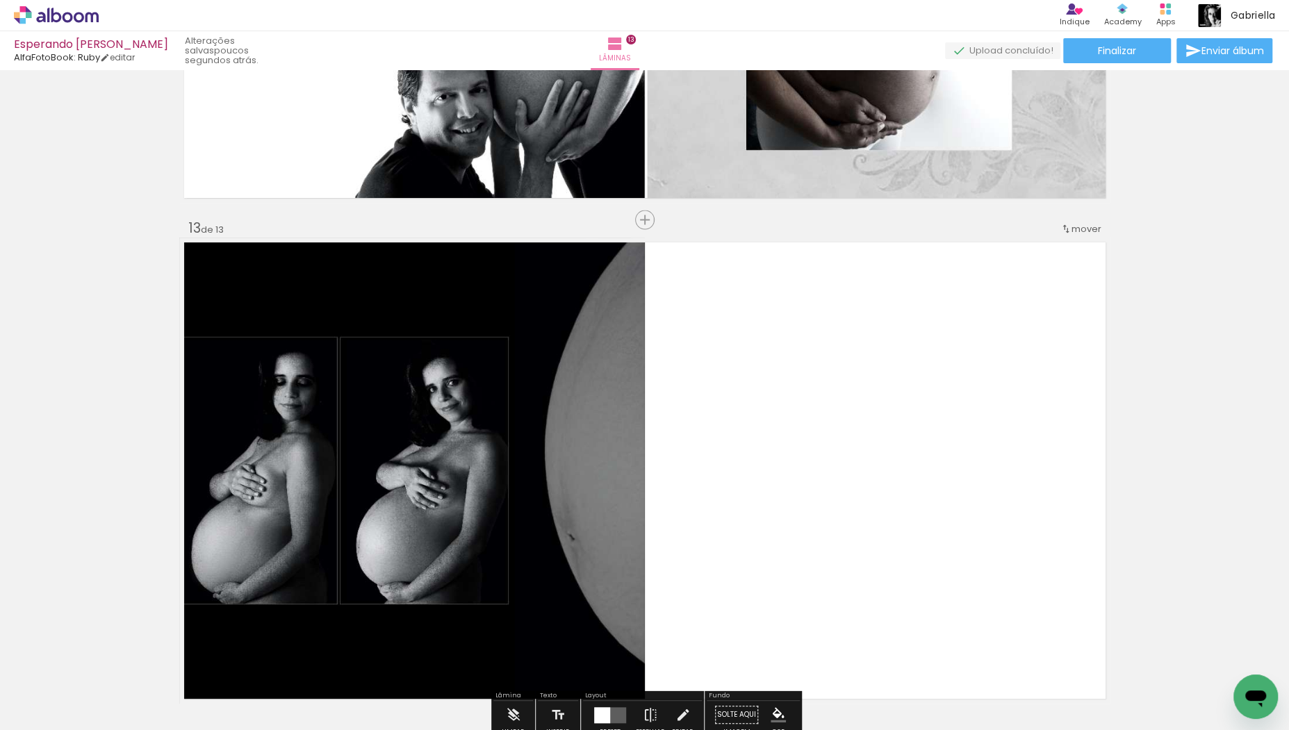
scroll to position [5999, 0]
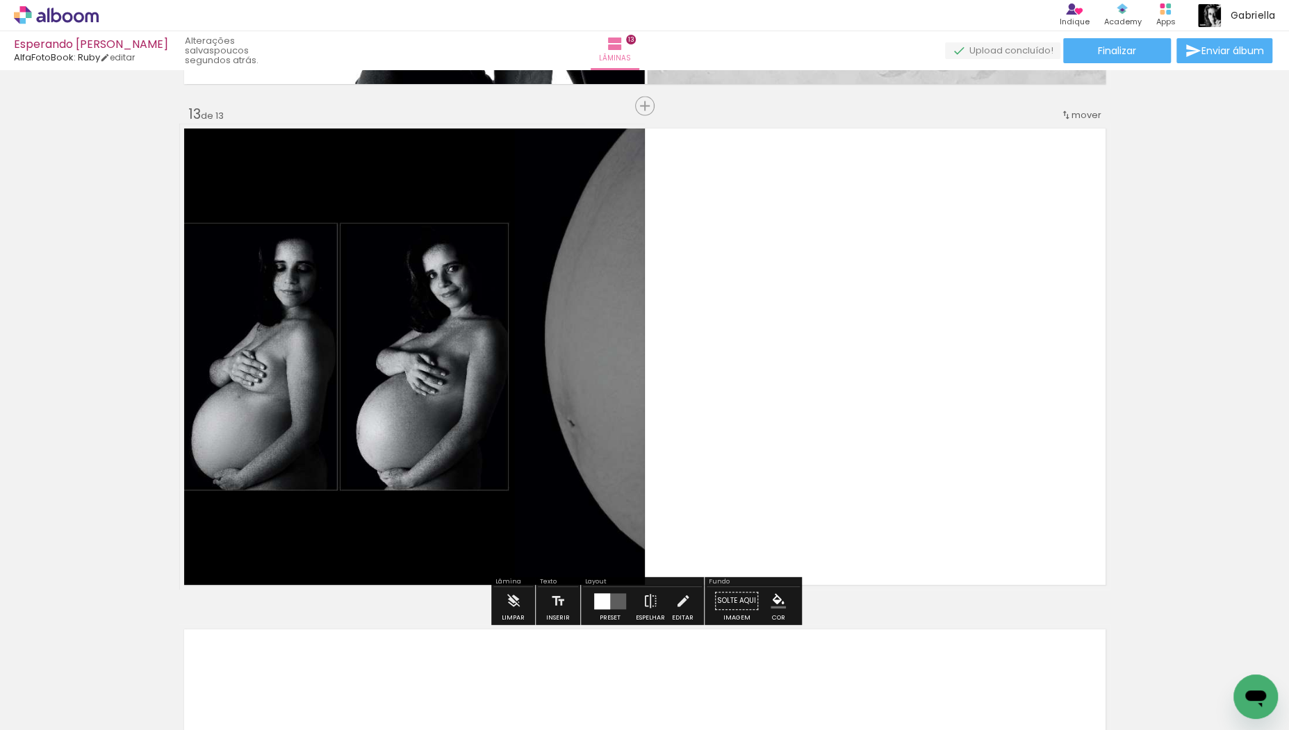
click at [596, 594] on div at bounding box center [602, 601] width 16 height 16
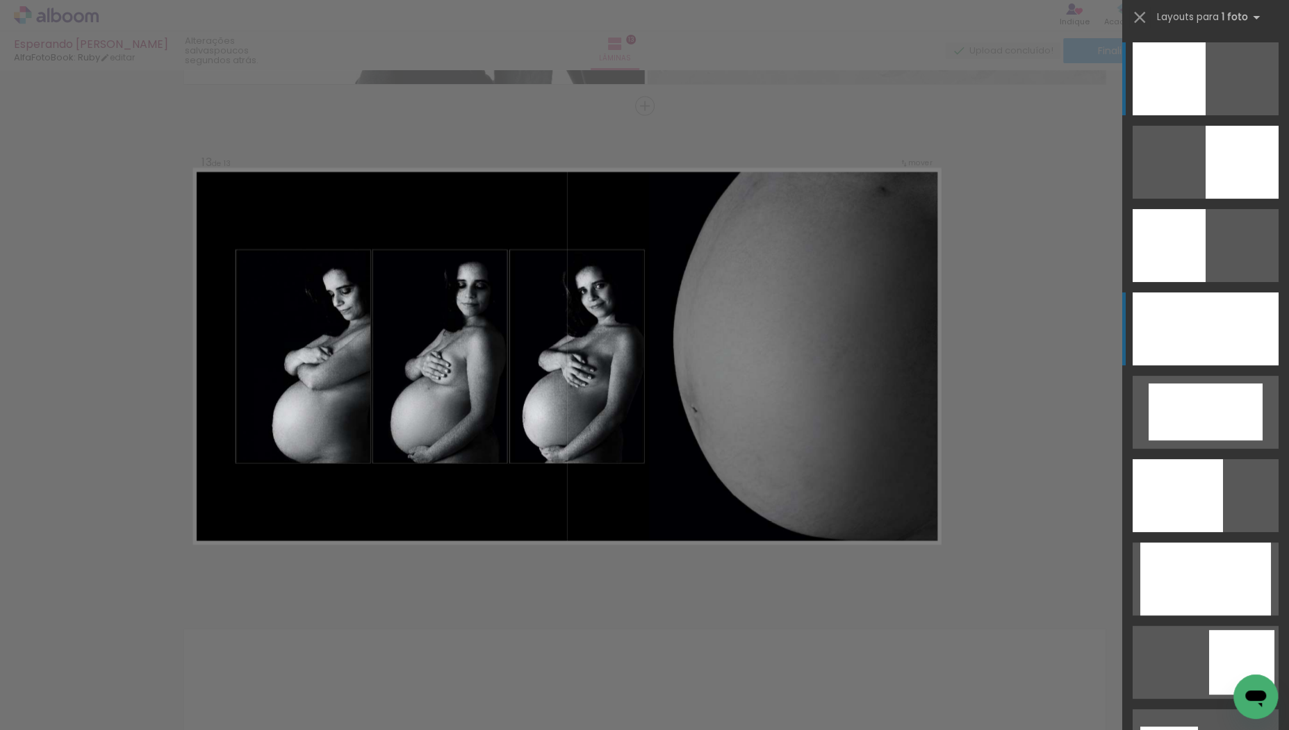
click at [1214, 333] on div at bounding box center [1206, 329] width 146 height 73
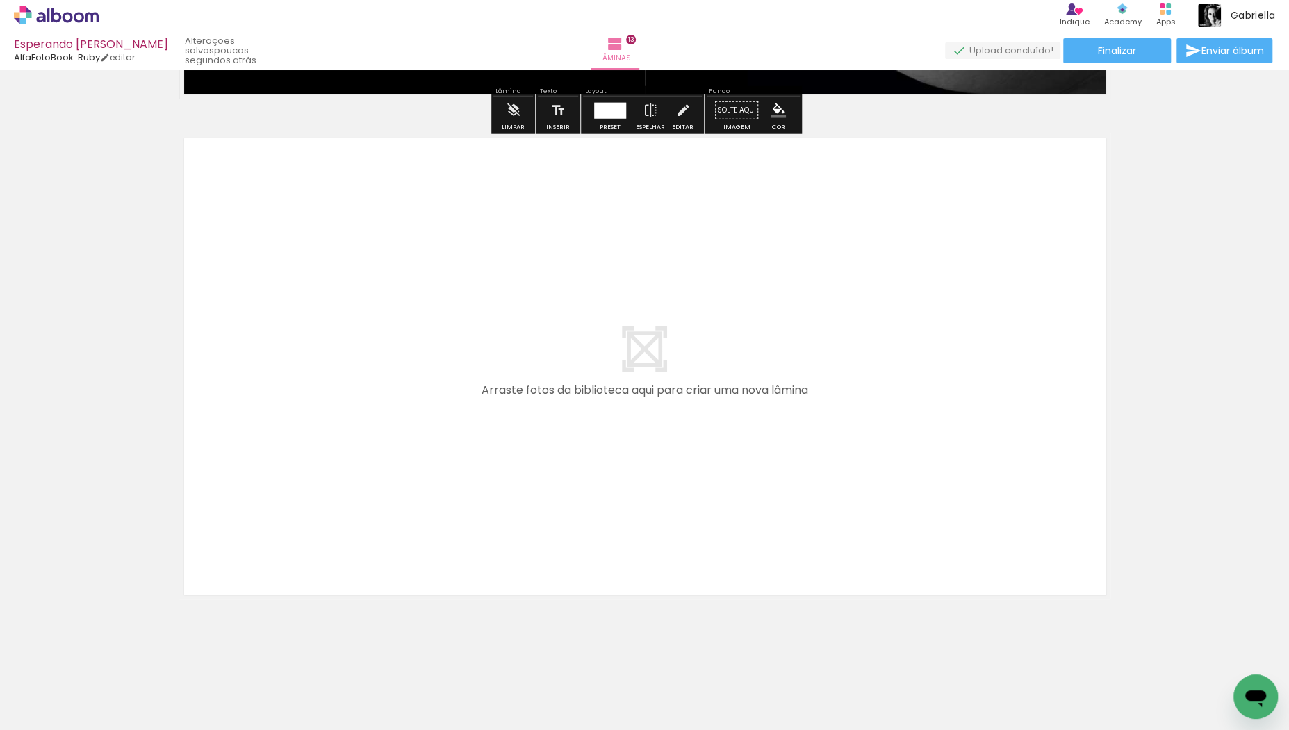
scroll to position [6495, 0]
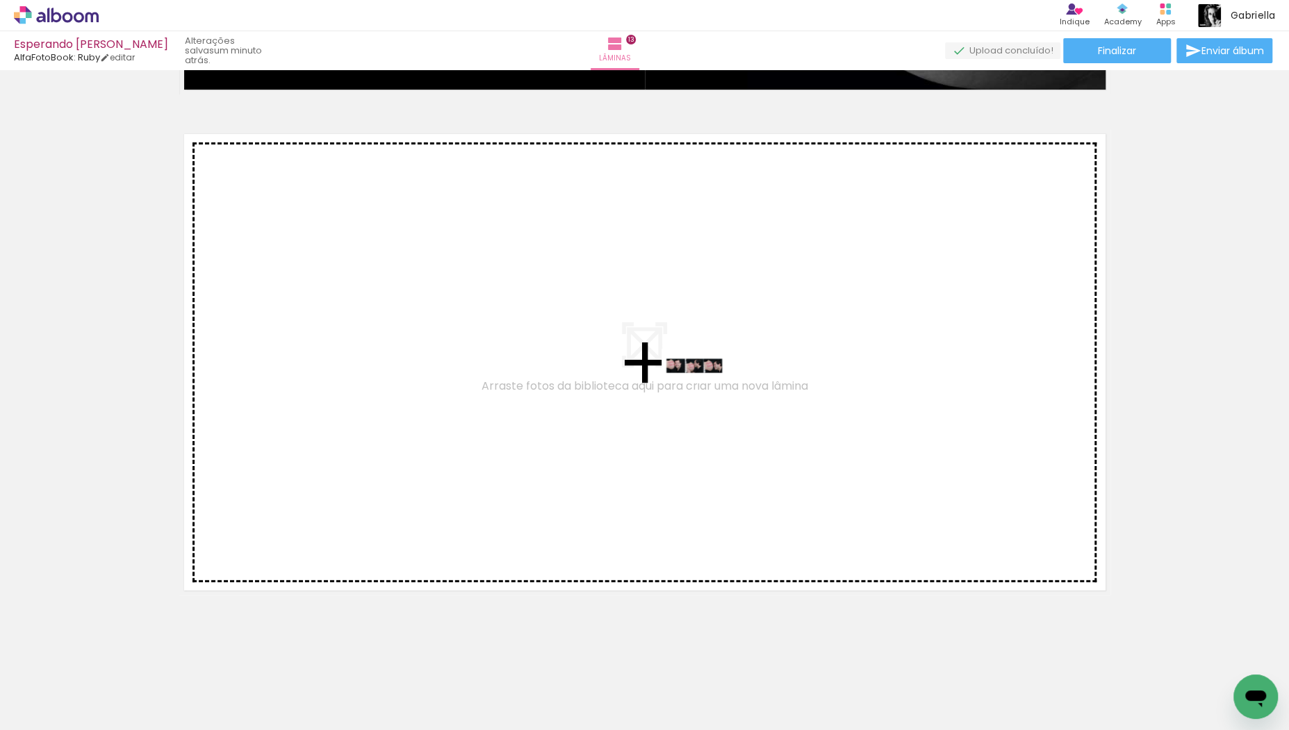
drag, startPoint x: 1144, startPoint y: 680, endPoint x: 705, endPoint y: 392, distance: 525.4
click at [705, 392] on quentale-workspace at bounding box center [644, 365] width 1289 height 730
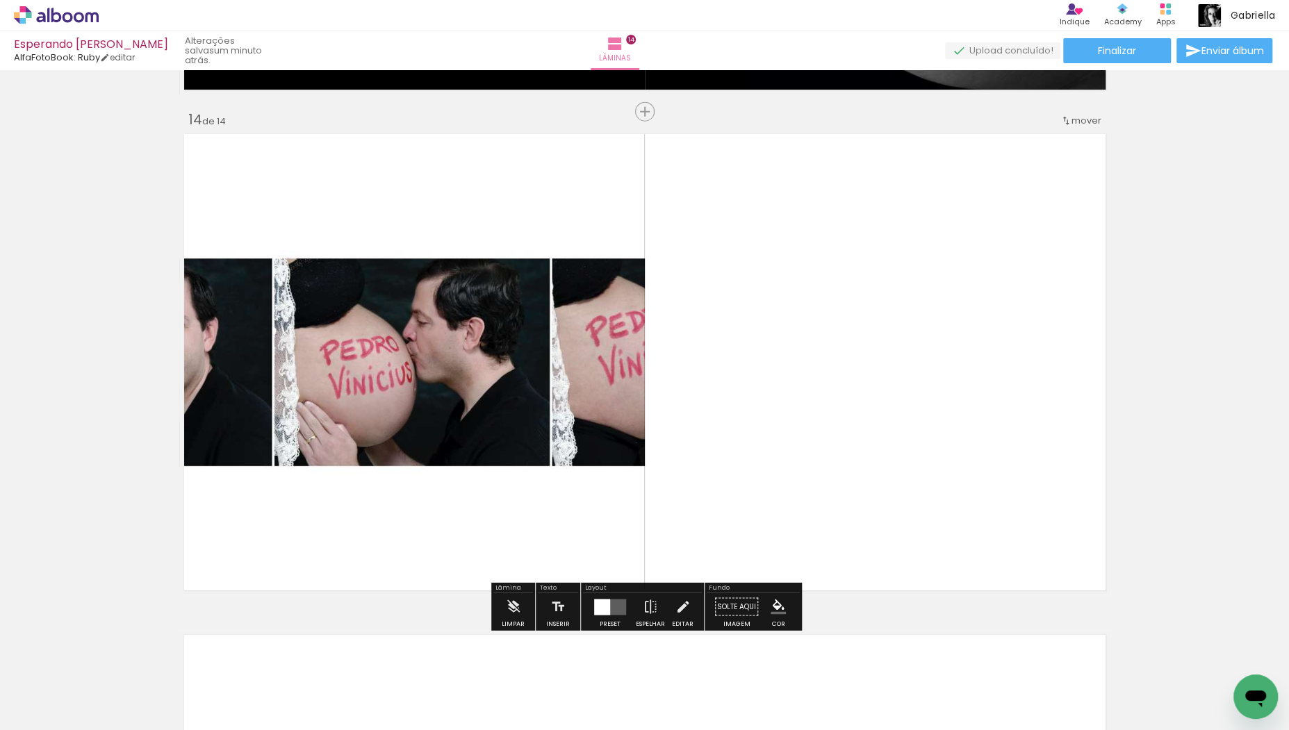
scroll to position [6500, 0]
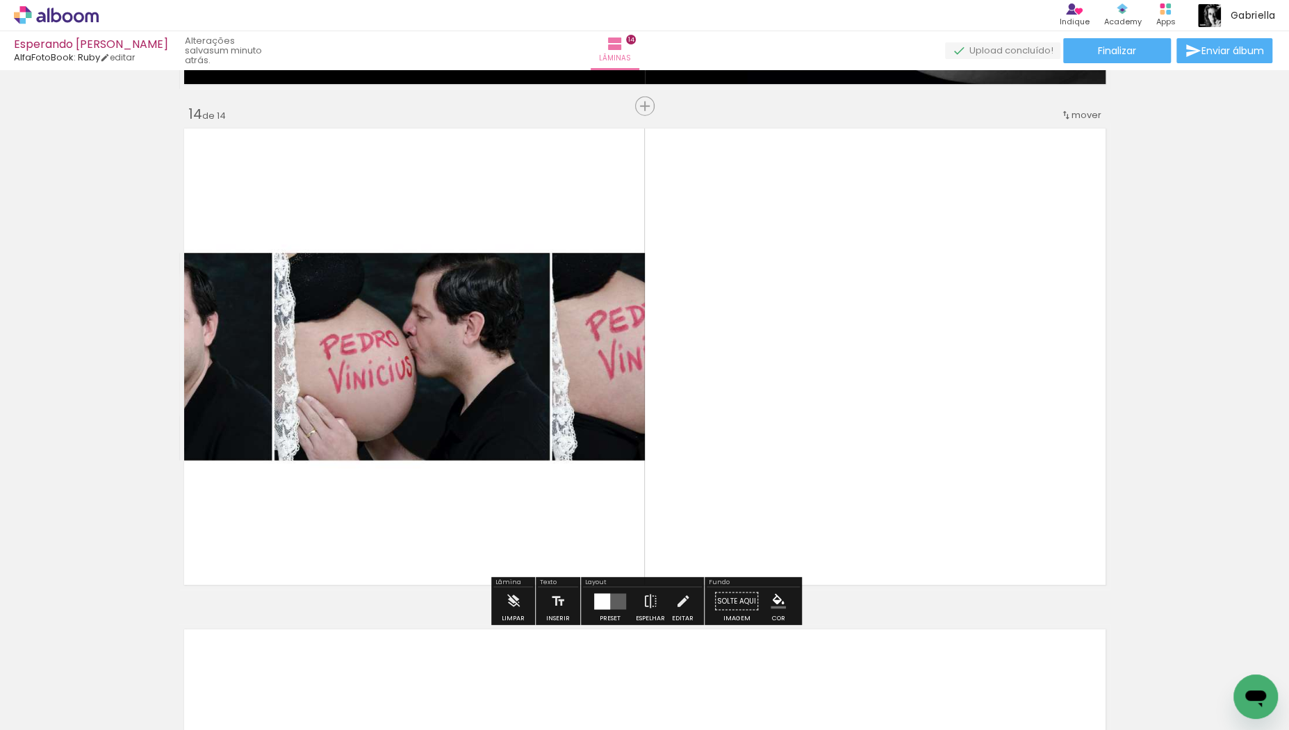
click at [597, 600] on div at bounding box center [602, 601] width 16 height 16
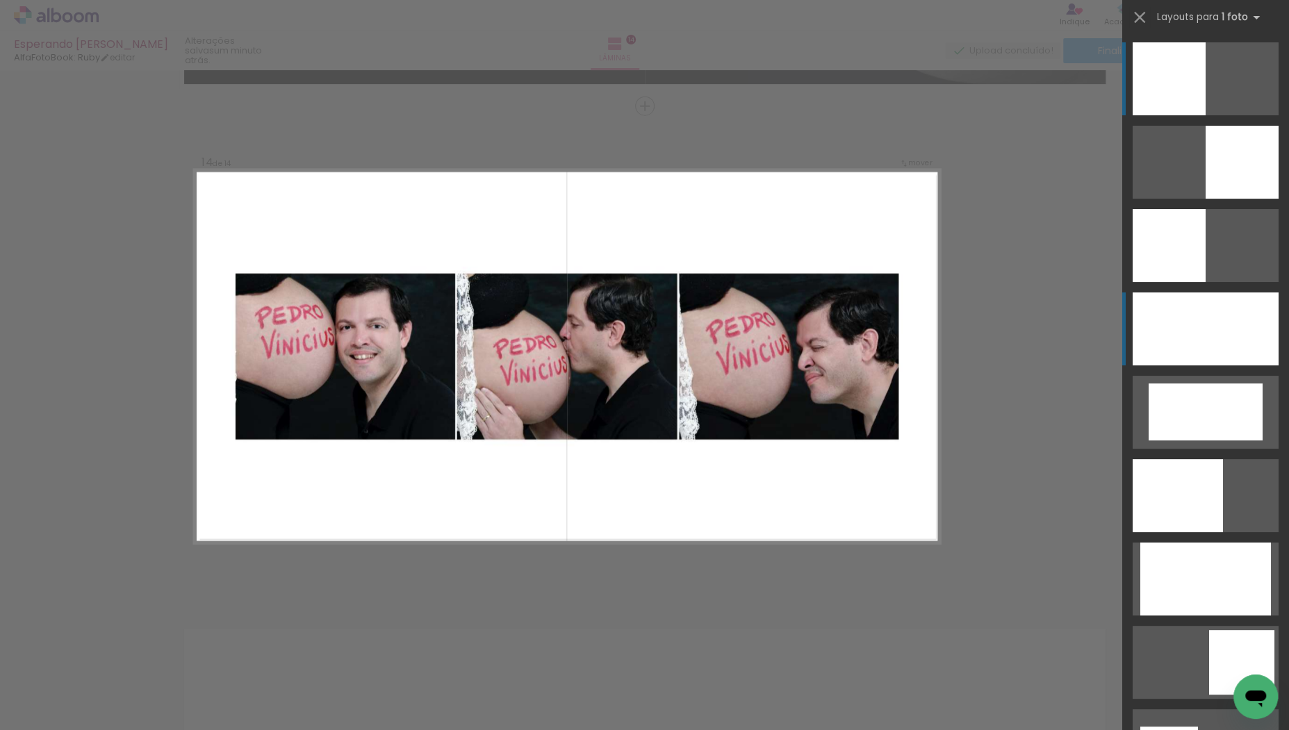
click at [1194, 341] on div at bounding box center [1206, 329] width 146 height 73
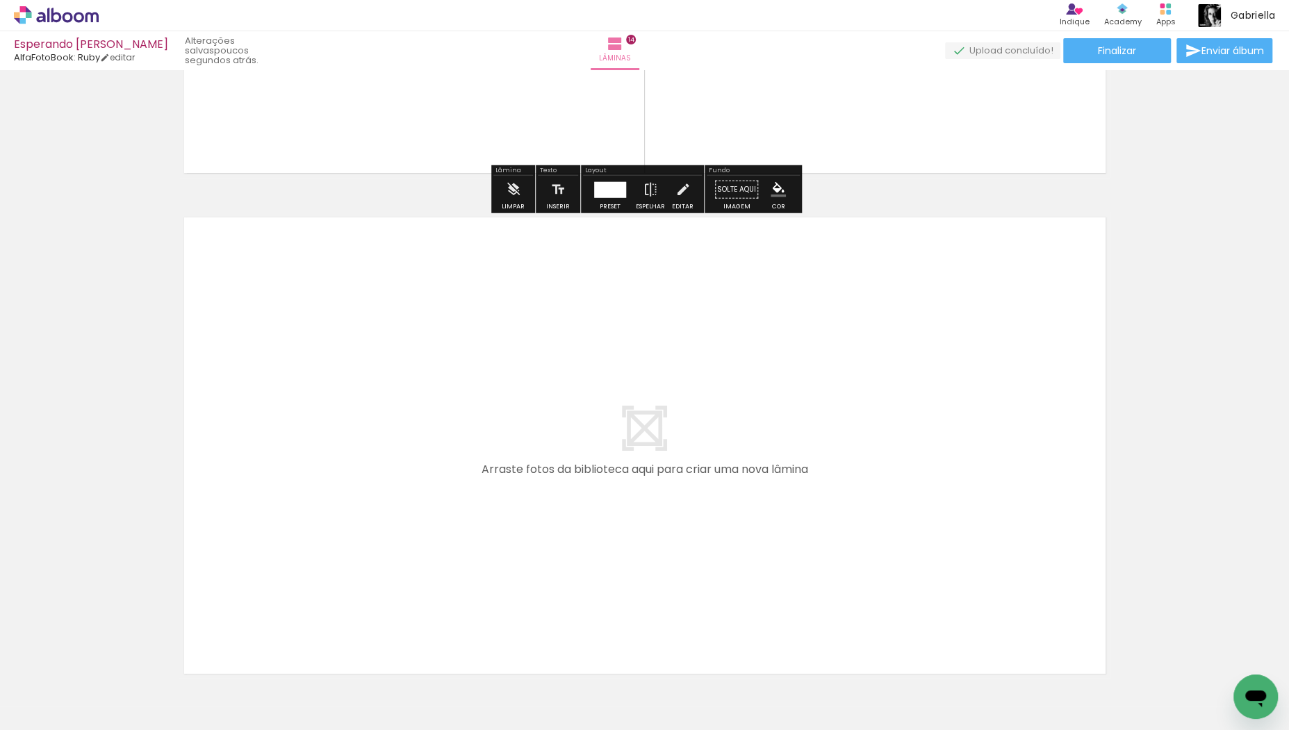
scroll to position [6910, 0]
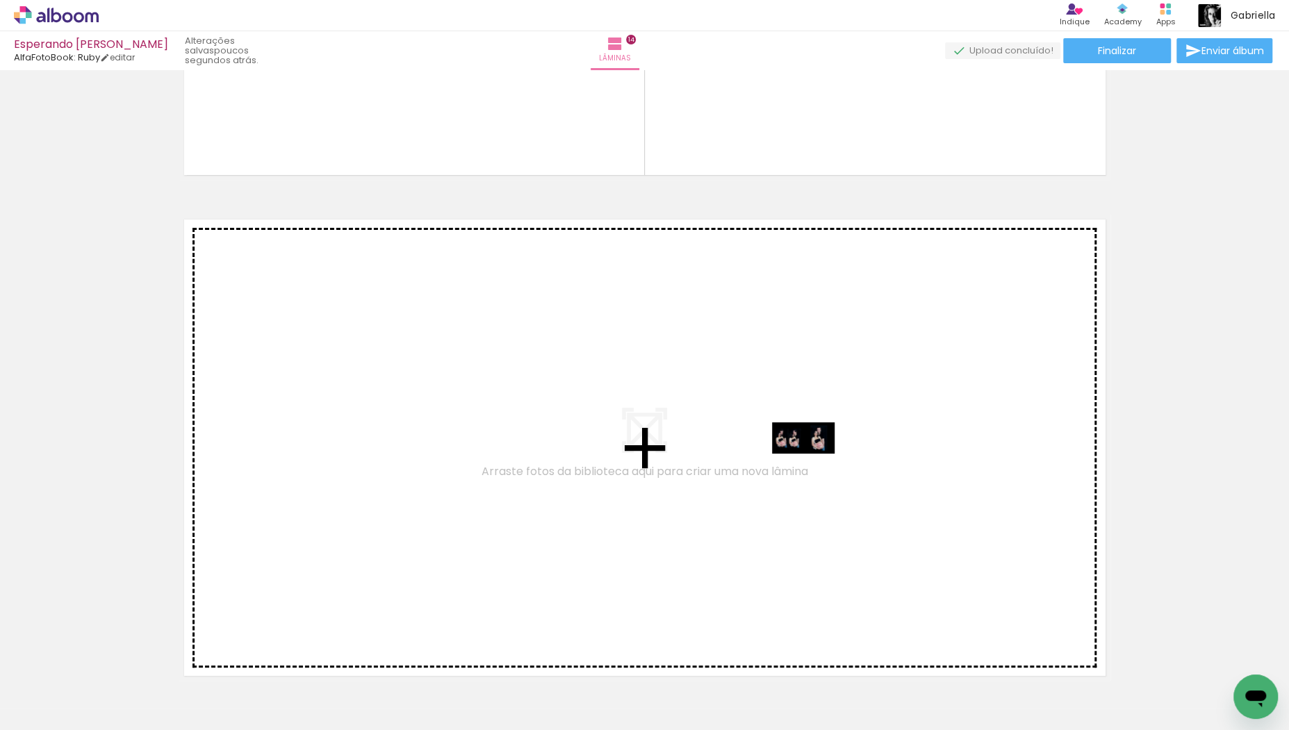
drag, startPoint x: 1206, startPoint y: 680, endPoint x: 814, endPoint y: 464, distance: 448.2
click at [814, 464] on quentale-workspace at bounding box center [644, 365] width 1289 height 730
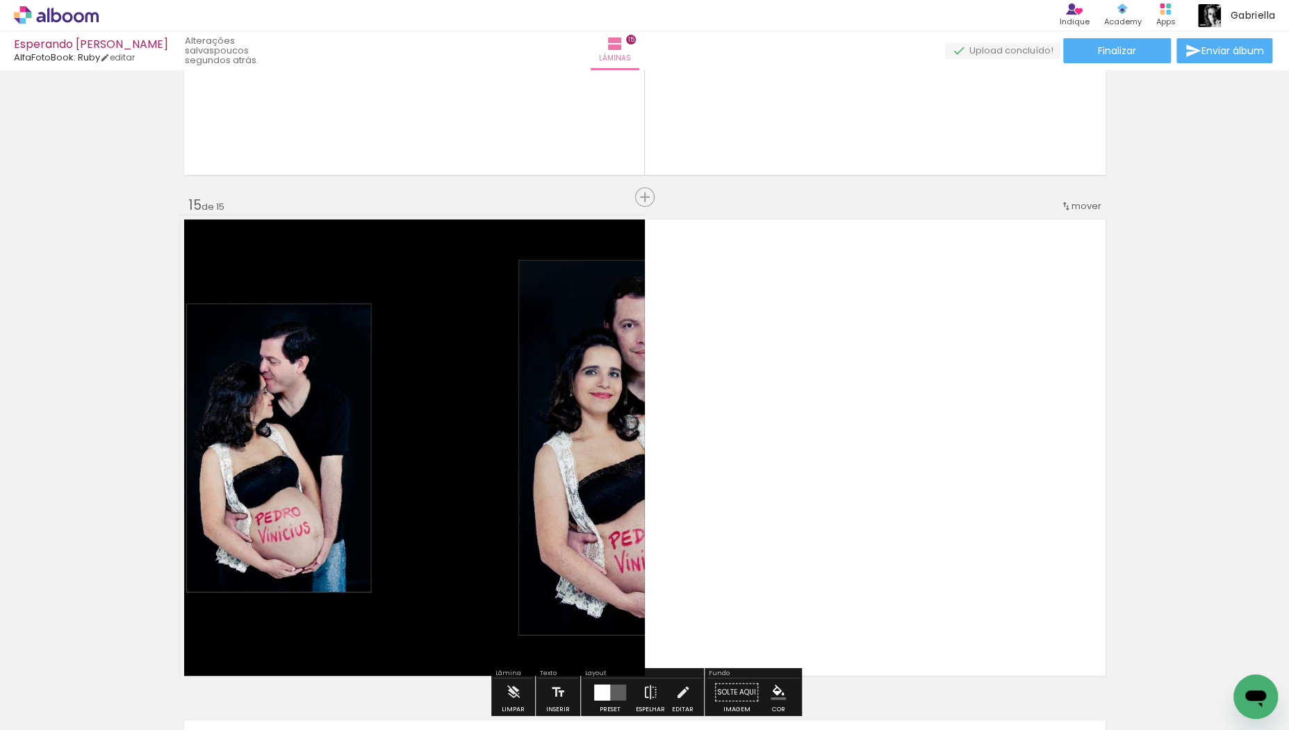
scroll to position [7001, 0]
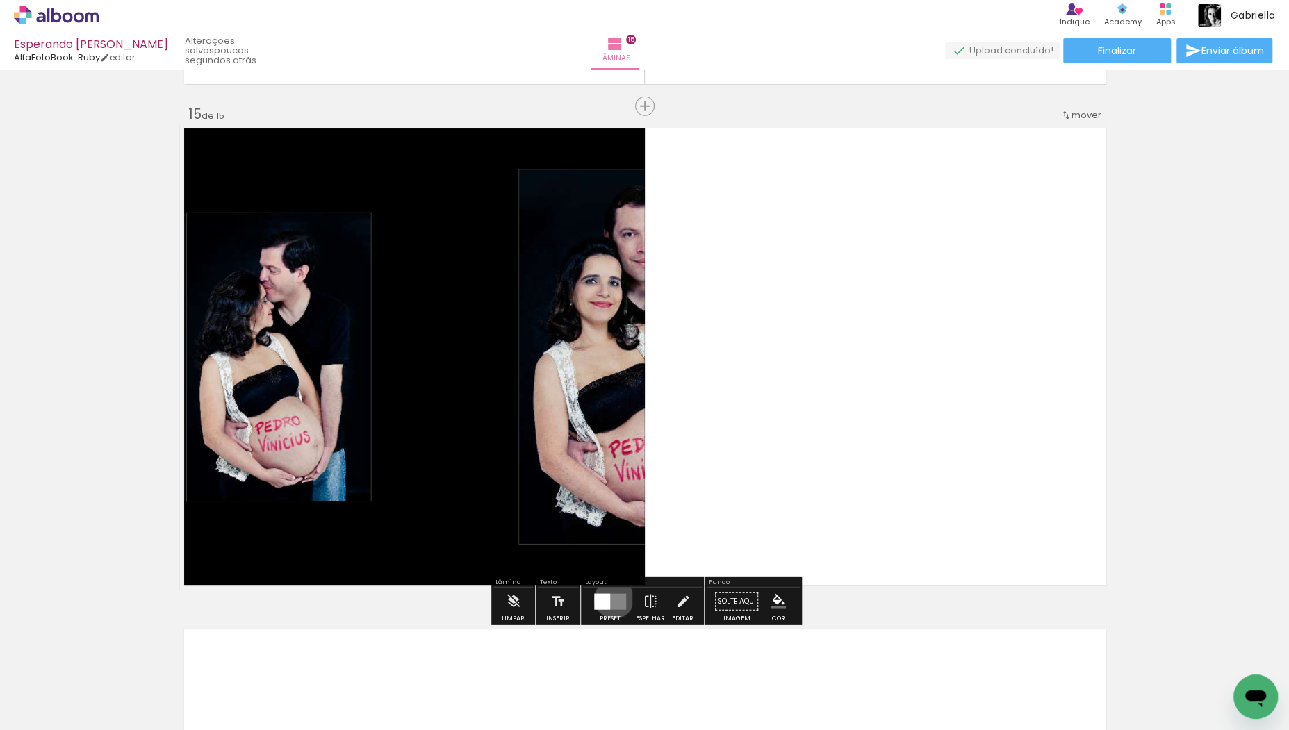
click at [611, 598] on quentale-layouter at bounding box center [610, 601] width 32 height 16
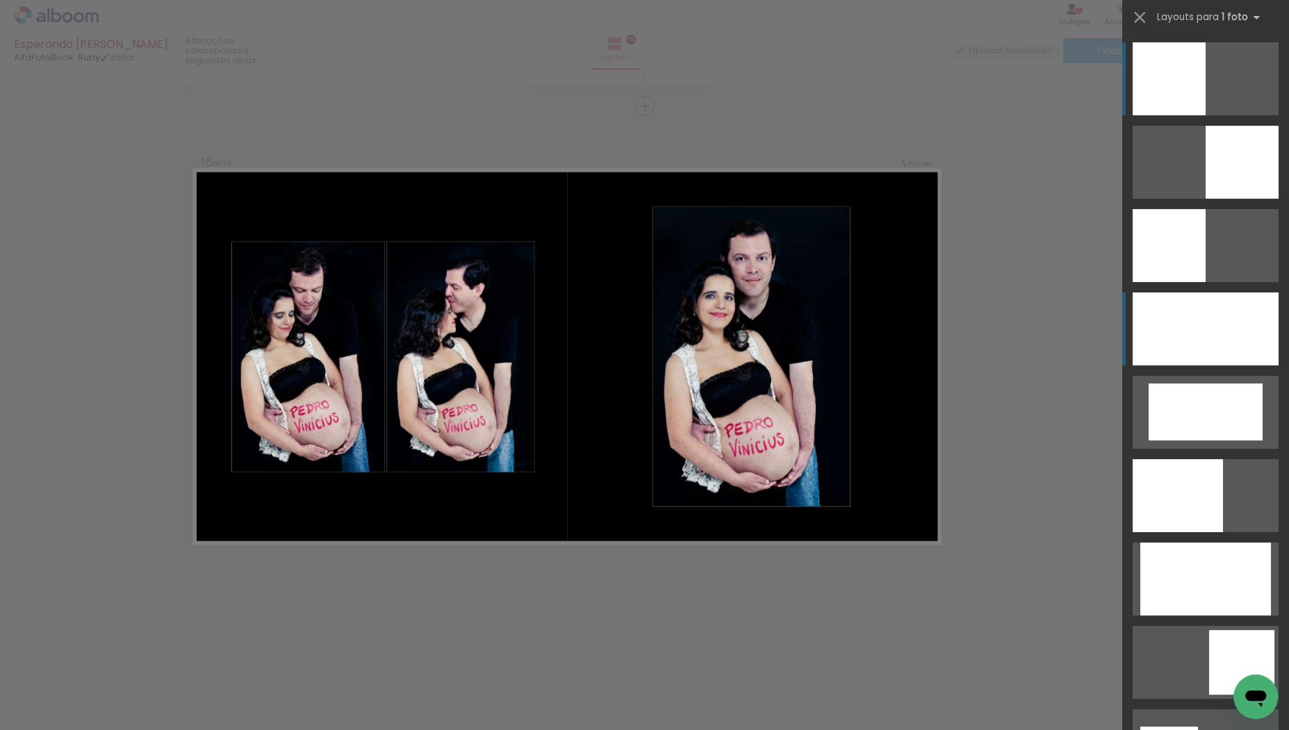
click at [1188, 316] on div at bounding box center [1206, 329] width 146 height 73
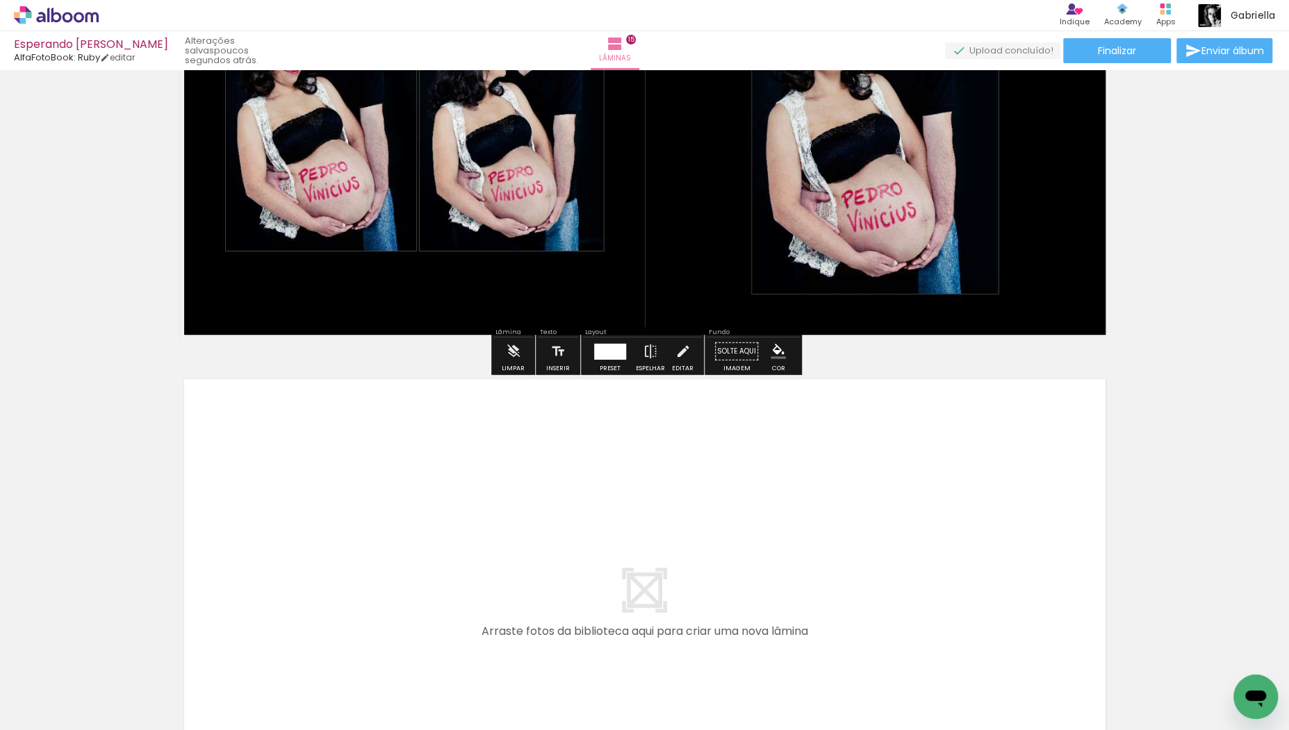
scroll to position [7255, 0]
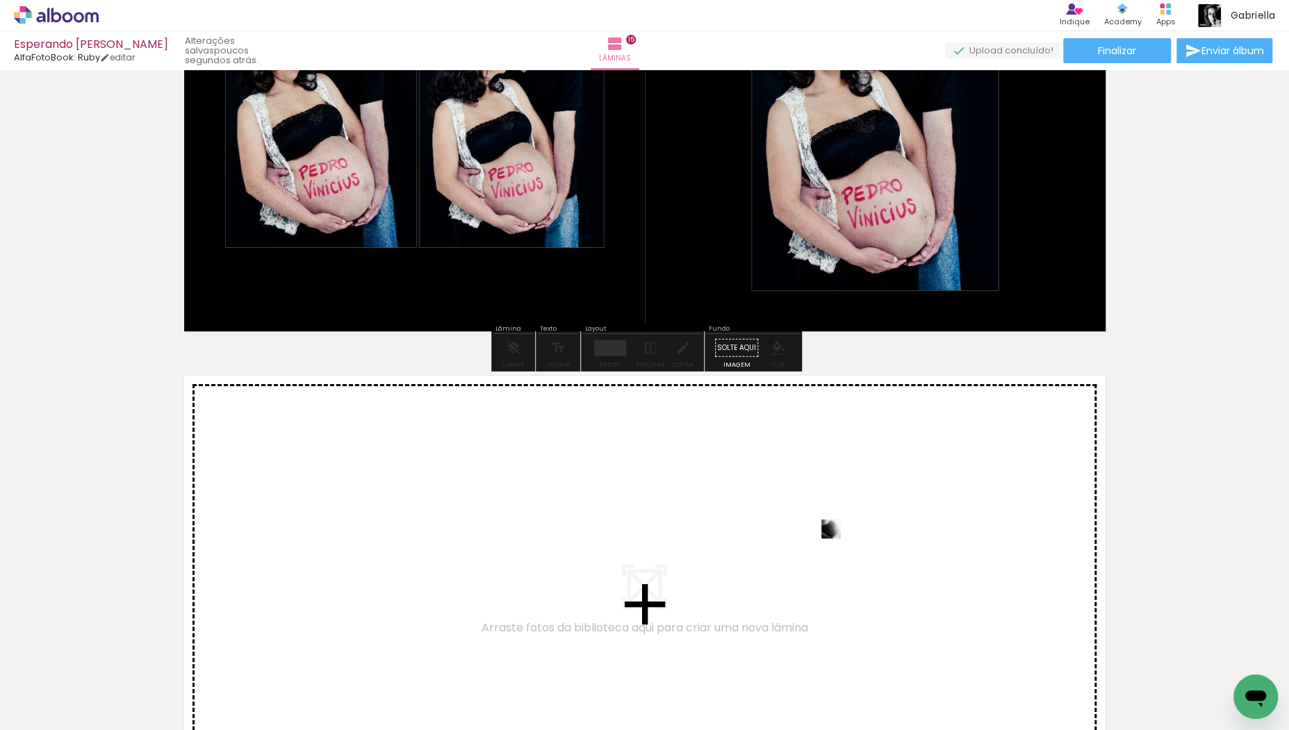
drag, startPoint x: 1218, startPoint y: 684, endPoint x: 855, endPoint y: 555, distance: 385.3
click at [855, 555] on quentale-workspace at bounding box center [644, 365] width 1289 height 730
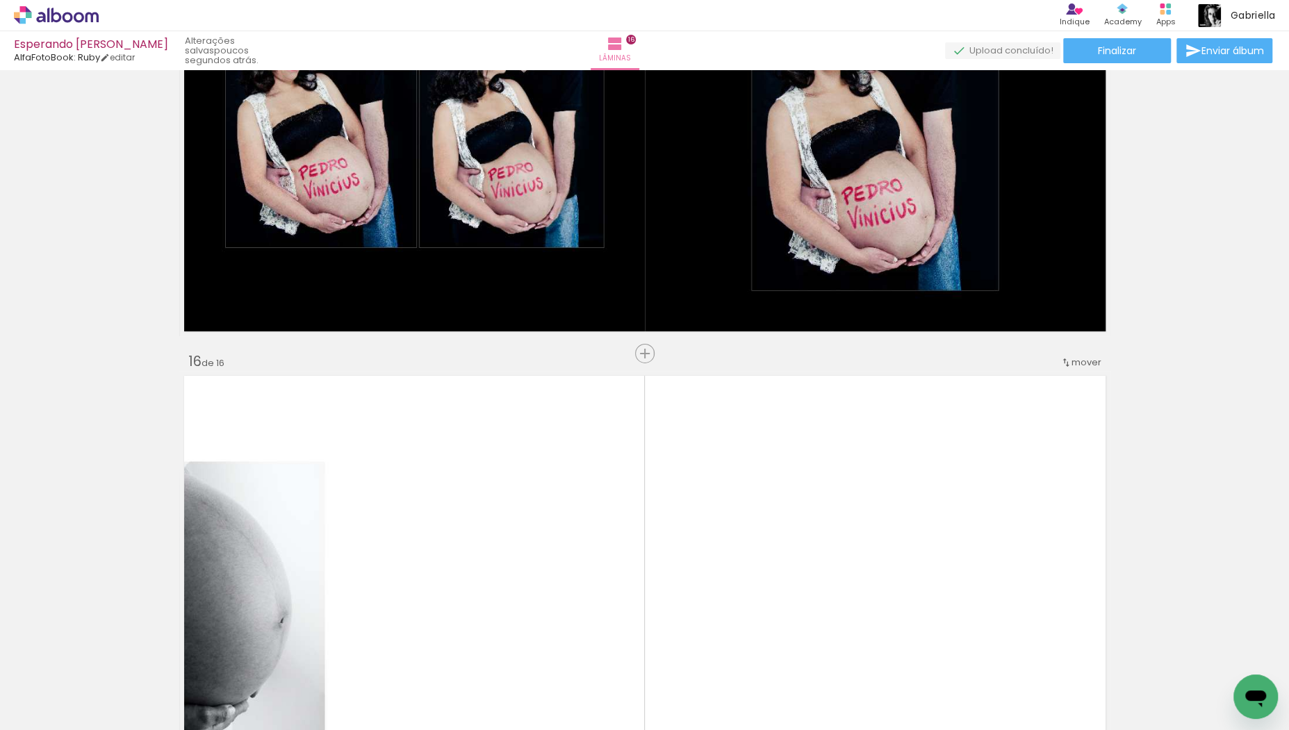
scroll to position [7502, 0]
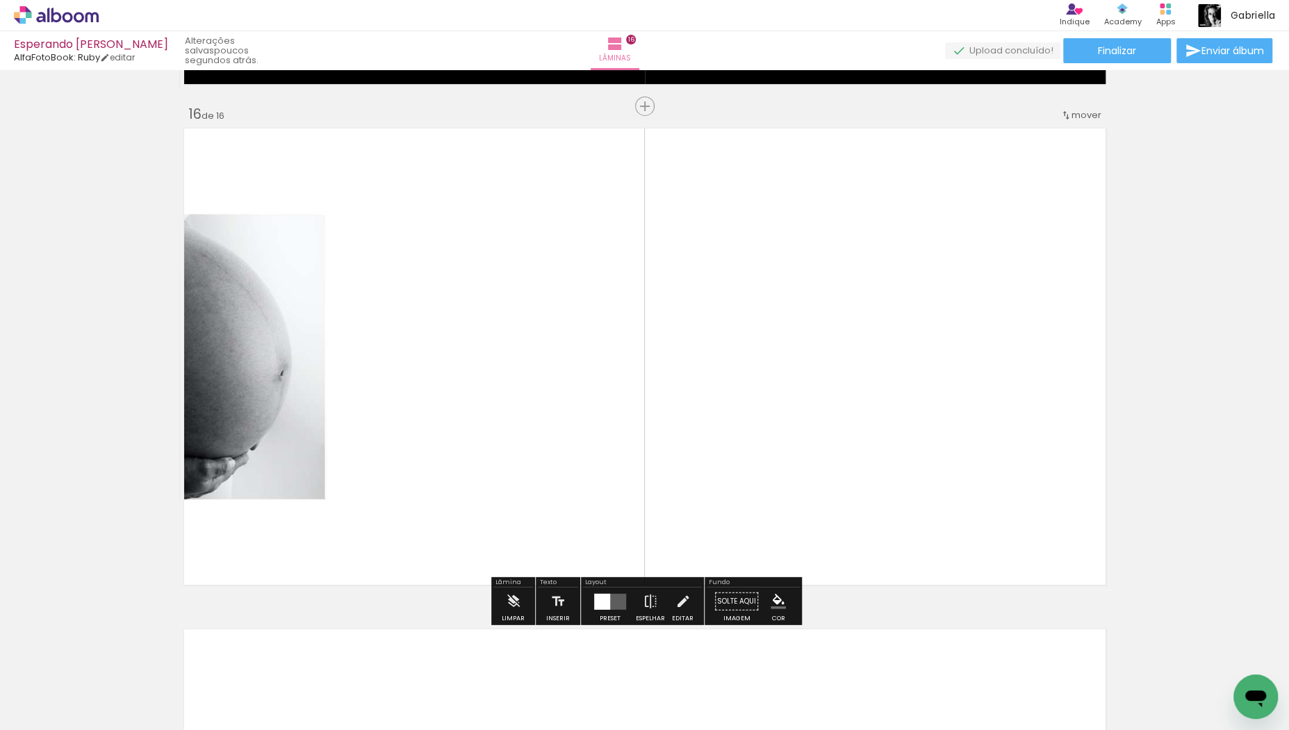
click at [604, 598] on div at bounding box center [602, 601] width 16 height 16
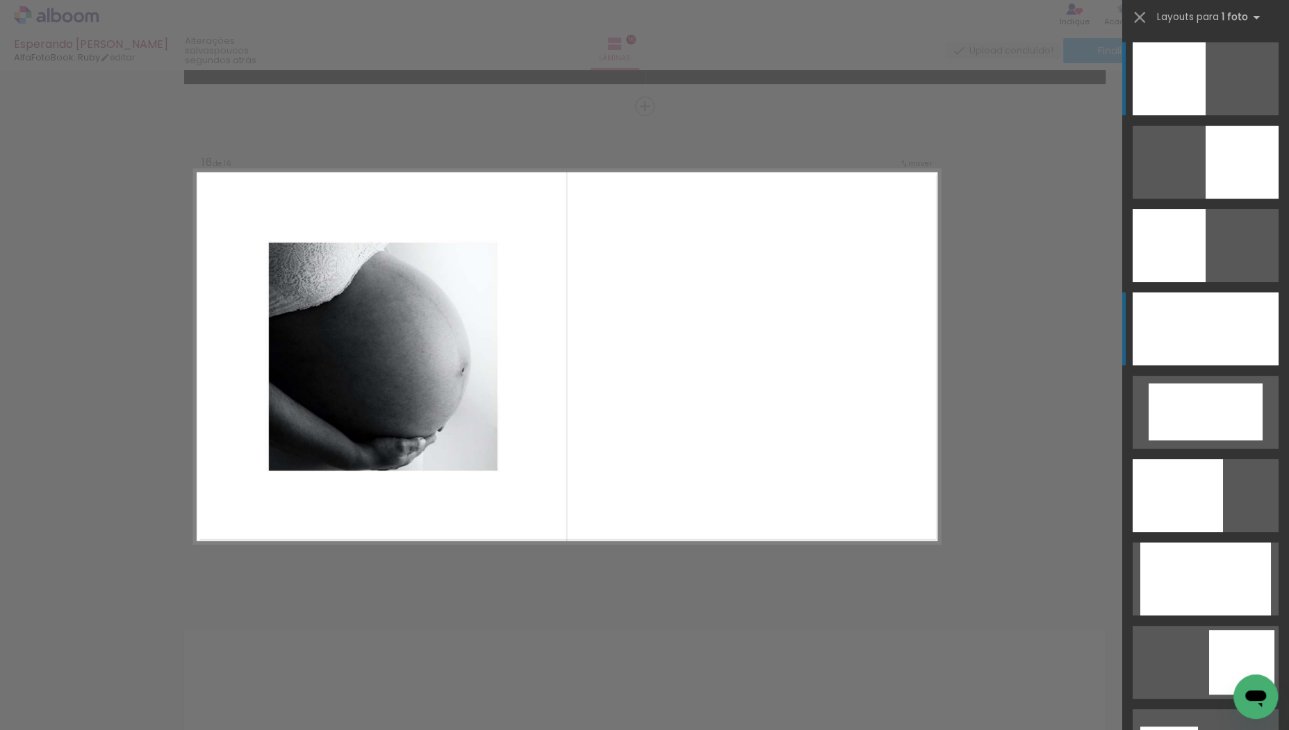
click at [1210, 332] on div at bounding box center [1206, 329] width 146 height 73
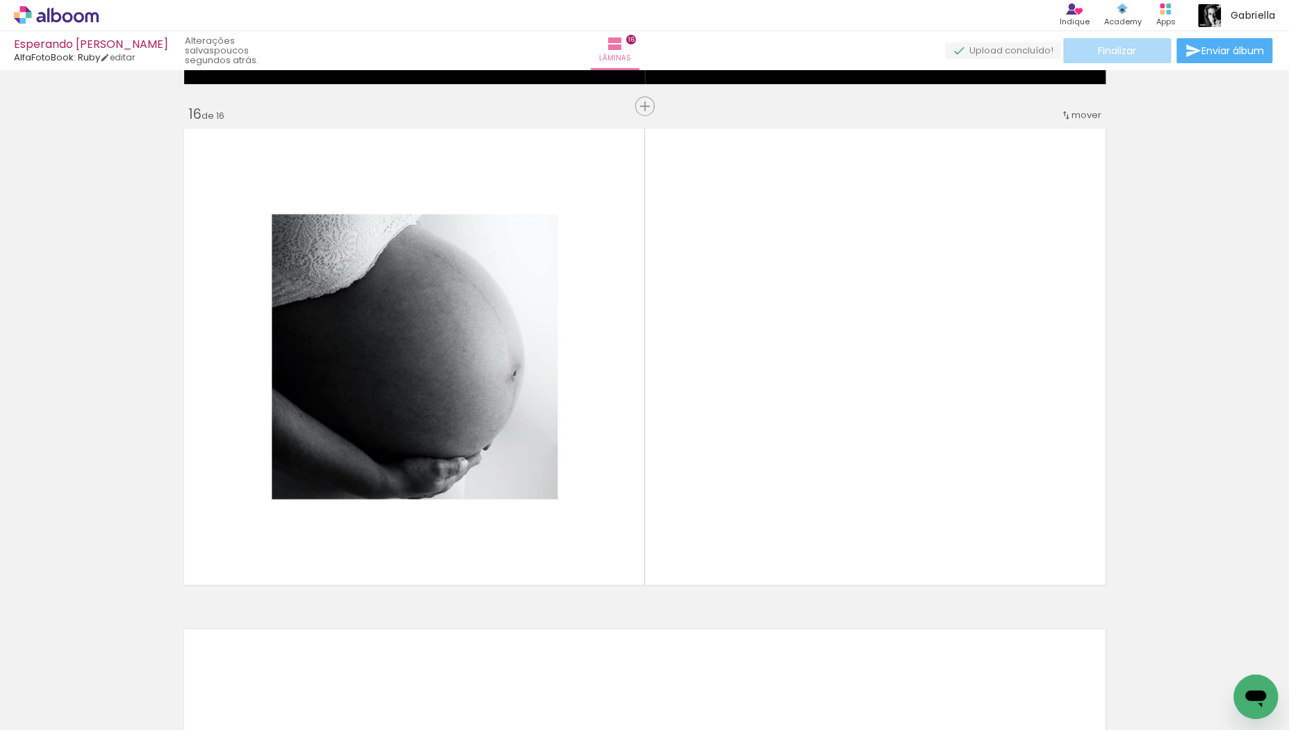
click at [1141, 57] on paper-button "Finalizar" at bounding box center [1117, 50] width 108 height 25
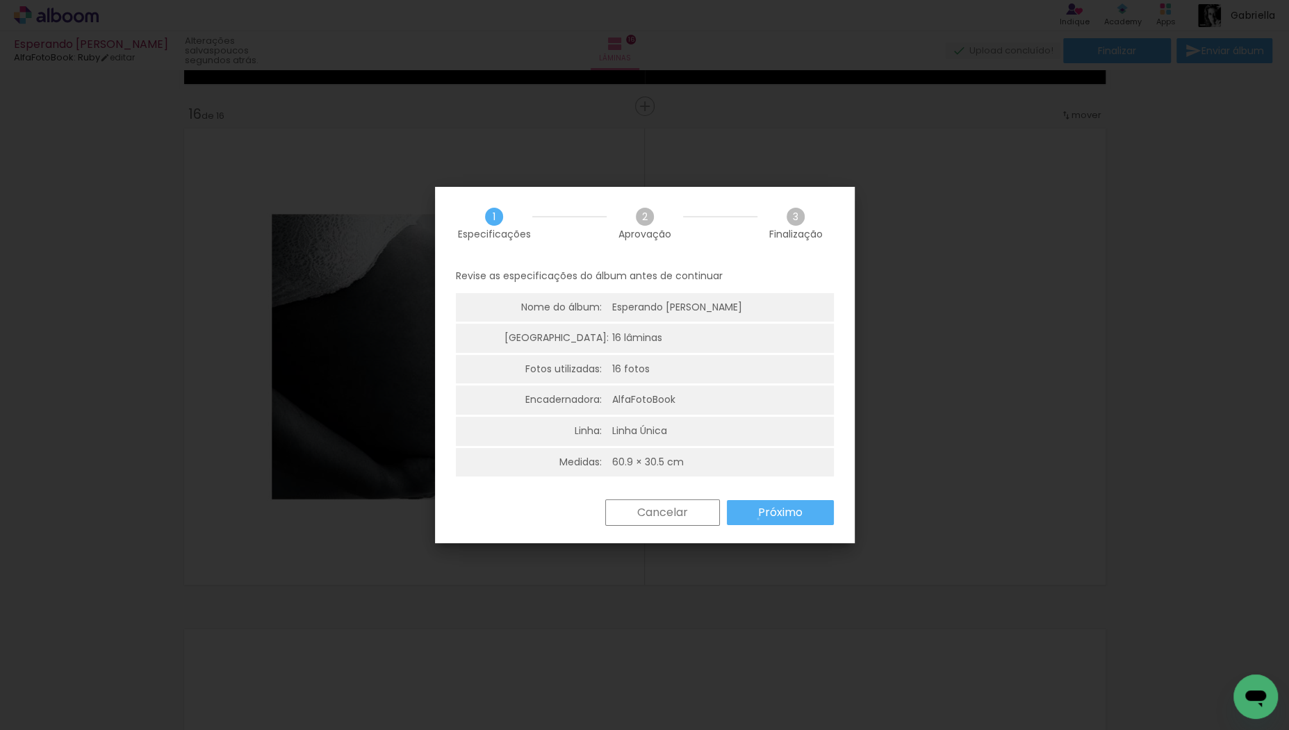
click at [0, 0] on slot "Próximo" at bounding box center [0, 0] width 0 height 0
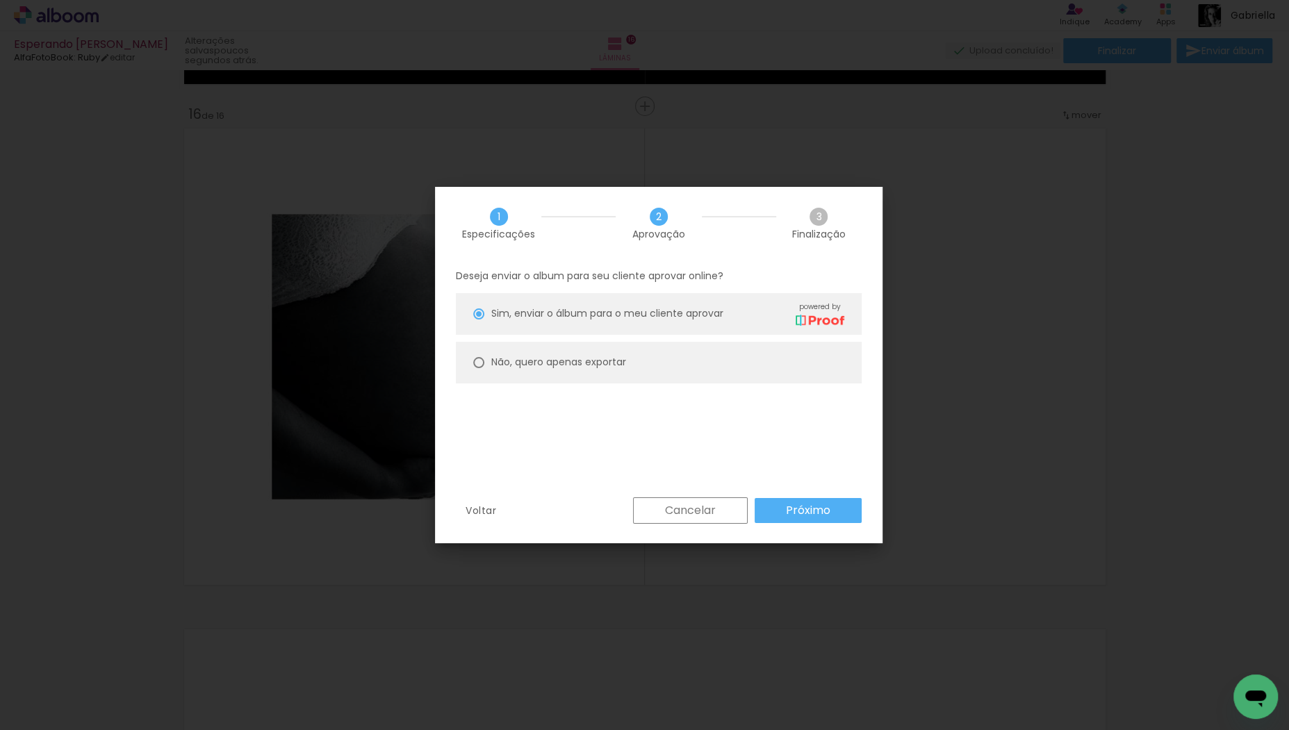
click at [776, 509] on paper-button "Próximo" at bounding box center [808, 510] width 107 height 25
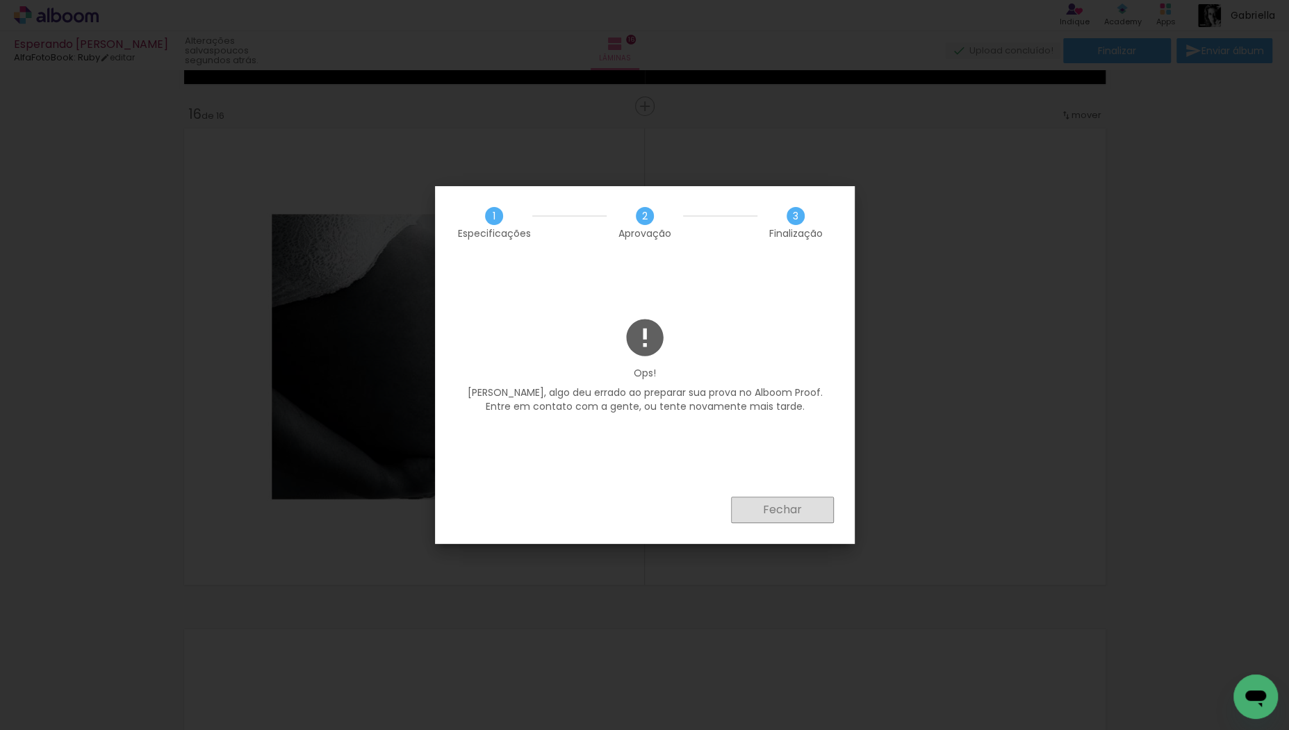
click at [0, 0] on slot "Fechar" at bounding box center [0, 0] width 0 height 0
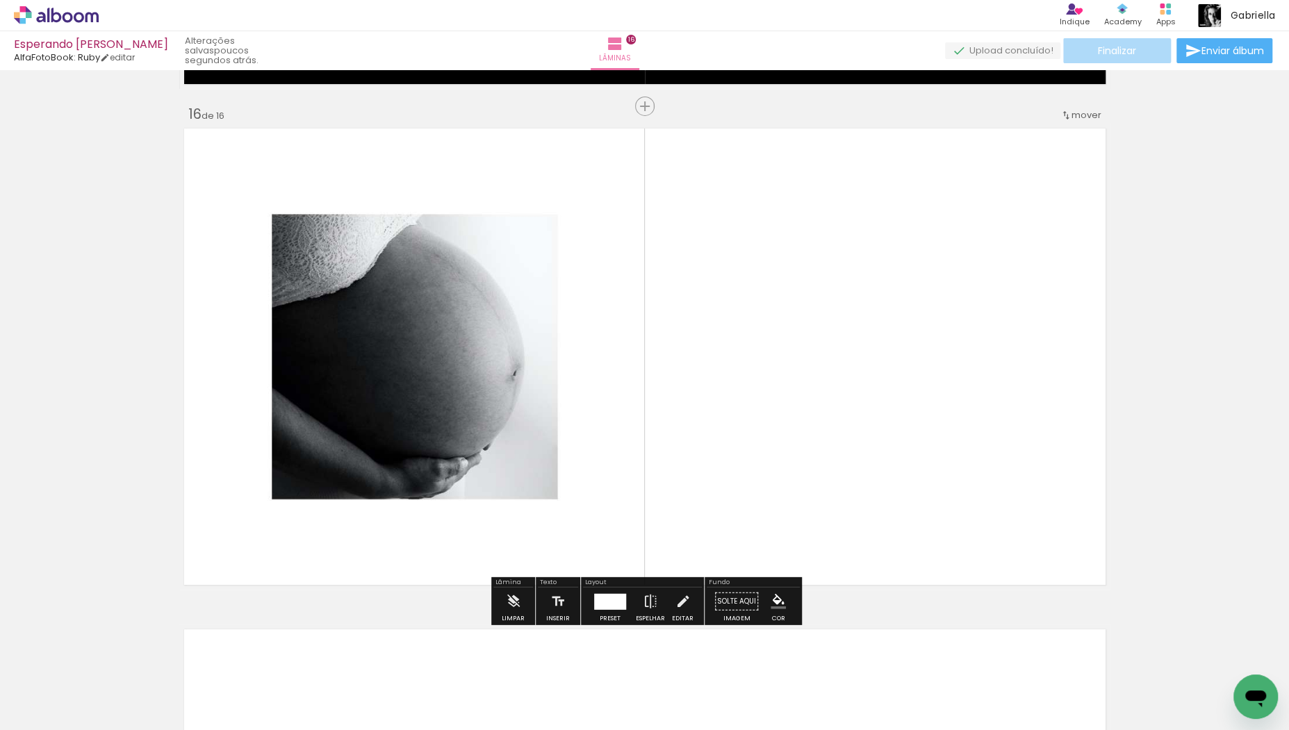
click at [1124, 52] on span "Finalizar" at bounding box center [1117, 51] width 38 height 10
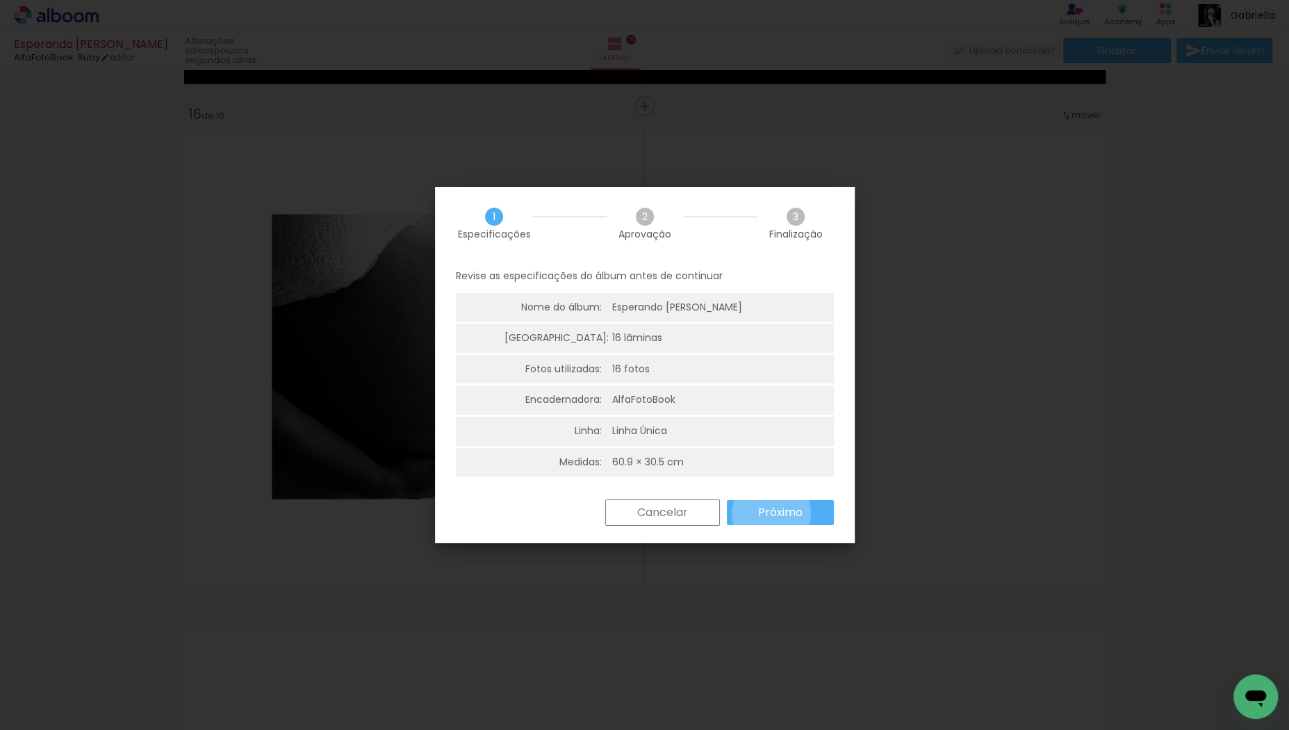
click at [0, 0] on slot "Próximo" at bounding box center [0, 0] width 0 height 0
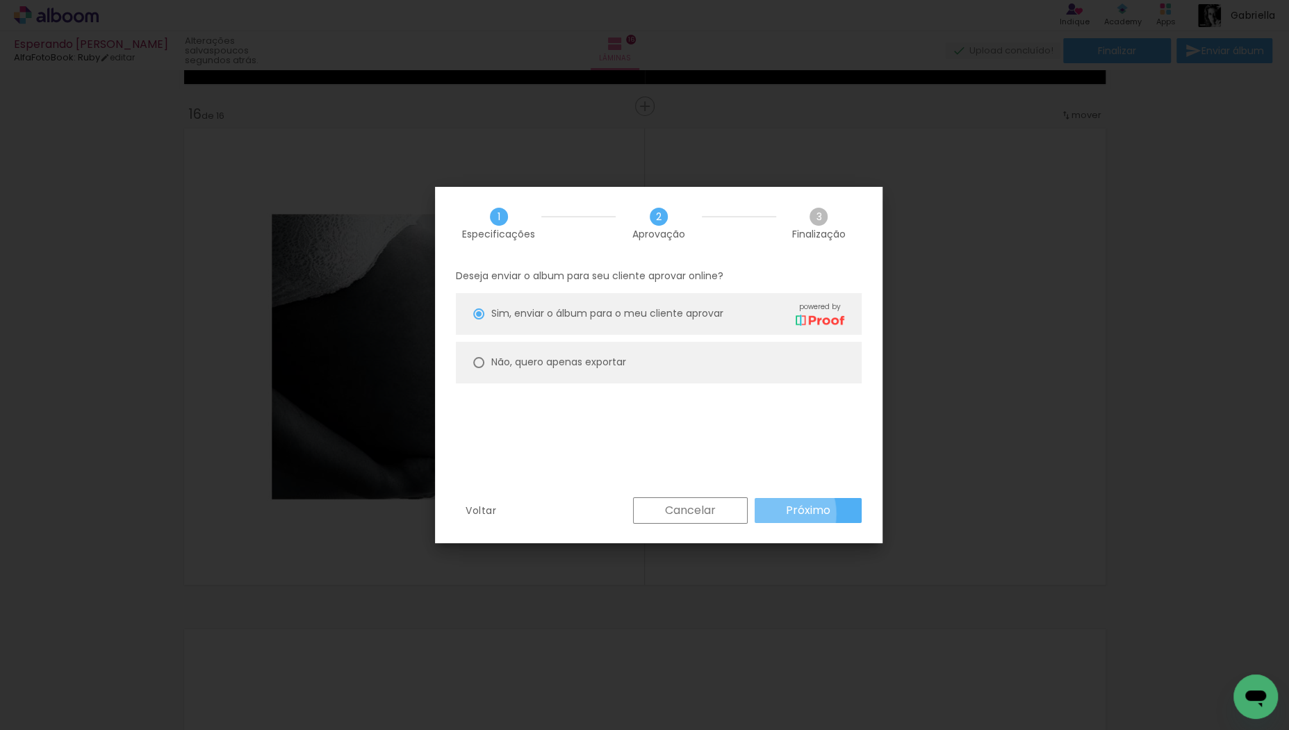
click at [771, 514] on paper-button "Próximo" at bounding box center [808, 510] width 107 height 25
